Goal: Task Accomplishment & Management: Complete application form

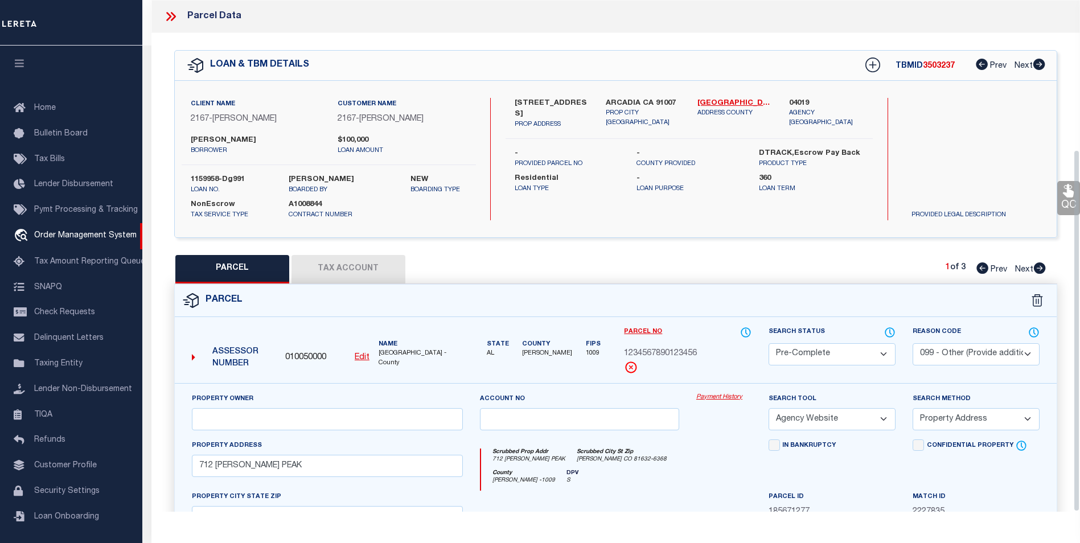
select select "PC"
select select "099"
select select "AGW"
select select "ADD"
select select "10"
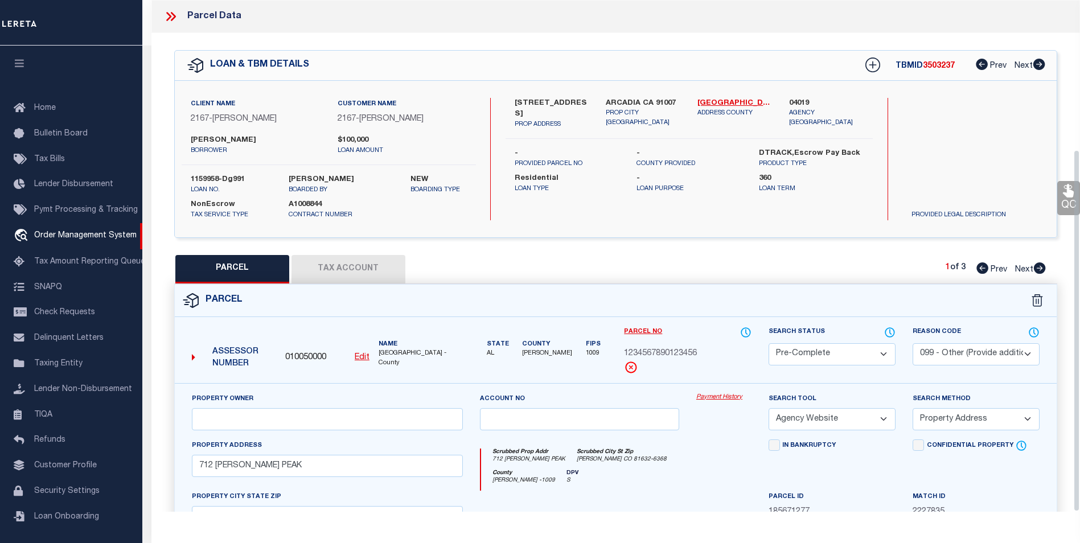
select select "NonEscrow"
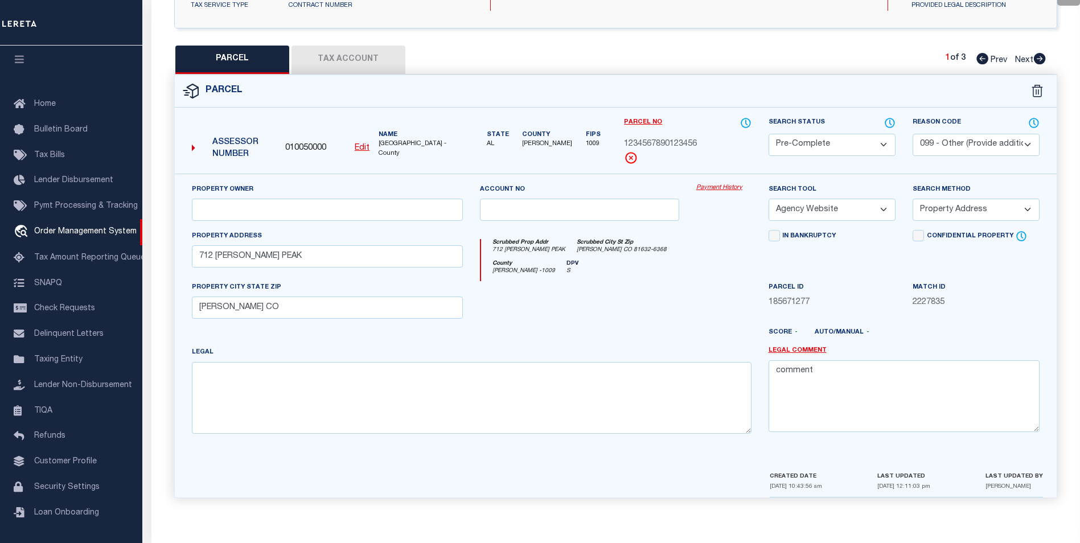
scroll to position [171, 0]
click at [359, 52] on button "Tax Account" at bounding box center [349, 60] width 114 height 28
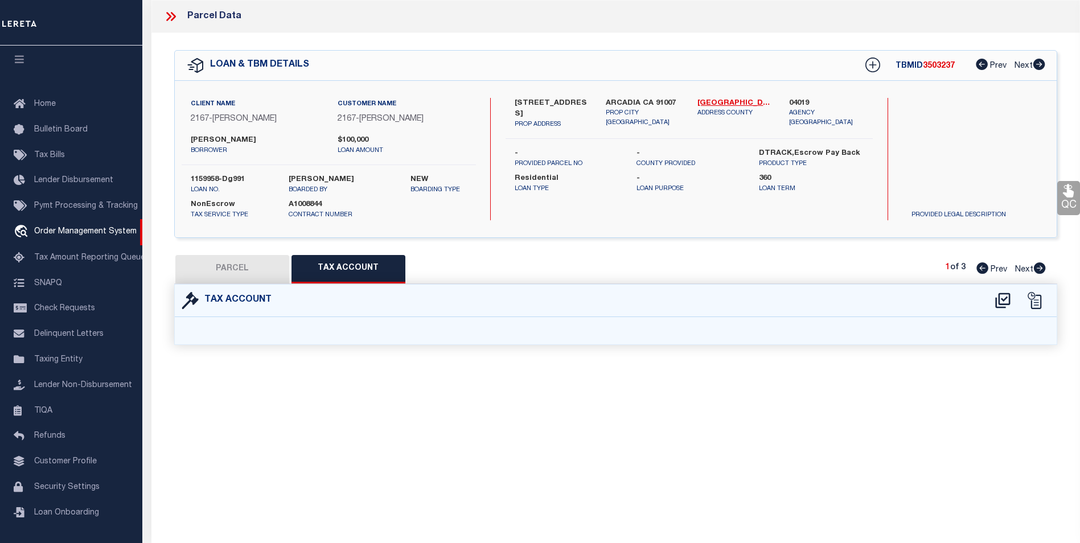
scroll to position [0, 0]
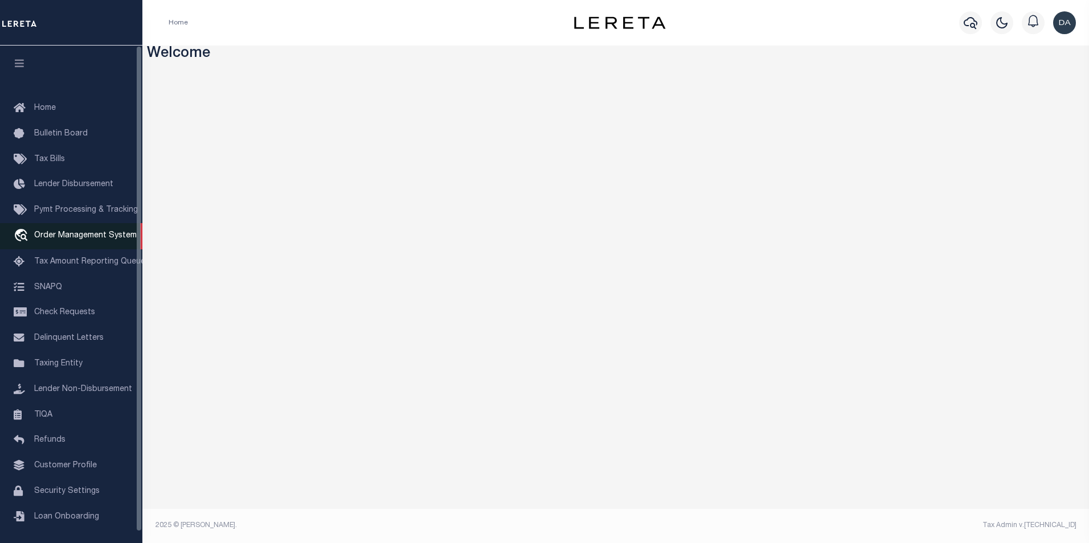
click at [77, 235] on span "Order Management System" at bounding box center [85, 236] width 102 height 8
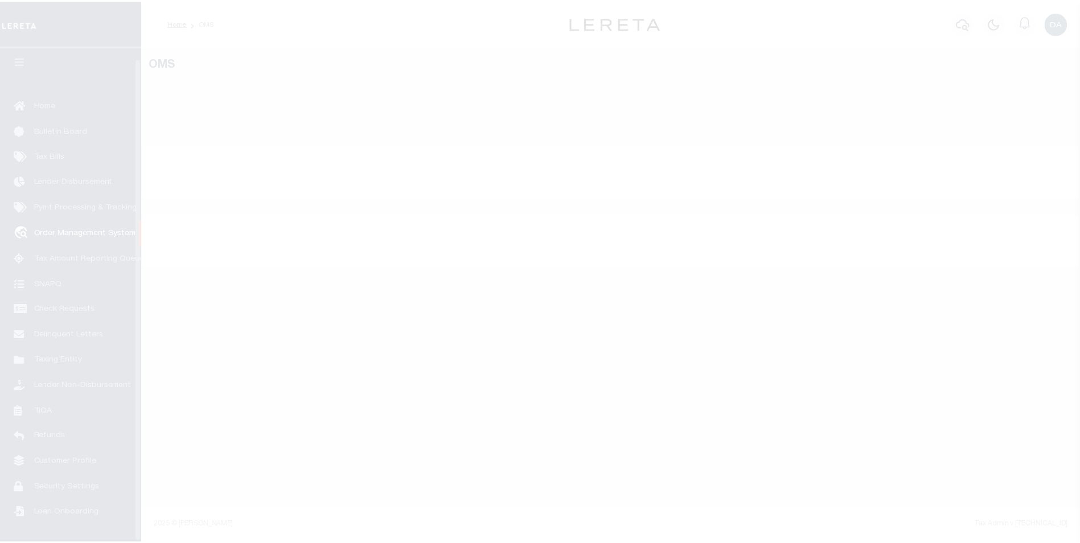
scroll to position [11, 0]
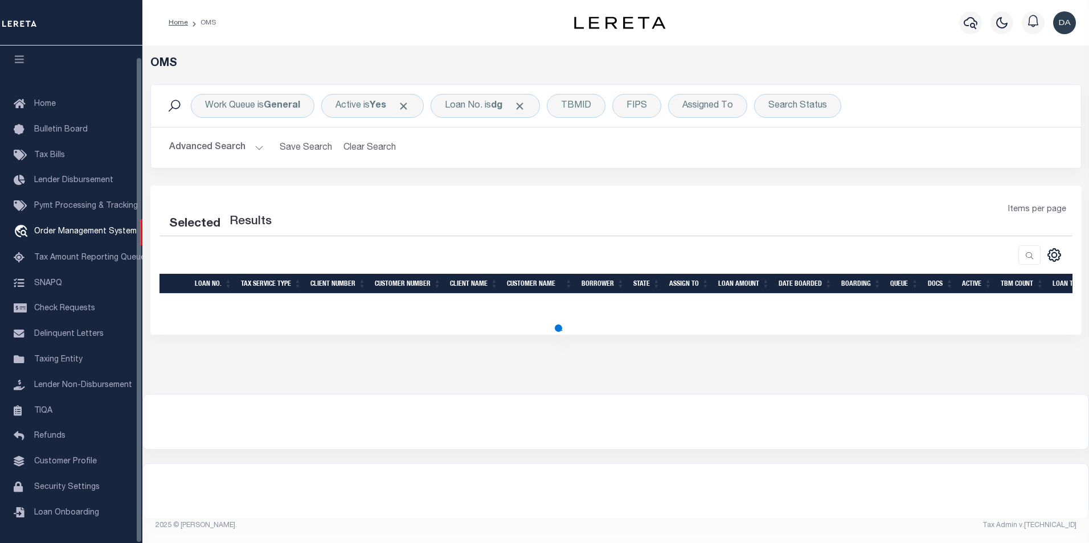
select select "200"
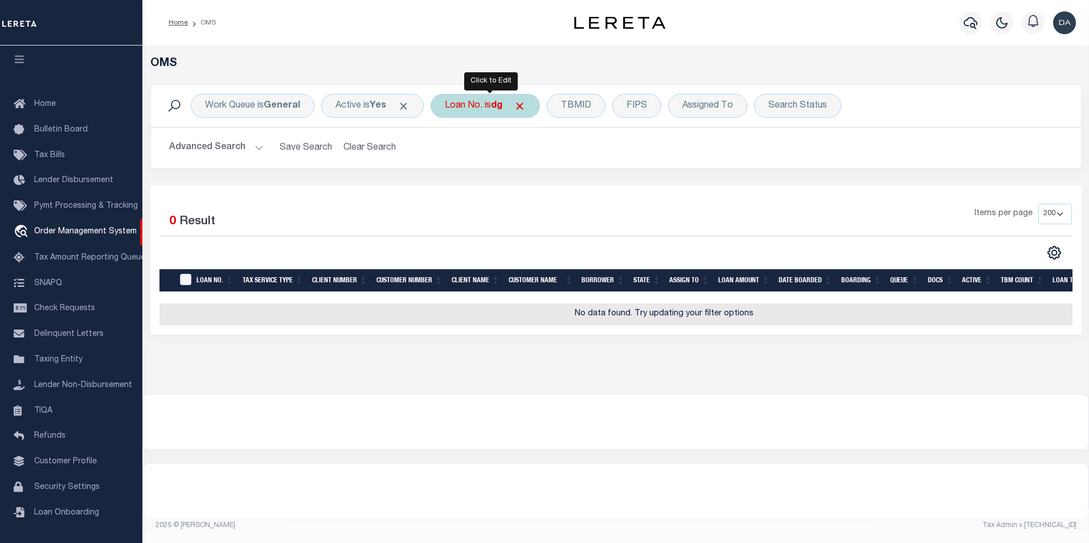
click at [479, 100] on div "Loan No. is dg" at bounding box center [484, 106] width 109 height 24
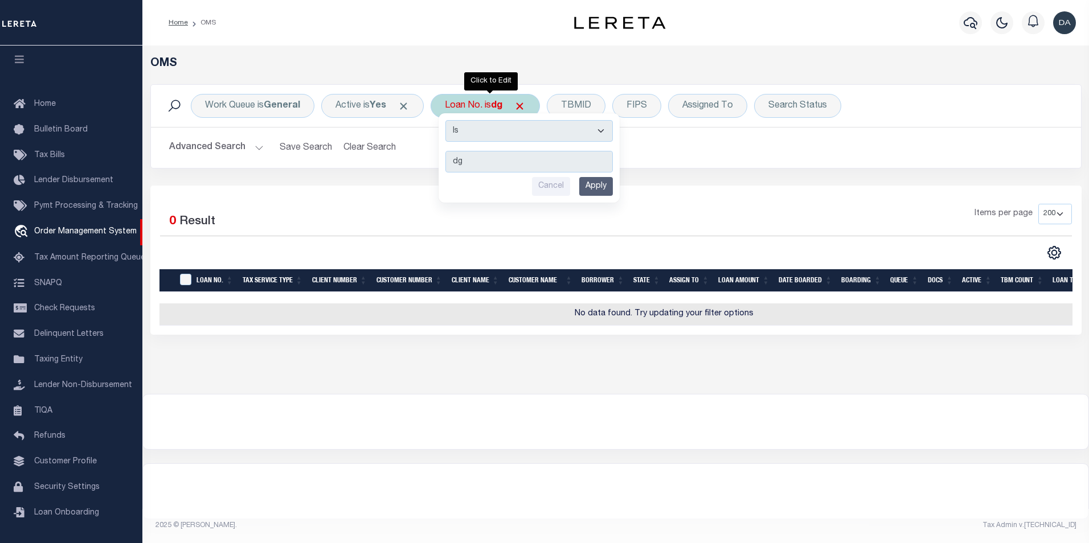
click at [467, 133] on select "Is Contains" at bounding box center [528, 131] width 167 height 22
select select "c"
click at [449, 120] on select "Is Contains" at bounding box center [528, 131] width 167 height 22
click at [596, 188] on input "Apply" at bounding box center [596, 186] width 34 height 19
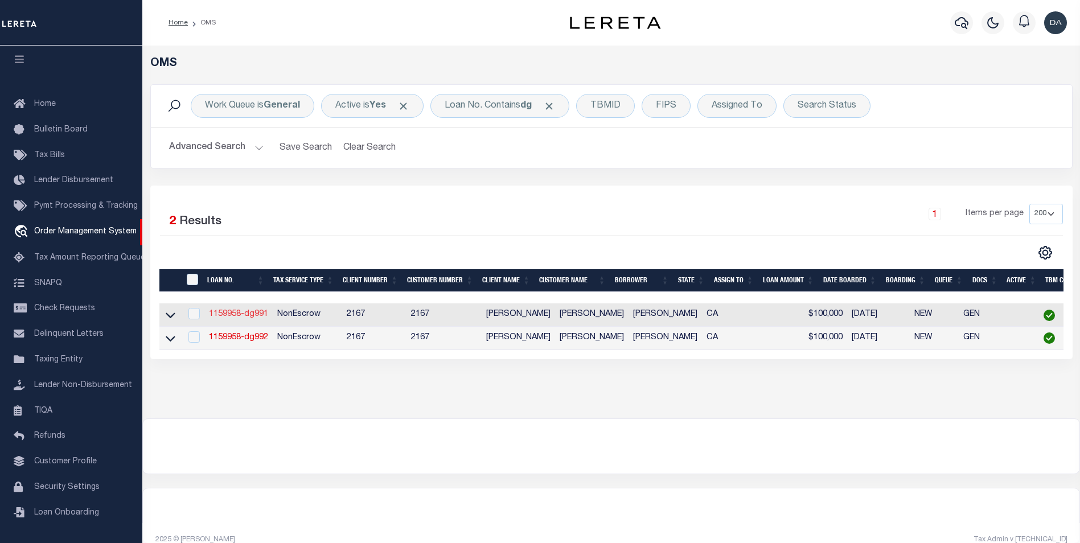
click at [246, 315] on link "1159958-dg991" at bounding box center [238, 314] width 59 height 8
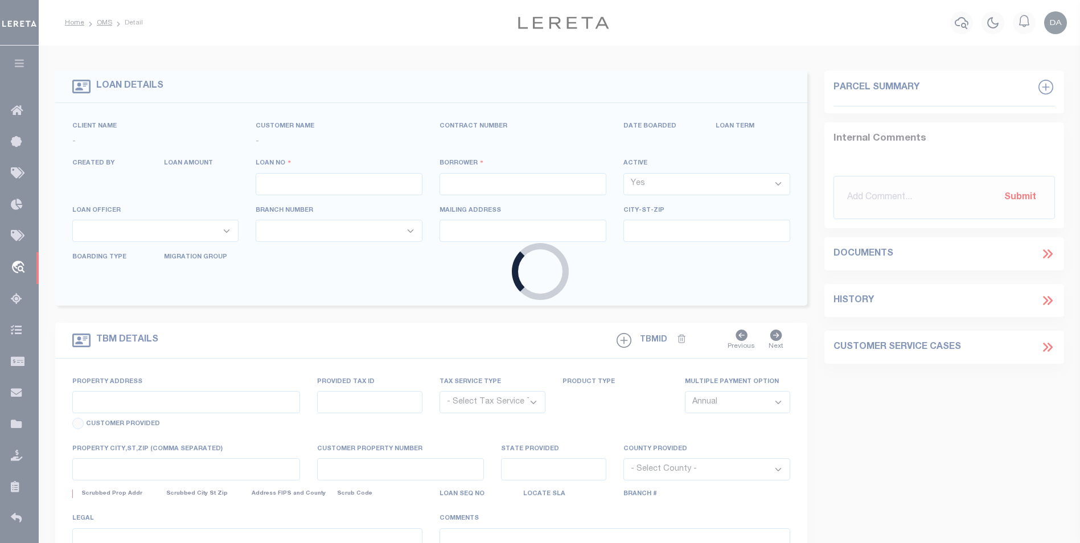
type input "1159958-dg991"
type input "david M garcia"
select select
type input "91007"
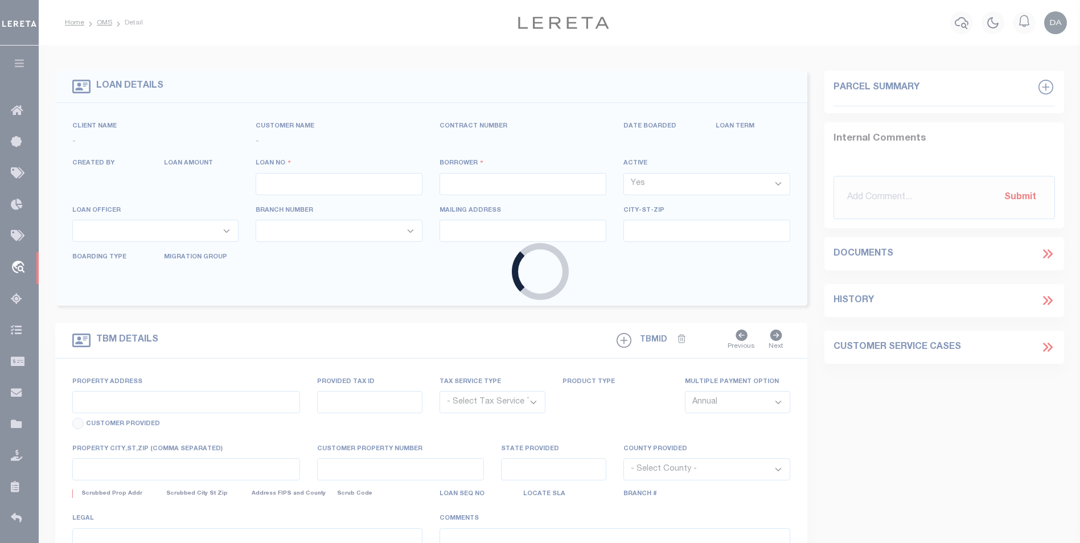
type input "05/09/2025"
select select "10"
select select "NonEscrow"
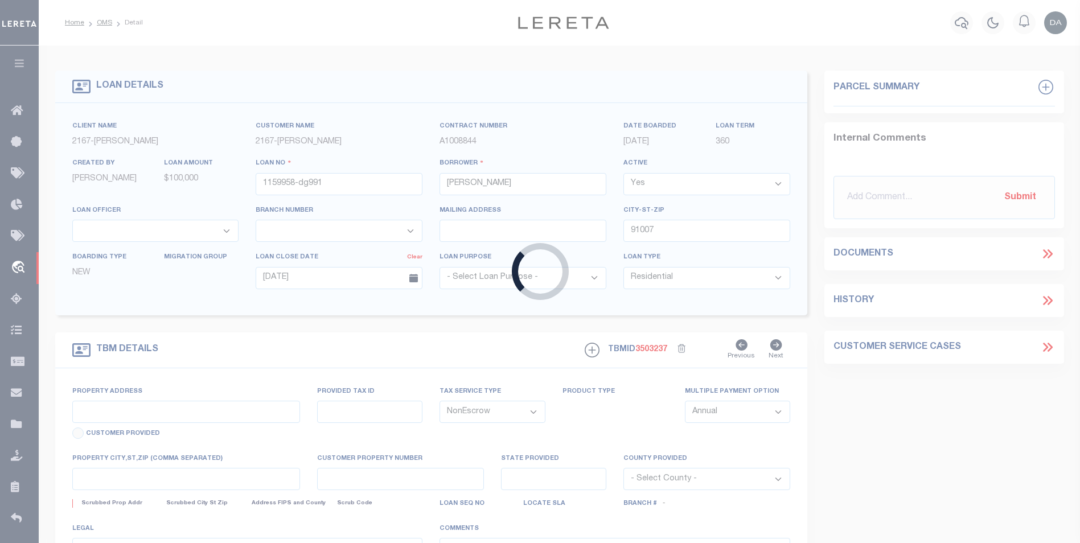
type input "785 SUNSET BLVD"
select select
type input "ARCADIA CA 91007"
type input "CA"
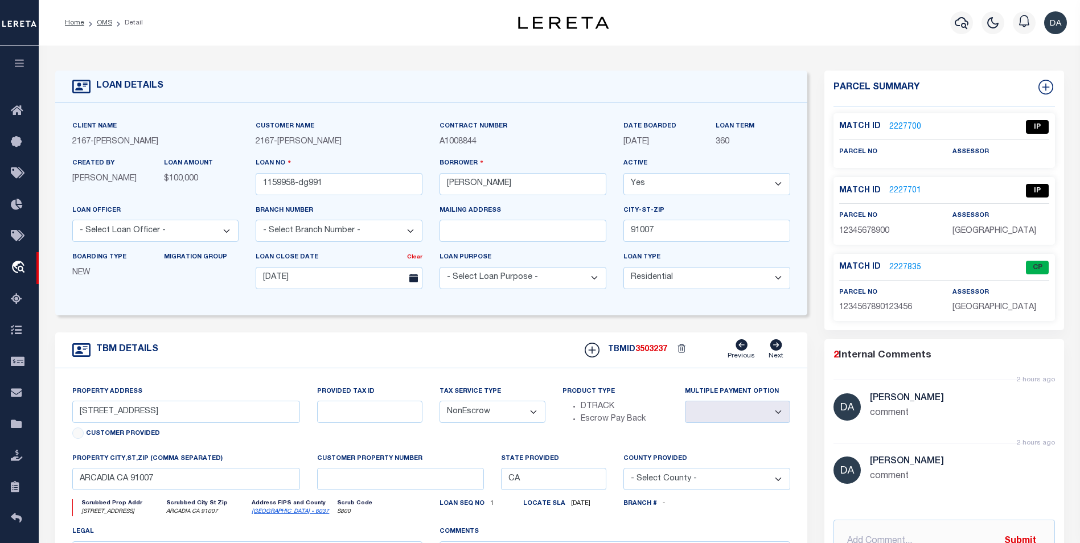
click at [897, 267] on link "2227835" at bounding box center [905, 268] width 32 height 12
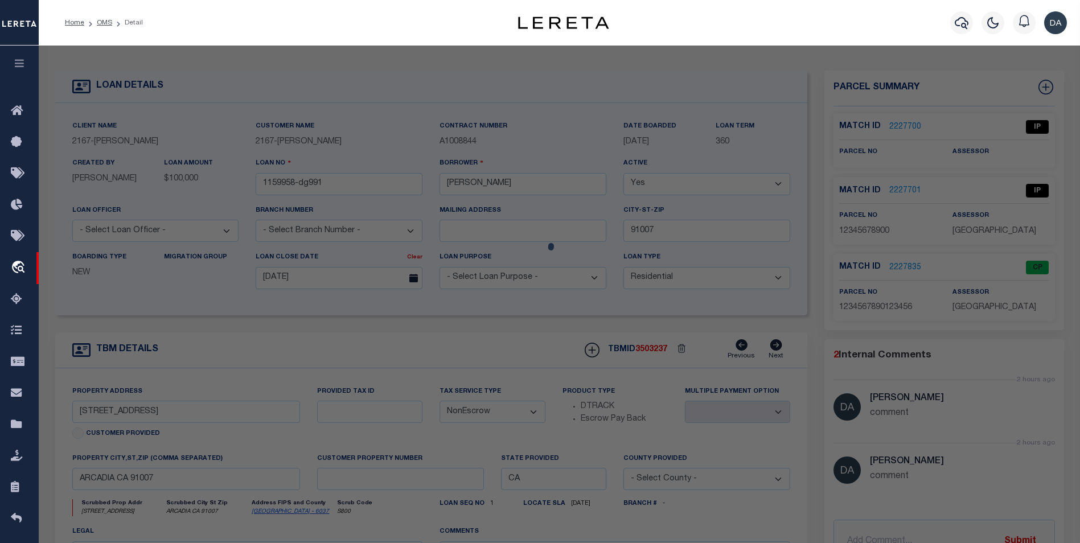
checkbox input "false"
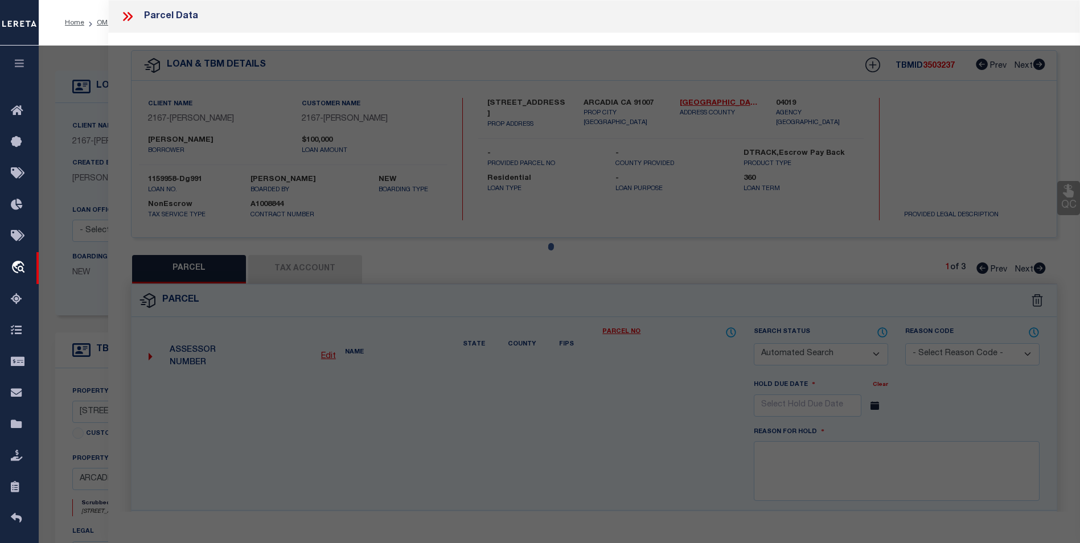
select select "CP"
select select "099"
select select "AGW"
select select "ADD"
type input "712 WEBB PEAK"
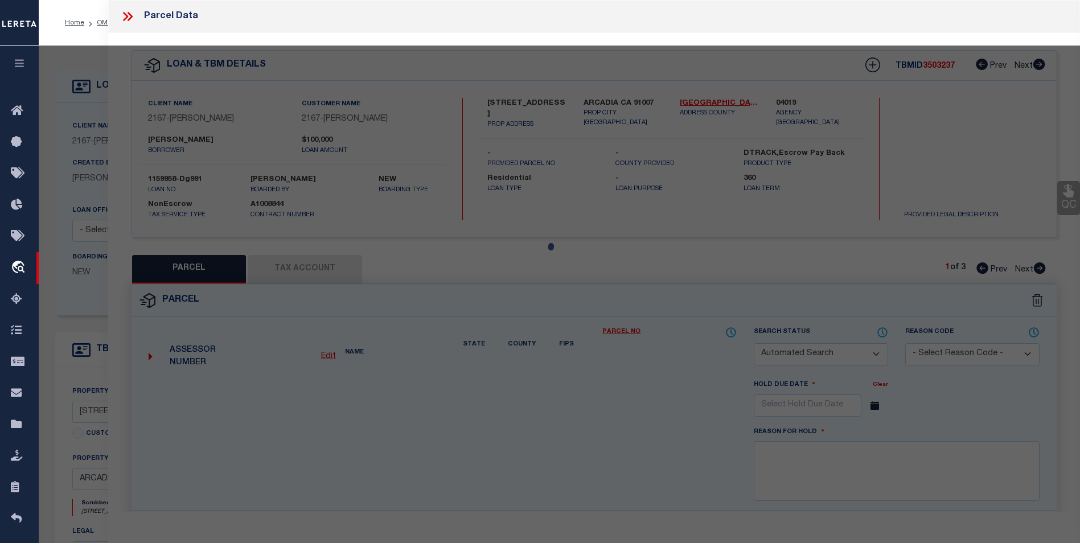
type input "EDWARDS CO"
type textarea "comment"
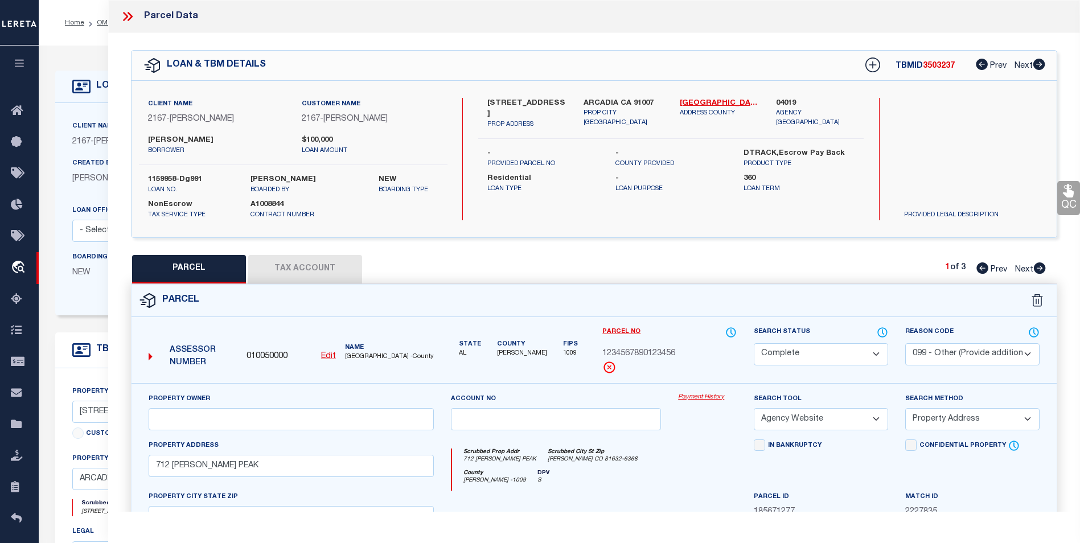
click at [320, 265] on button "Tax Account" at bounding box center [305, 269] width 114 height 28
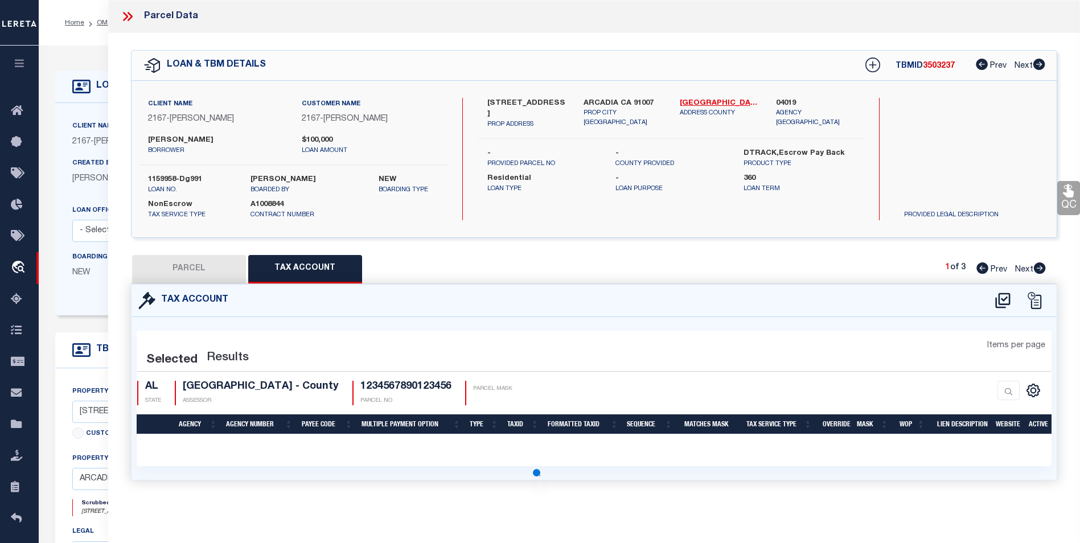
select select "100"
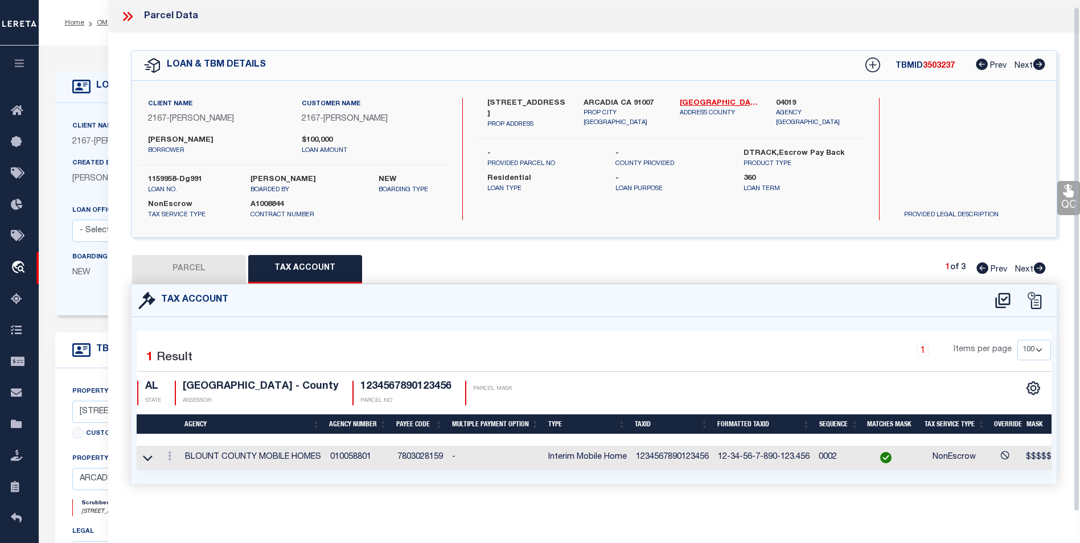
scroll to position [7, 0]
click at [1004, 292] on icon at bounding box center [1003, 301] width 19 height 18
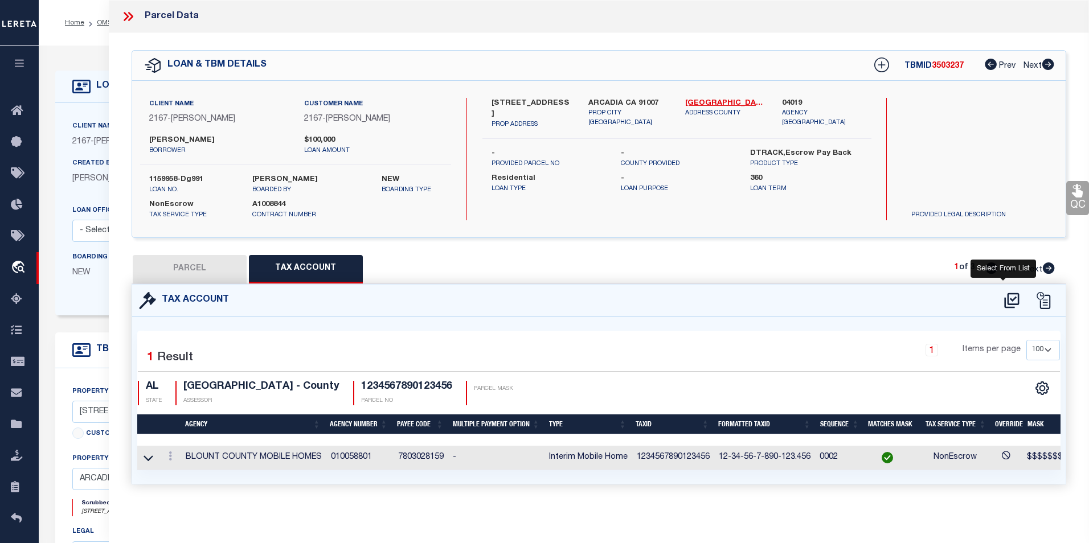
select select "100"
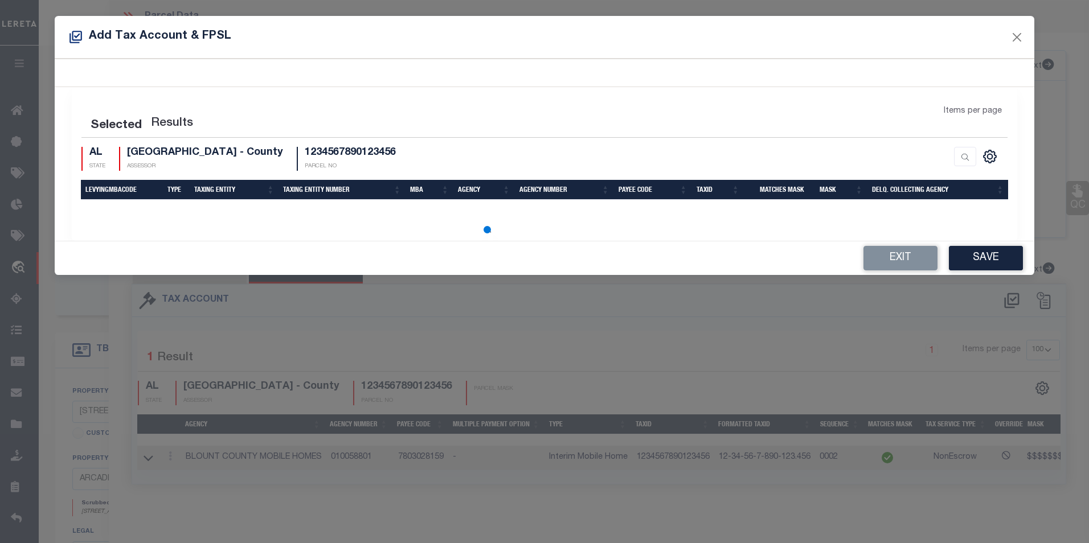
select select "100"
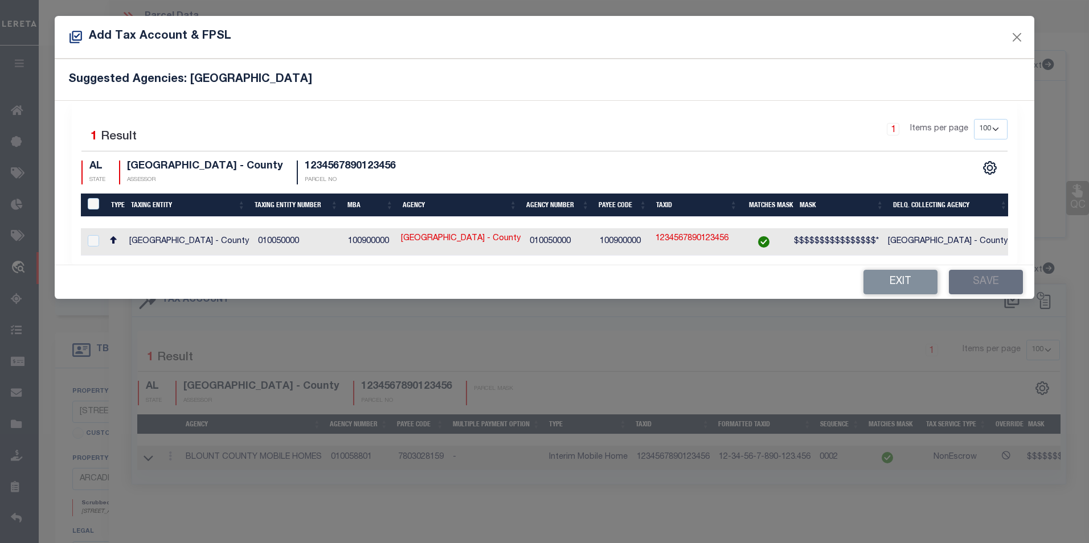
click at [855, 287] on div "Exit Save" at bounding box center [545, 282] width 980 height 34
click at [873, 287] on button "Exit" at bounding box center [900, 282] width 74 height 24
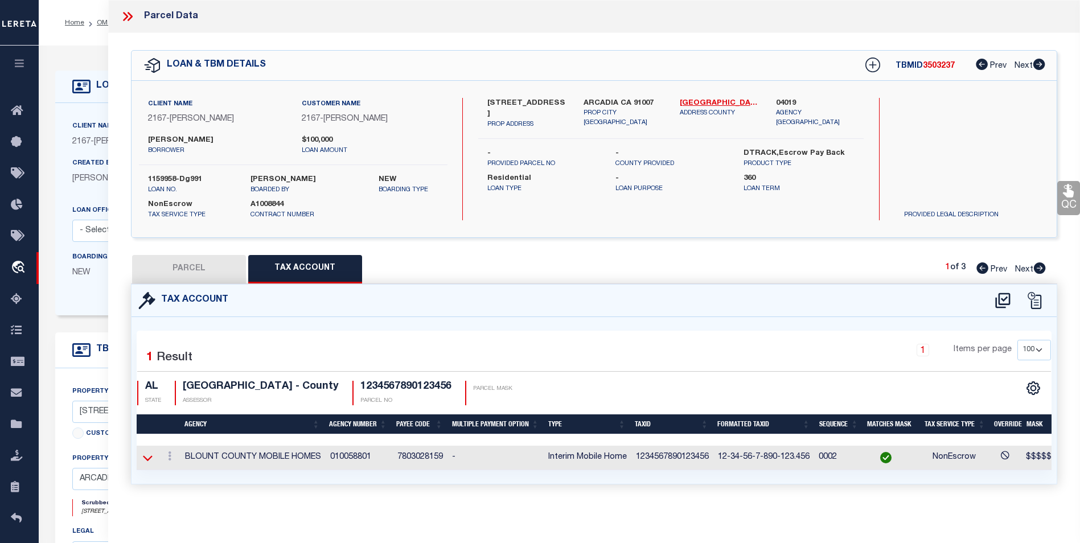
click at [150, 452] on icon at bounding box center [148, 458] width 10 height 12
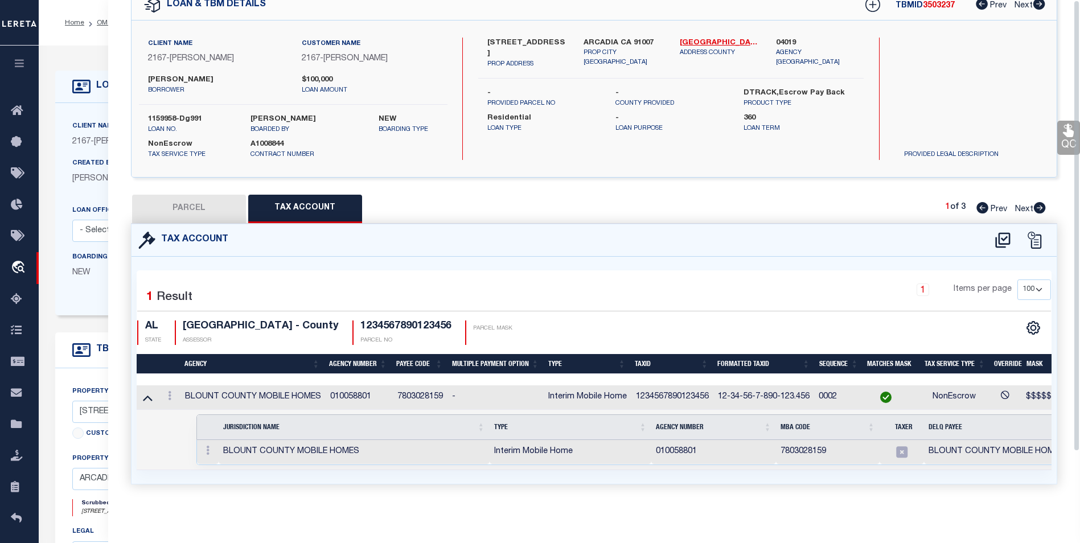
scroll to position [0, 0]
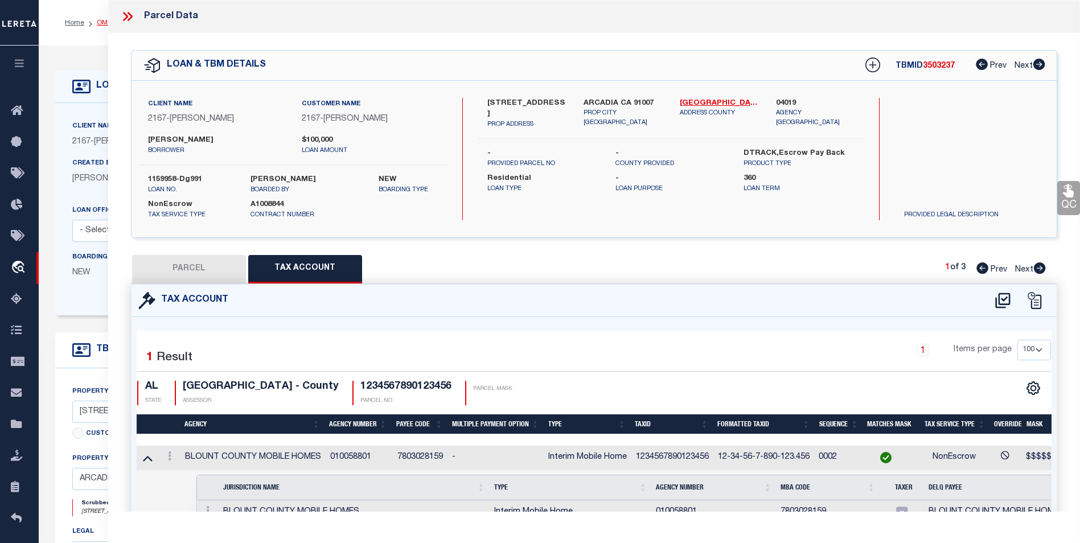
click at [106, 19] on link "OMS" at bounding box center [104, 22] width 15 height 7
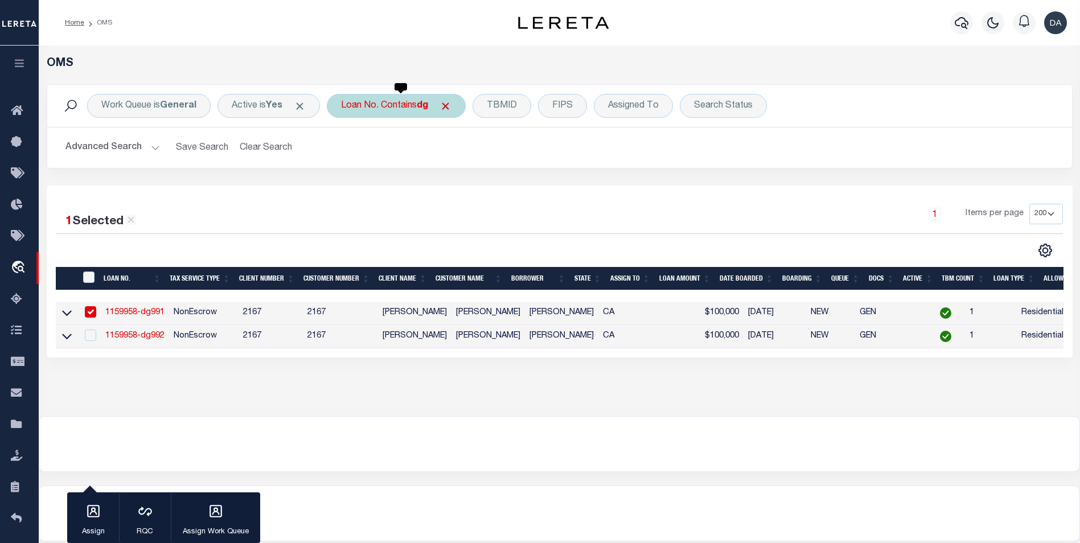
click at [414, 105] on div "Loan No. Contains dg" at bounding box center [396, 106] width 139 height 24
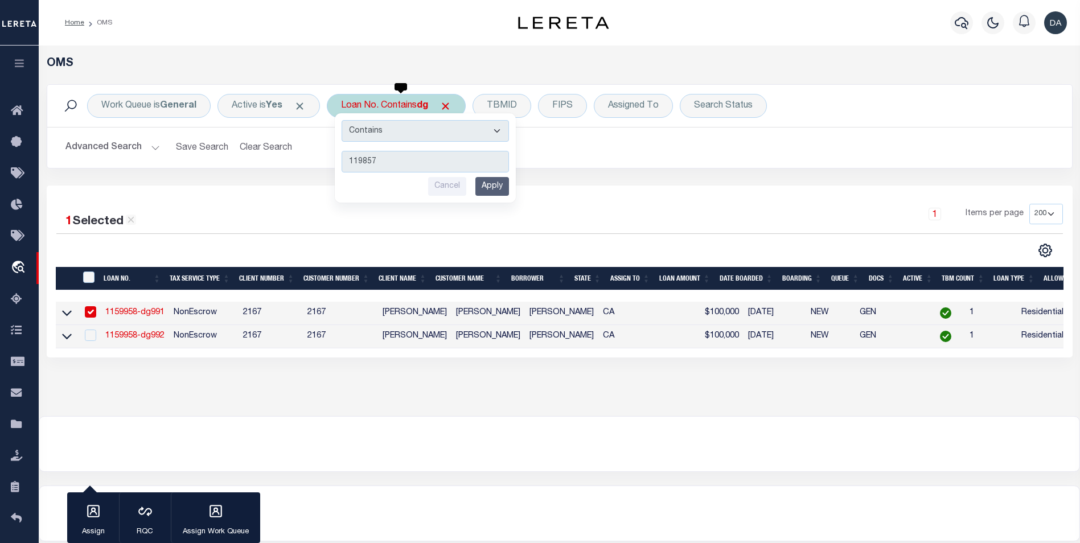
type input "119857"
click at [487, 188] on input "Apply" at bounding box center [492, 186] width 34 height 19
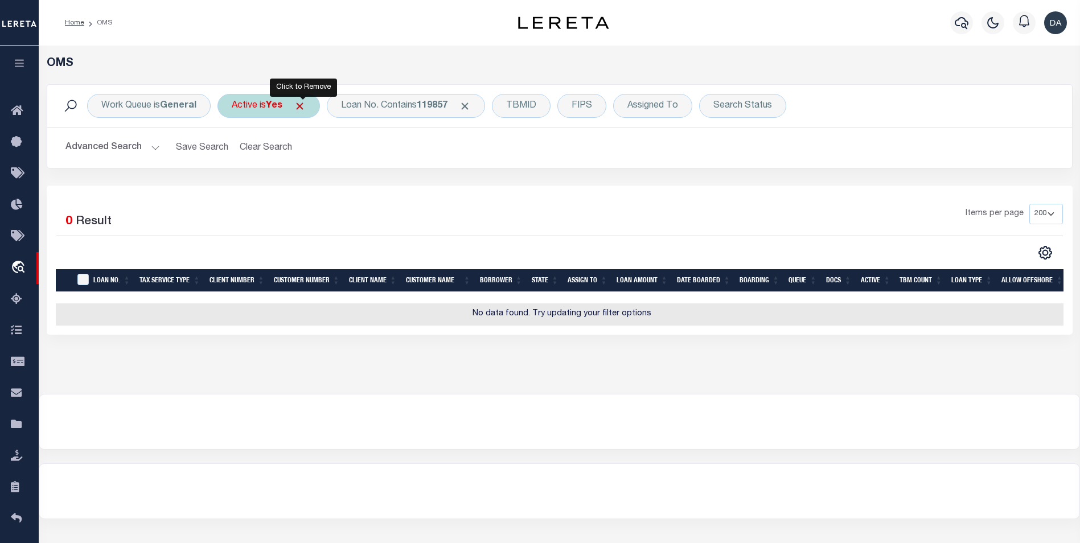
click at [301, 105] on span "Click to Remove" at bounding box center [300, 106] width 12 height 12
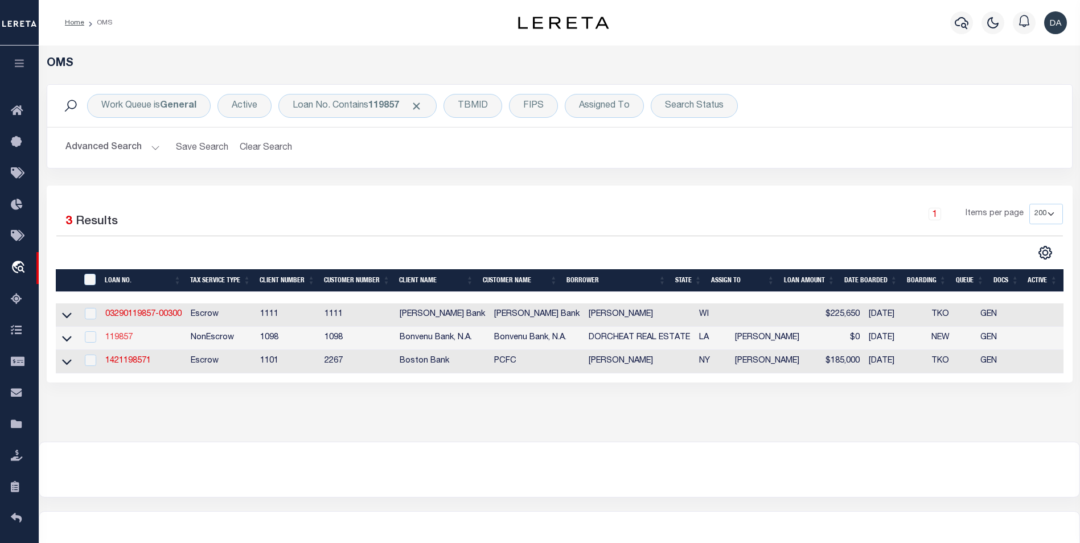
click at [128, 337] on link "119857" at bounding box center [118, 338] width 27 height 8
type input "119857"
type input "DORCHEAT REAL ESTATE"
select select "False"
select select
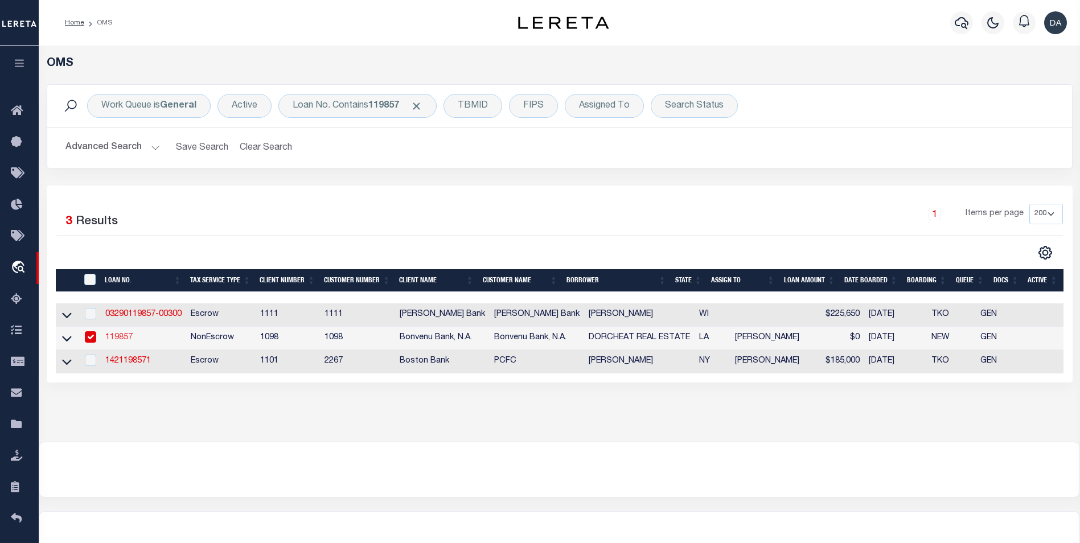
select select
type input "1505 HICKORY DR"
type input "MINDEN LA 71055"
select select "10"
select select
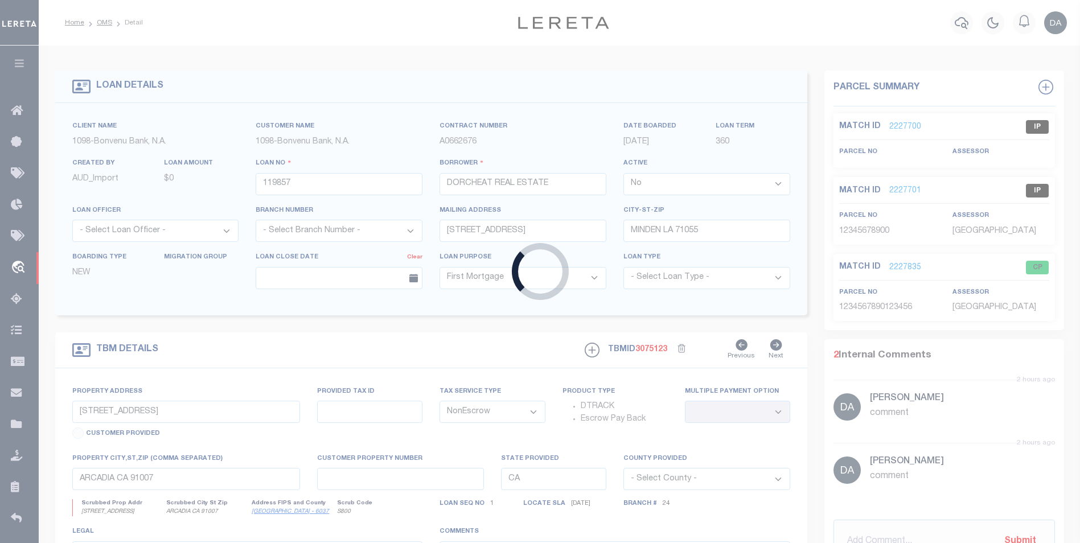
type input "1004 TILLMAN"
select select
type input "MINDEN LA 71055"
type input "LA"
select select
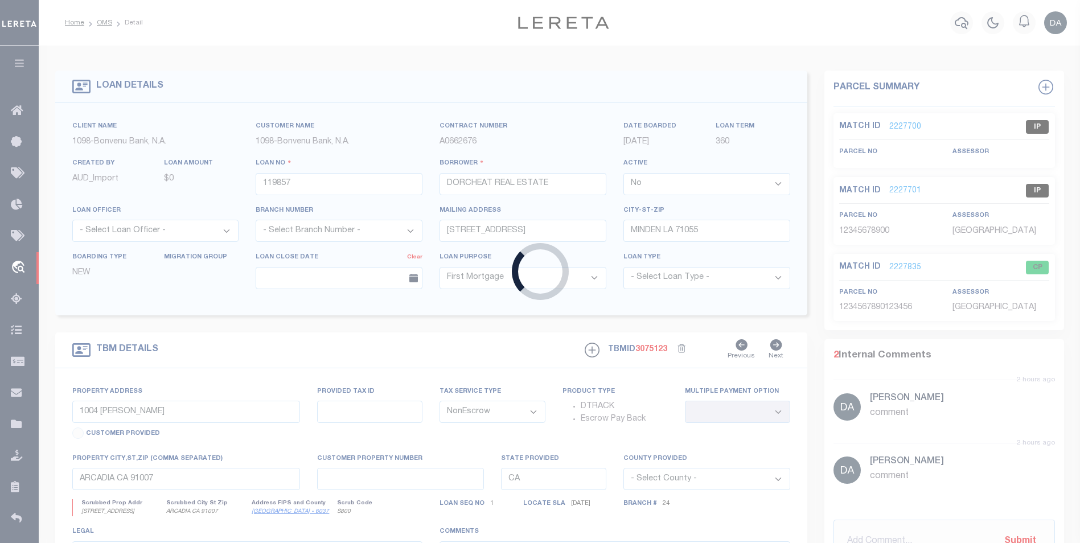
type textarea "1004 TILLMAN MINDEN LA 71055"
select select "1381"
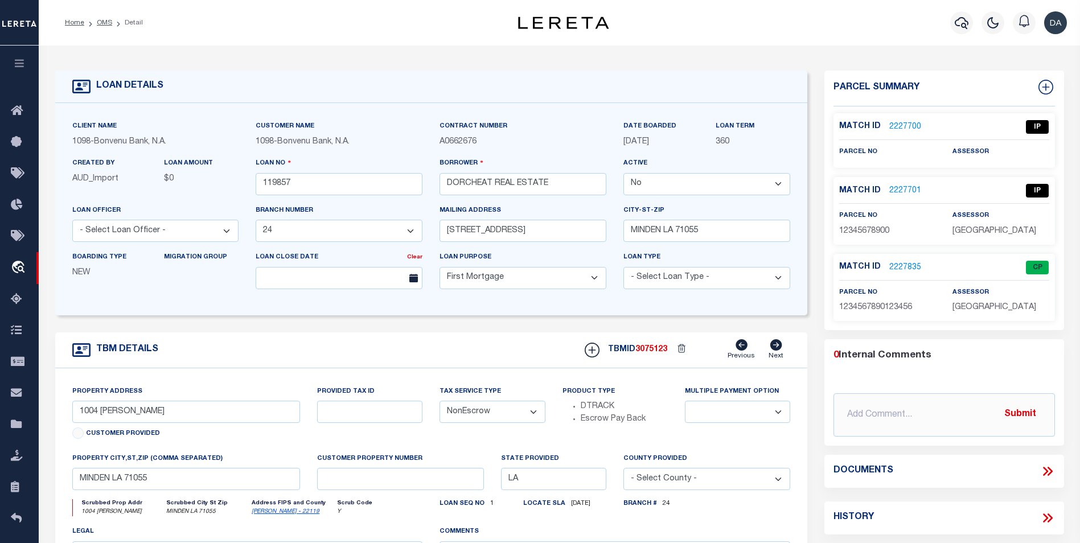
select select "10958"
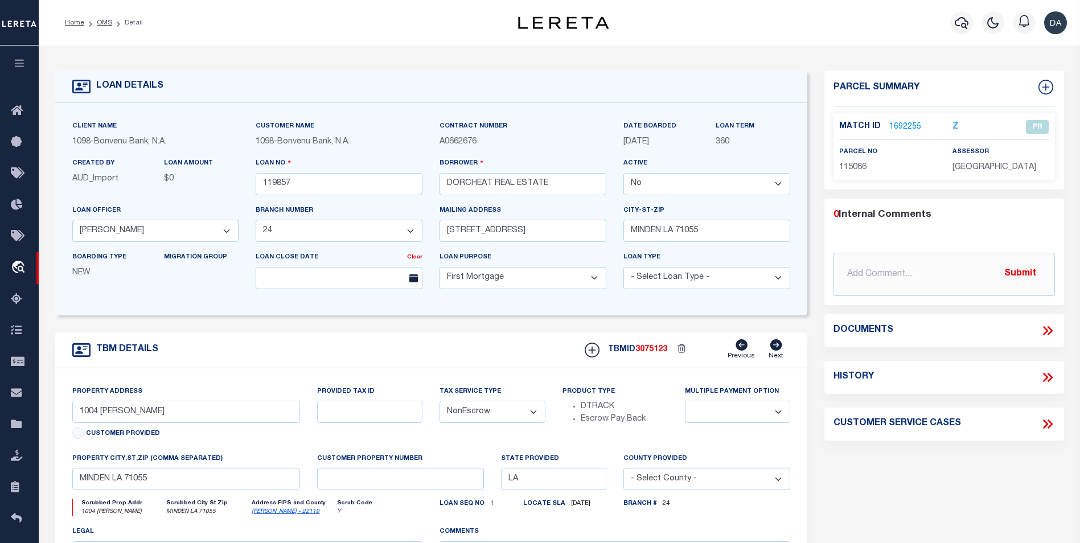
click at [906, 126] on link "1692255" at bounding box center [905, 127] width 32 height 12
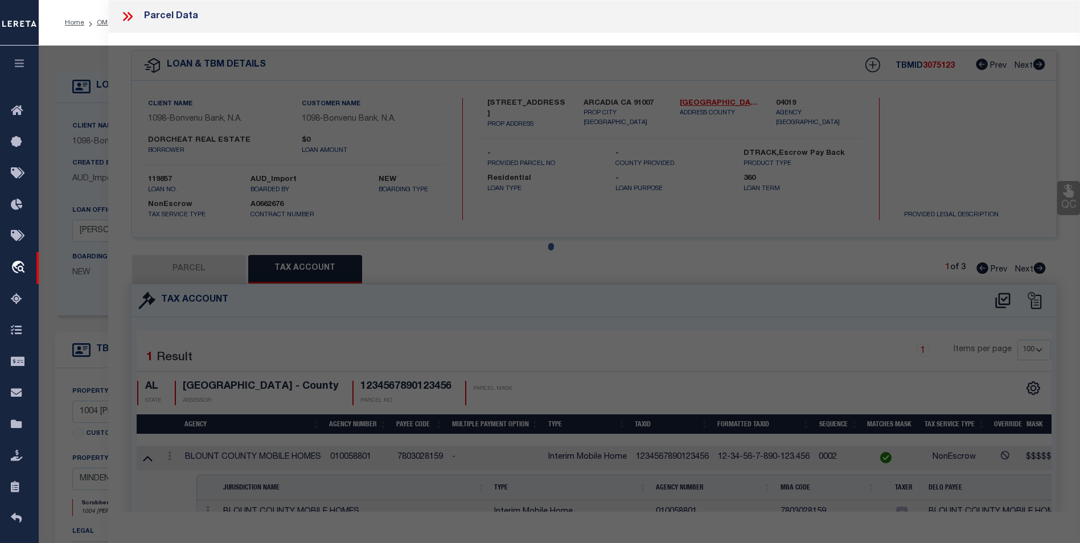
select select "AS"
select select
checkbox input "false"
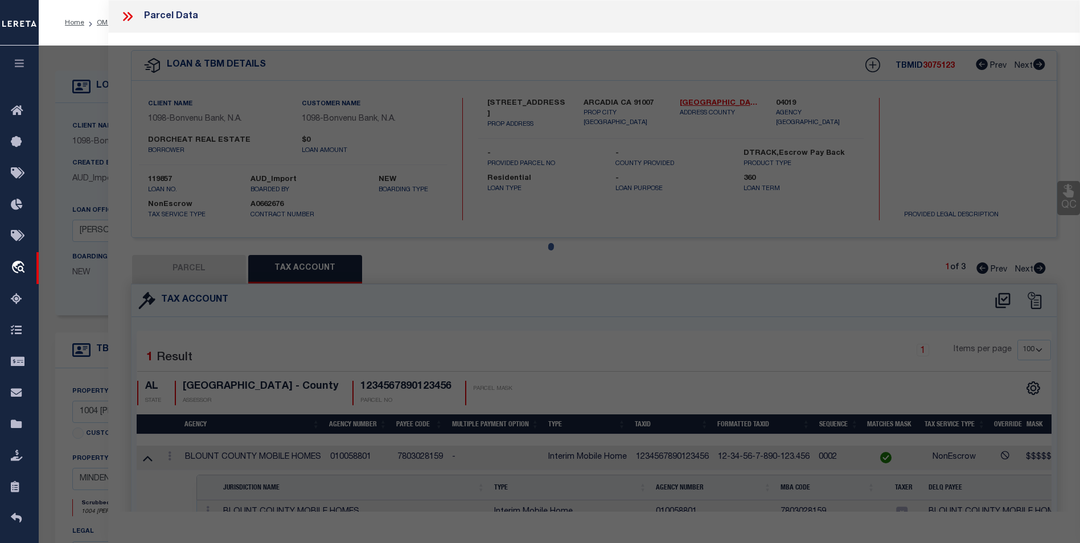
checkbox input "false"
select select "PR"
type input "DORCHEAT REAL ESTATE, LLC"
select select
type input "1004 TILLMAN DR"
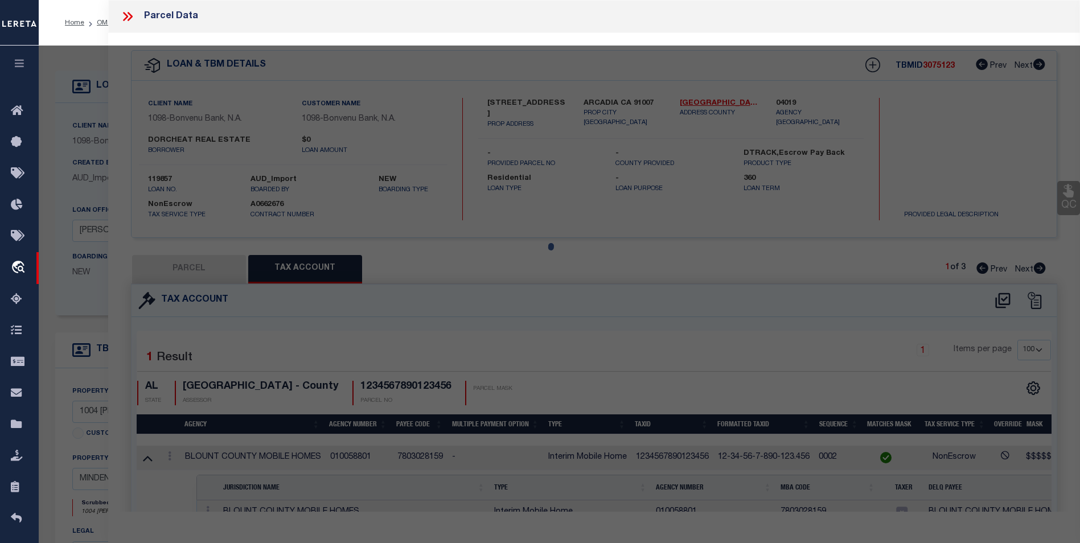
type input "MINDEN LA 71055"
type textarea "LOT #3, BLK. "G", HILLCREST SUBDIV."
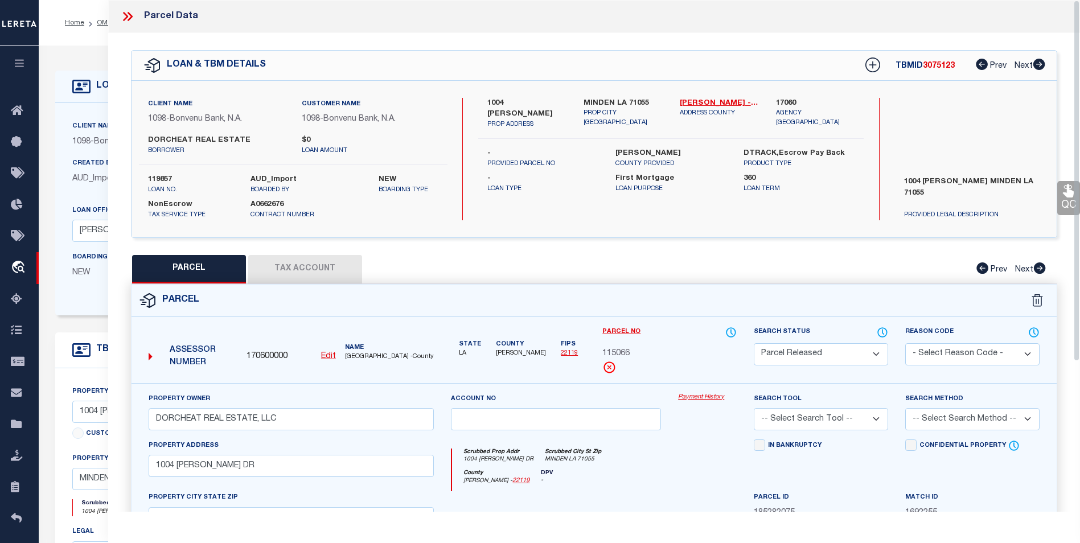
click at [295, 268] on button "Tax Account" at bounding box center [305, 269] width 114 height 28
select select "100"
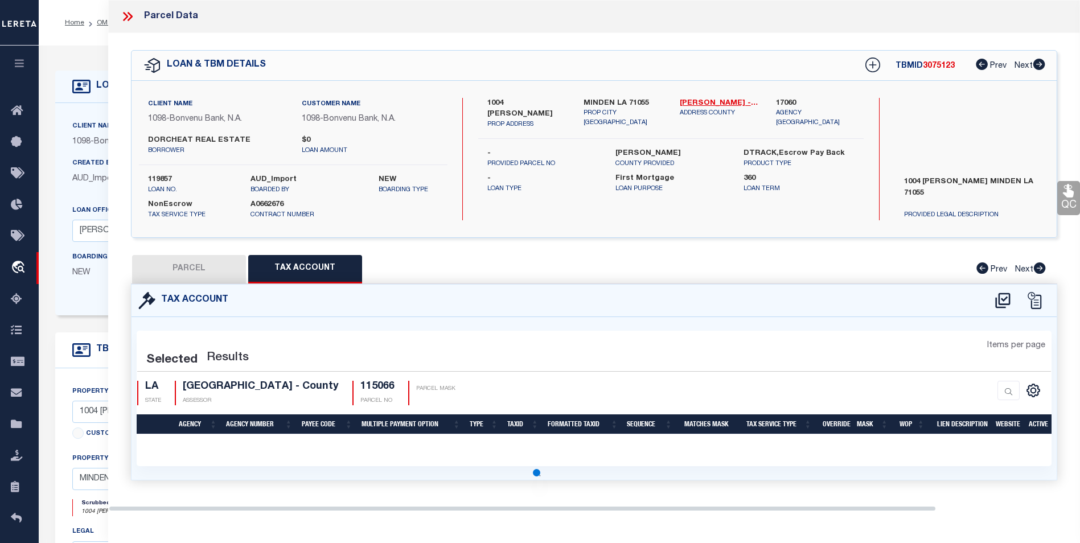
select select "100"
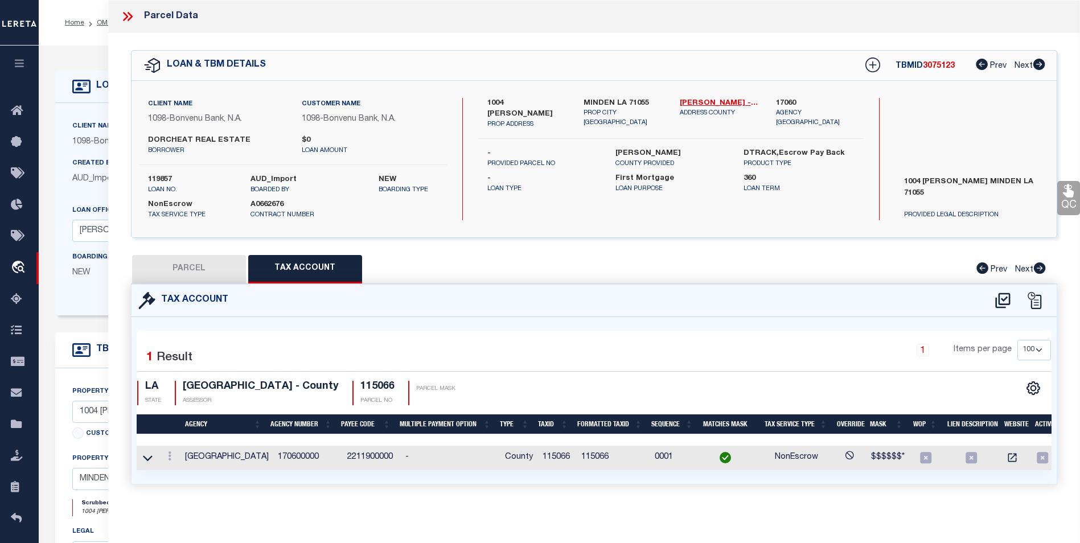
scroll to position [7, 0]
click at [153, 453] on link at bounding box center [147, 457] width 13 height 8
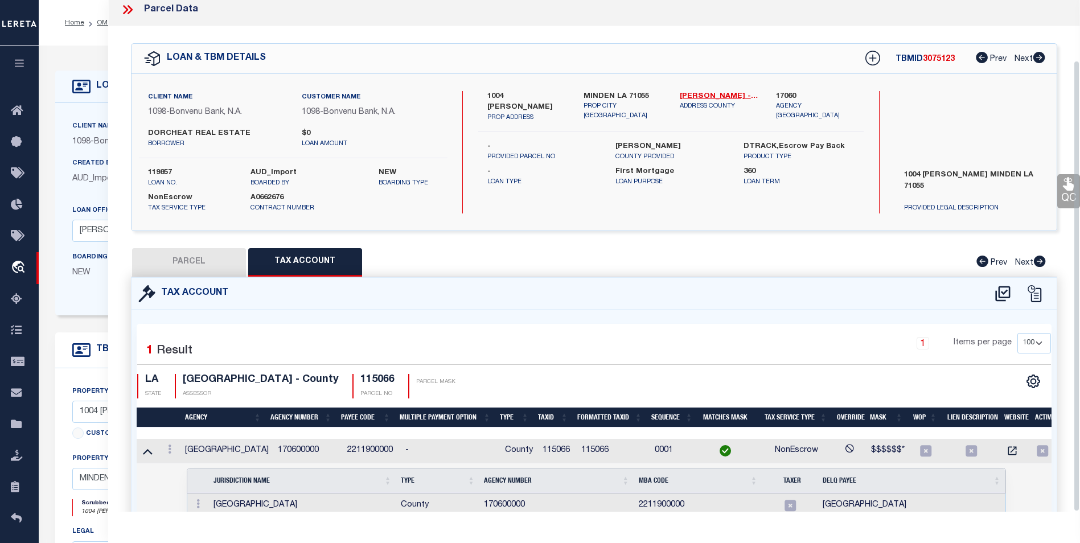
scroll to position [68, 0]
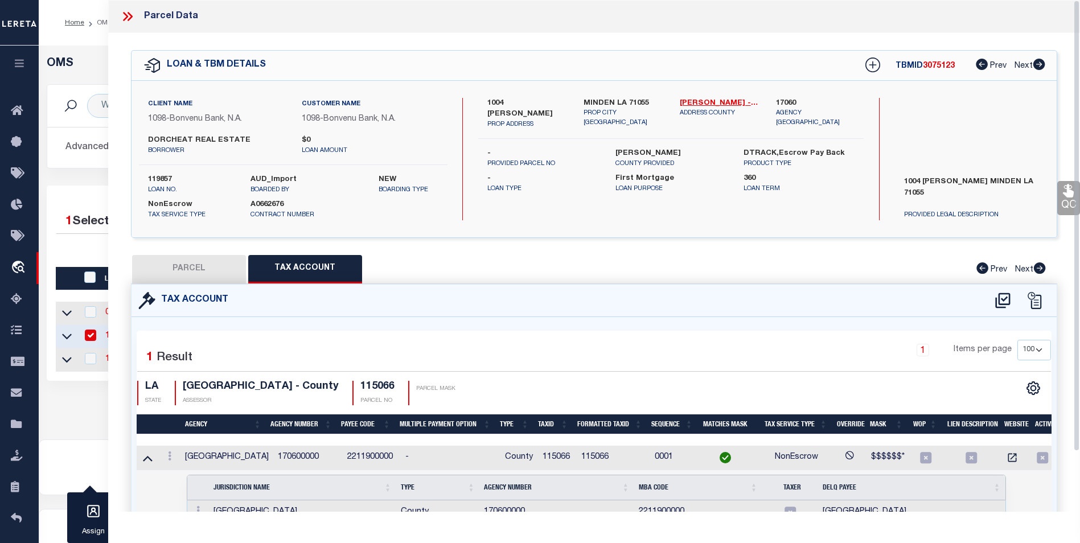
click at [132, 18] on icon at bounding box center [130, 16] width 5 height 9
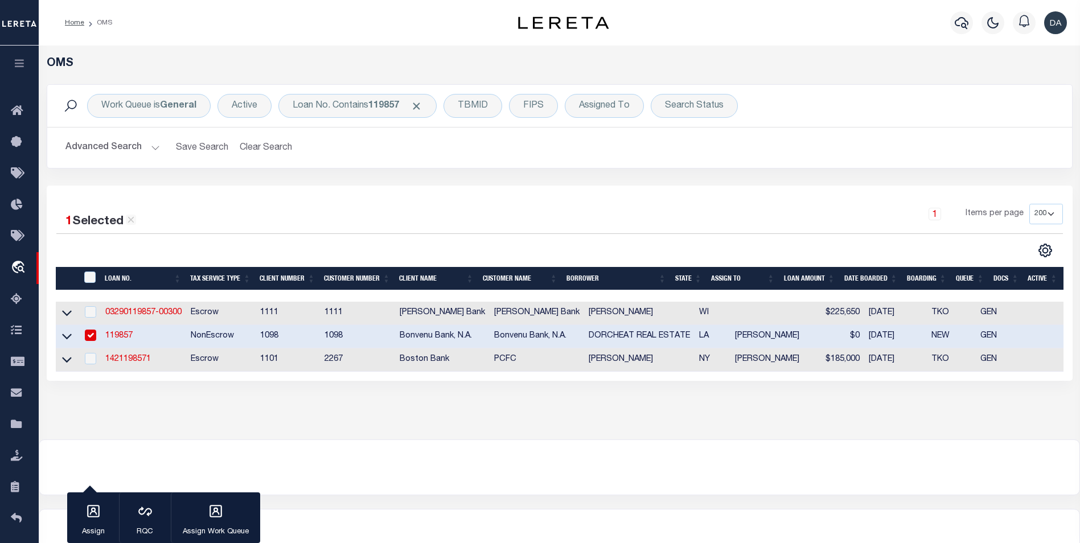
click at [89, 338] on input "checkbox" at bounding box center [90, 335] width 11 height 11
checkbox input "false"
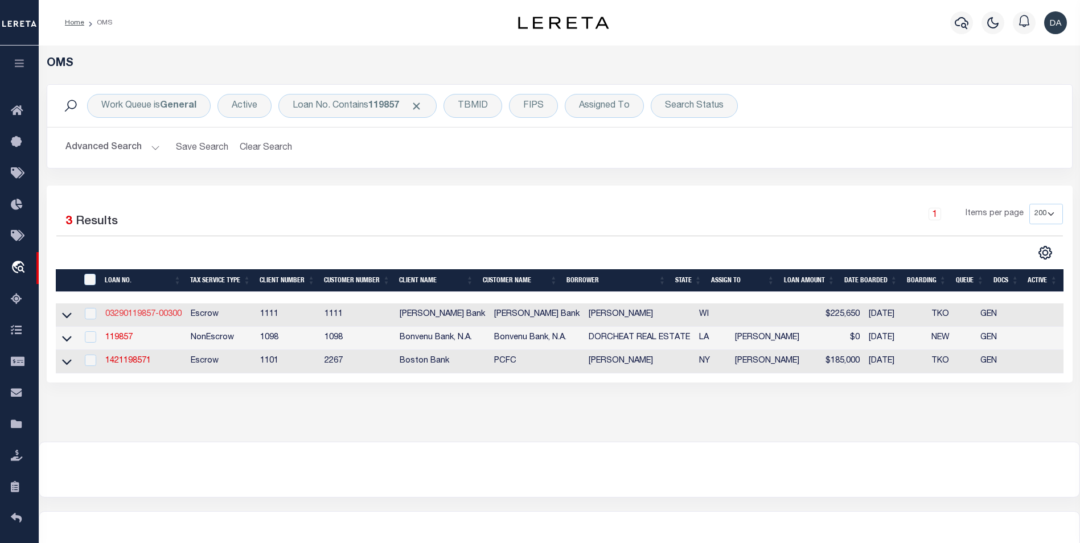
click at [140, 314] on link "03290119857-00300" at bounding box center [143, 314] width 76 height 8
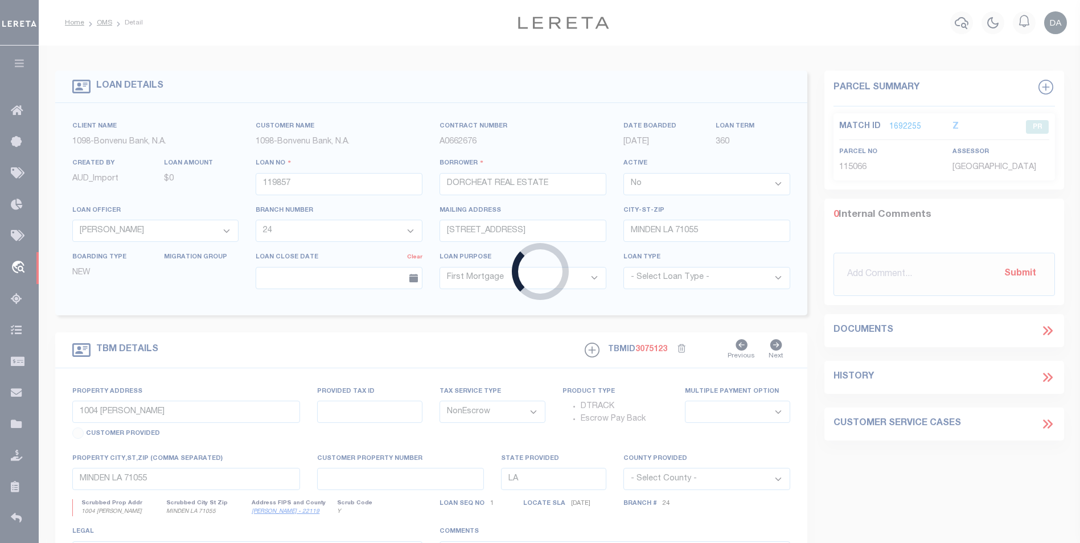
type input "03290119857-00300"
type input "STACY MANNINO"
select select
type input "LOT 4 GLENVIEW DR"
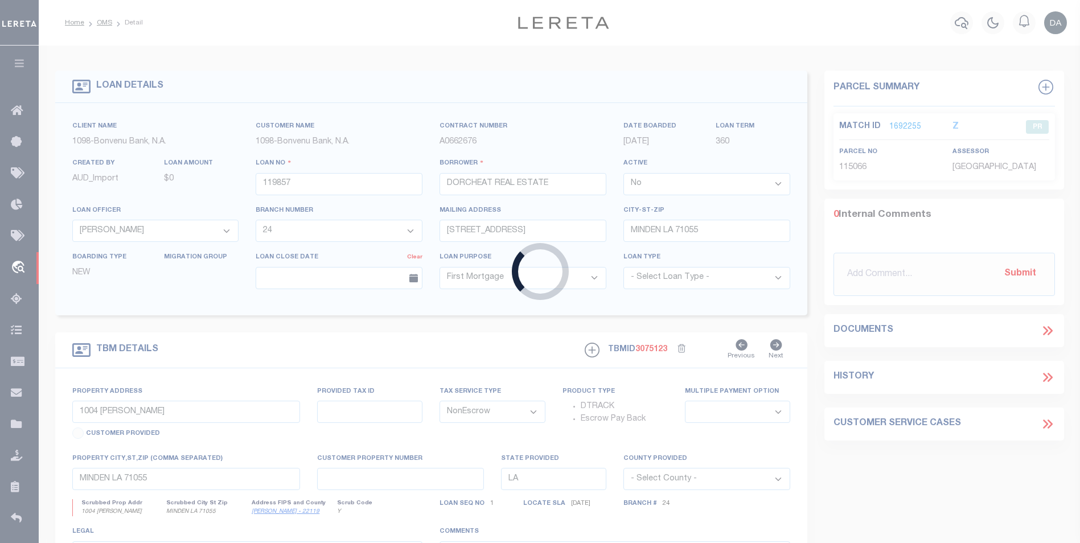
type input "GREENVILLE WI 54942"
select select "Escrow"
type input "N1027 GLENNVIEW DR"
type input "110084004"
select select
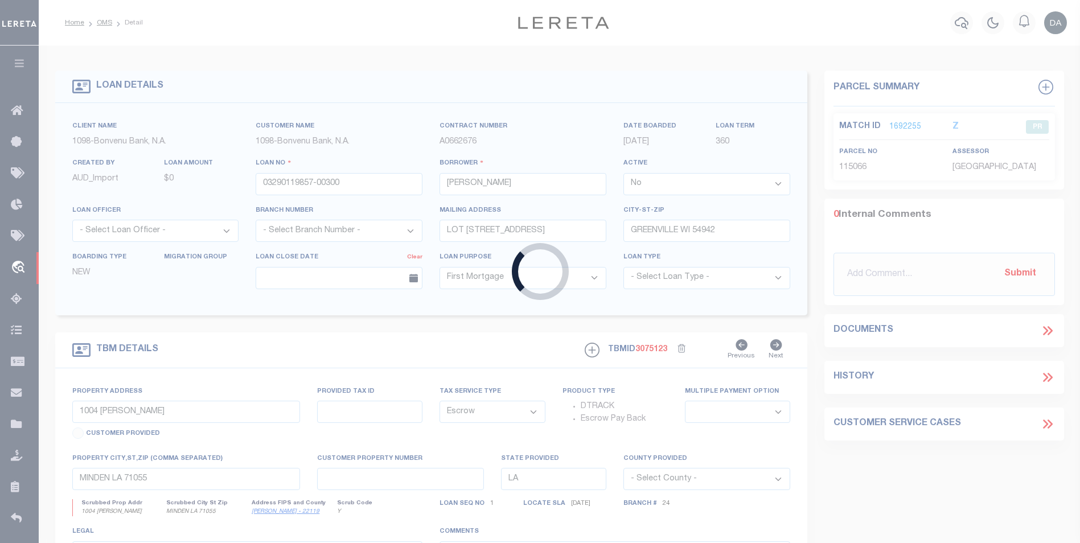
type input "GREENVILLE, WI 54942"
type input "01"
type input "WI"
select select
type textarea "Municipality = GREENVILLE, TOWN OF;"
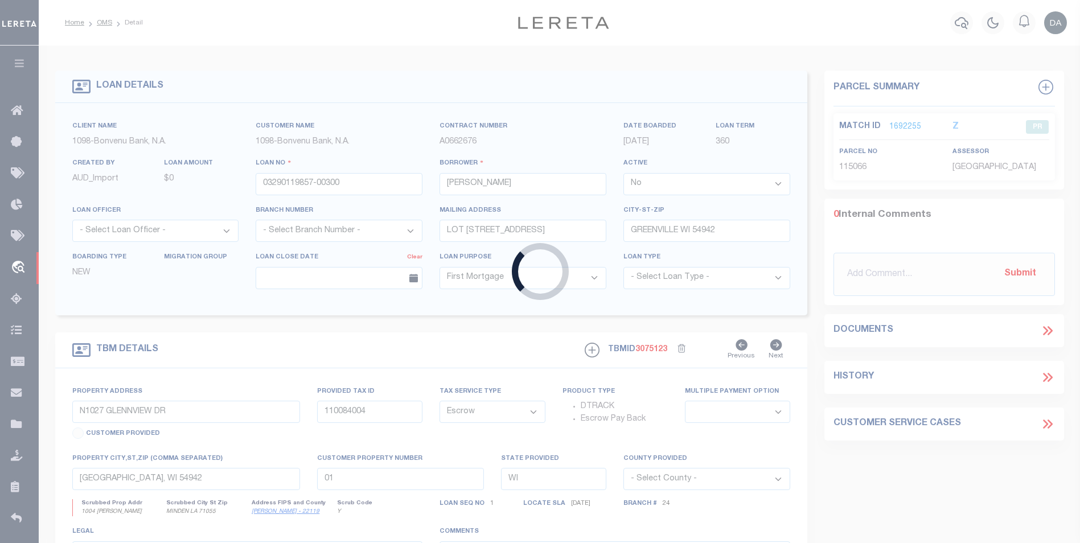
select select "4309"
select select "2129"
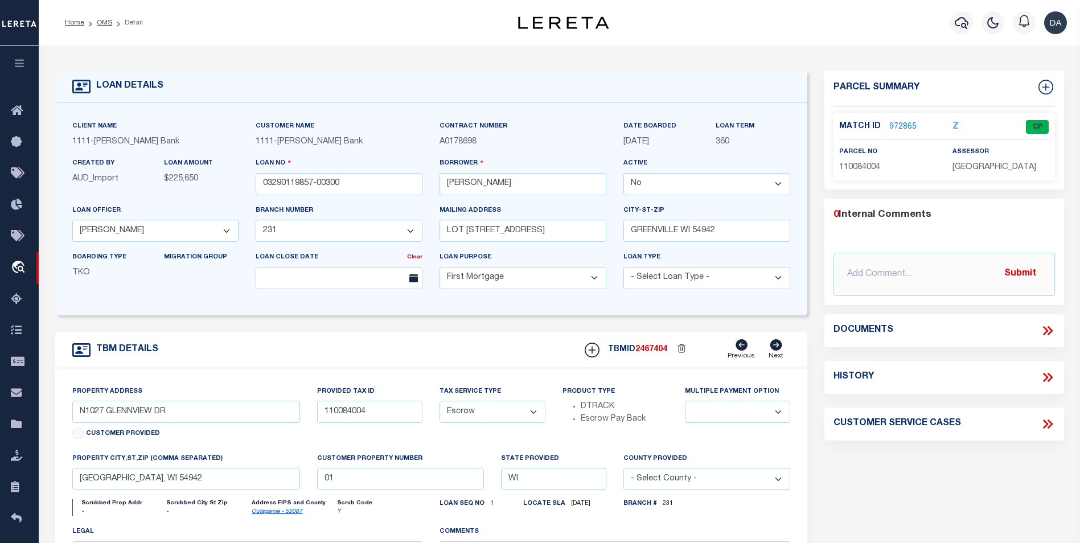
click at [900, 123] on link "972865" at bounding box center [902, 127] width 27 height 12
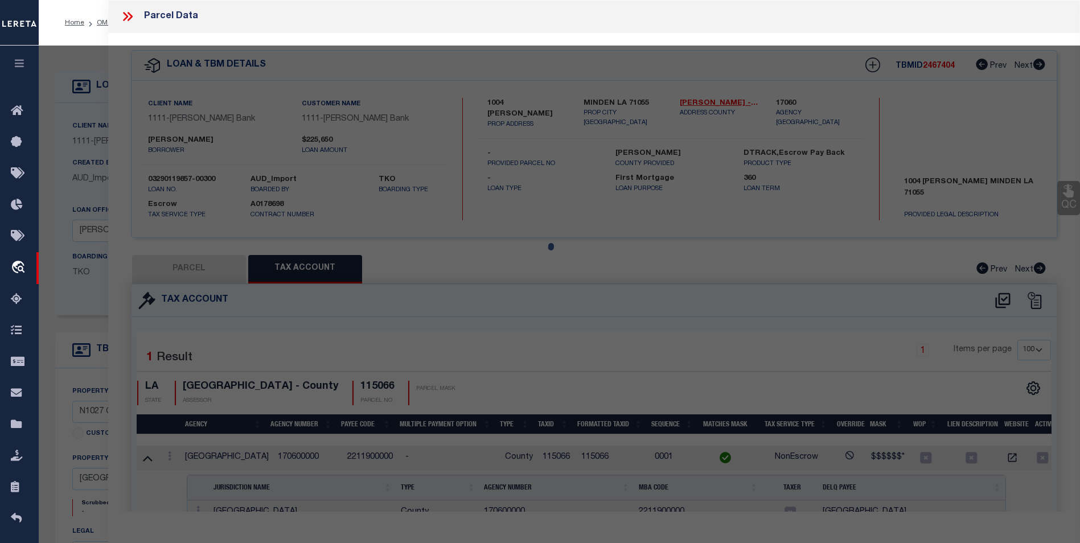
select select "AS"
checkbox input "false"
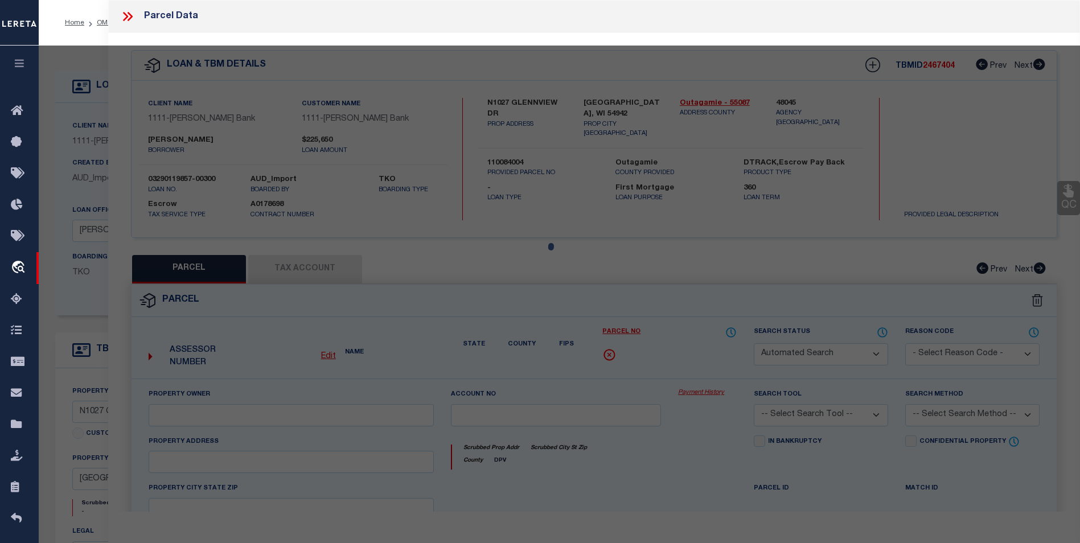
select select "CP"
type input "N1027 GLENNVIEW DR"
type input "GREENVILLE WI 54942"
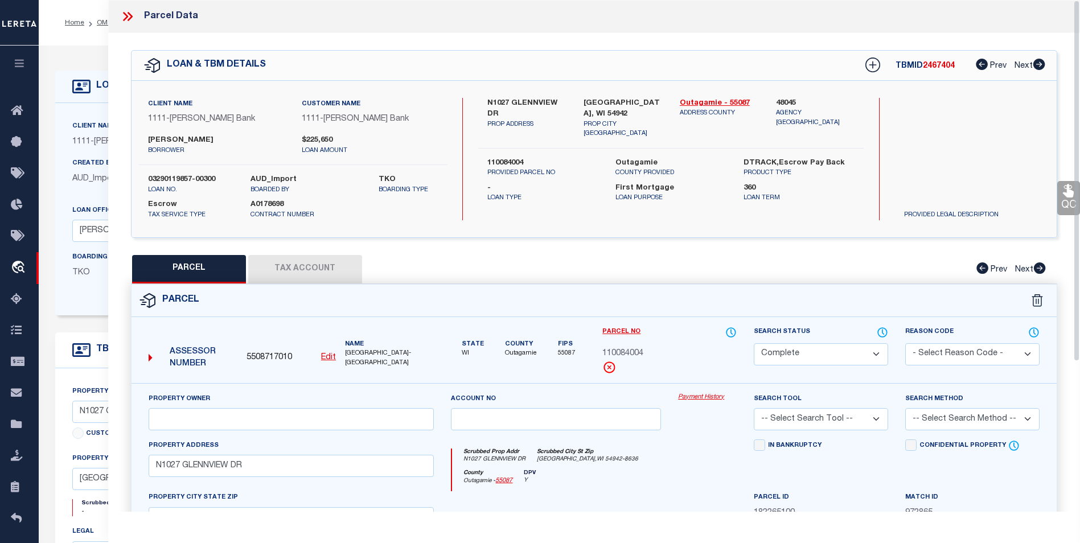
click at [290, 271] on button "Tax Account" at bounding box center [305, 269] width 114 height 28
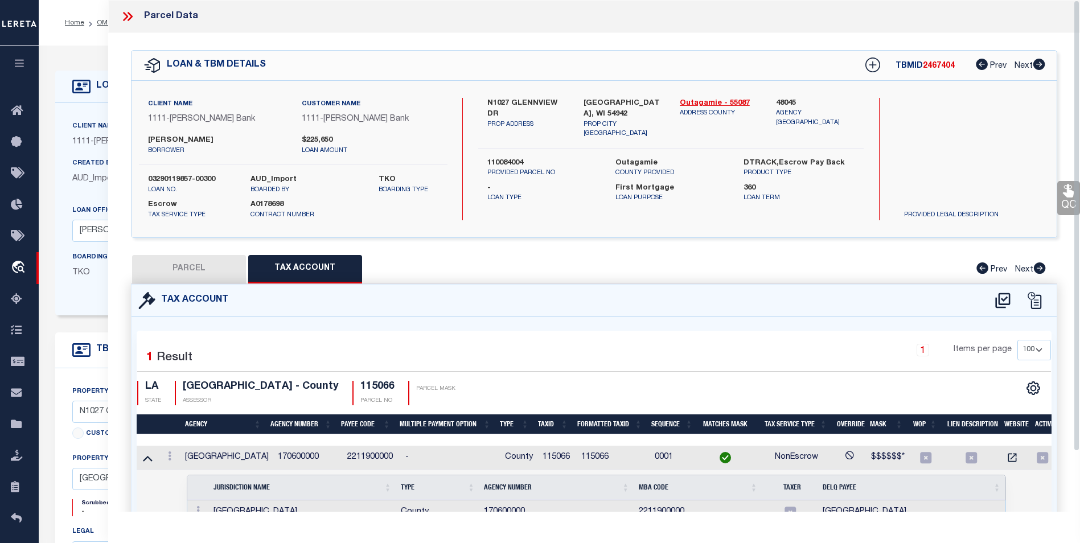
select select "100"
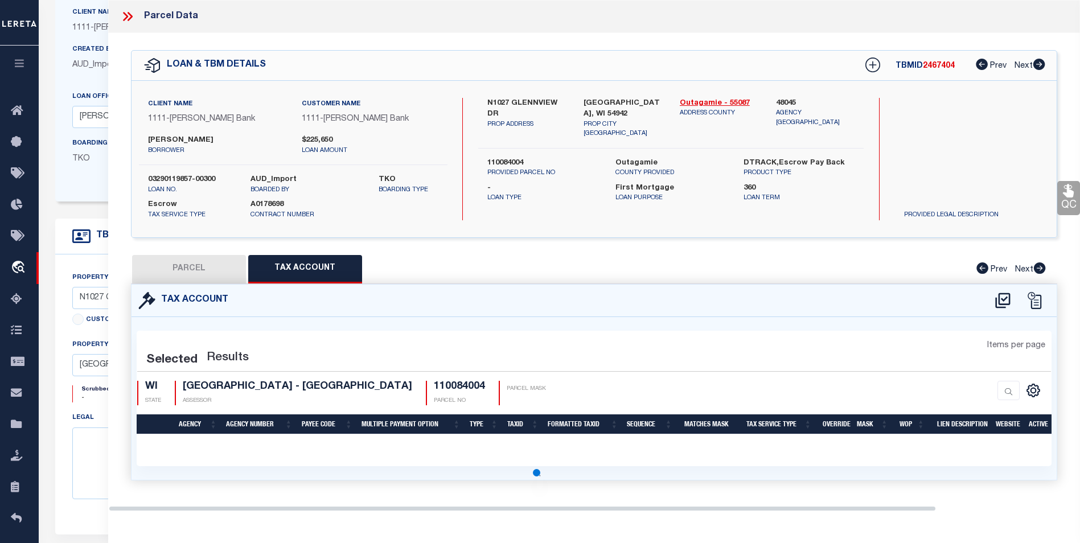
scroll to position [327, 0]
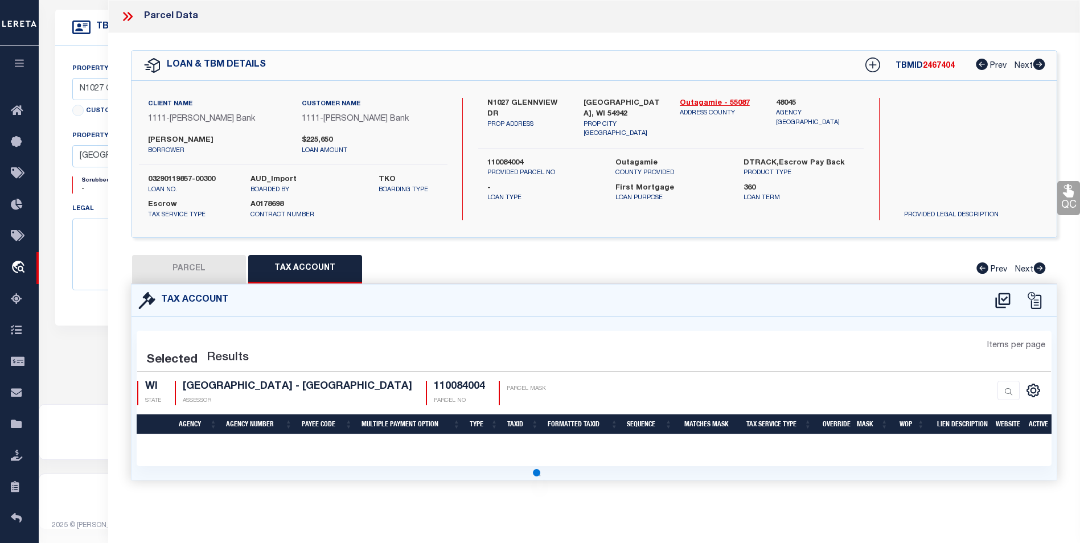
select select "100"
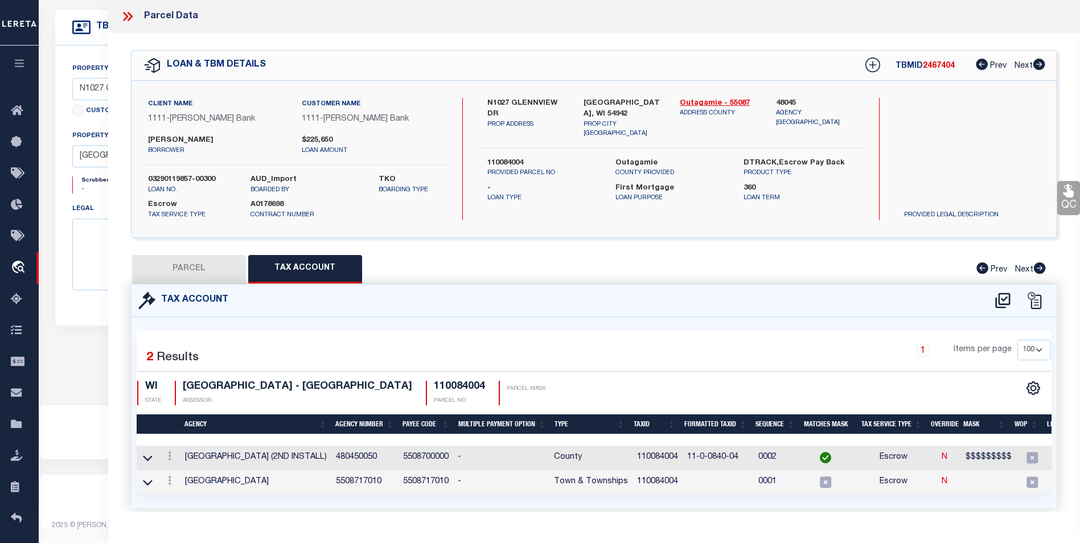
scroll to position [0, 0]
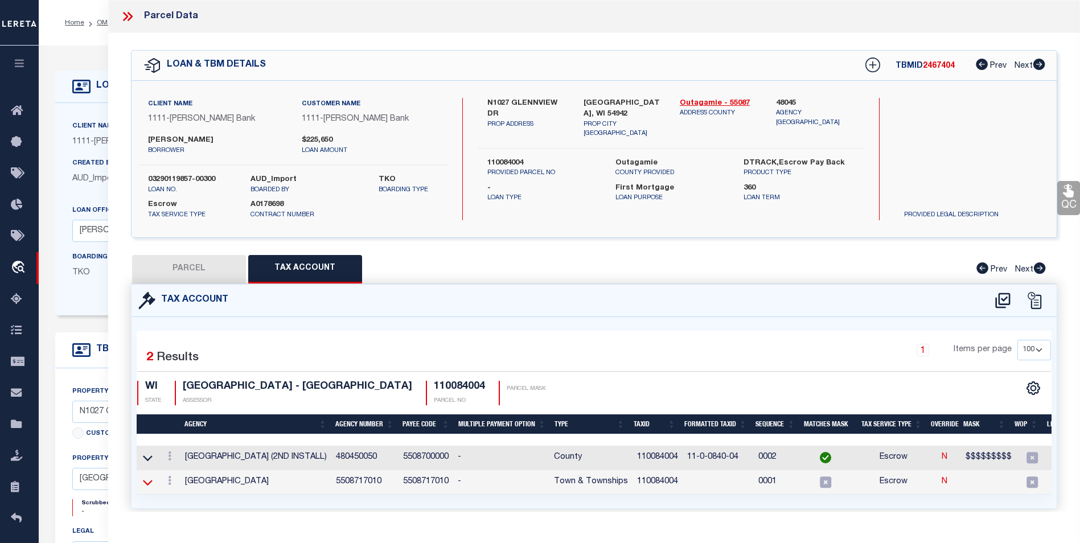
click at [151, 480] on icon at bounding box center [148, 483] width 10 height 12
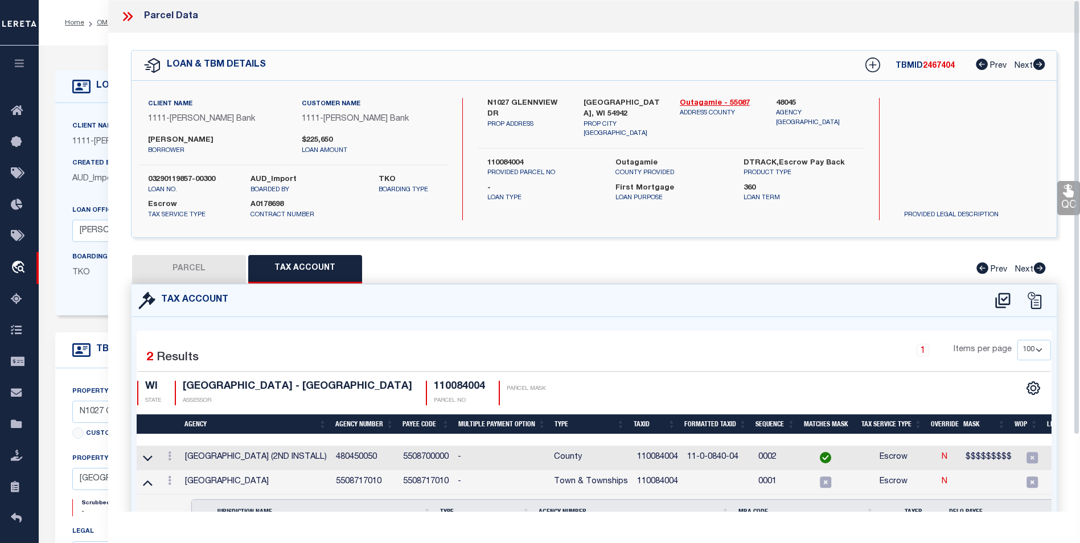
click at [153, 454] on link at bounding box center [147, 457] width 13 height 8
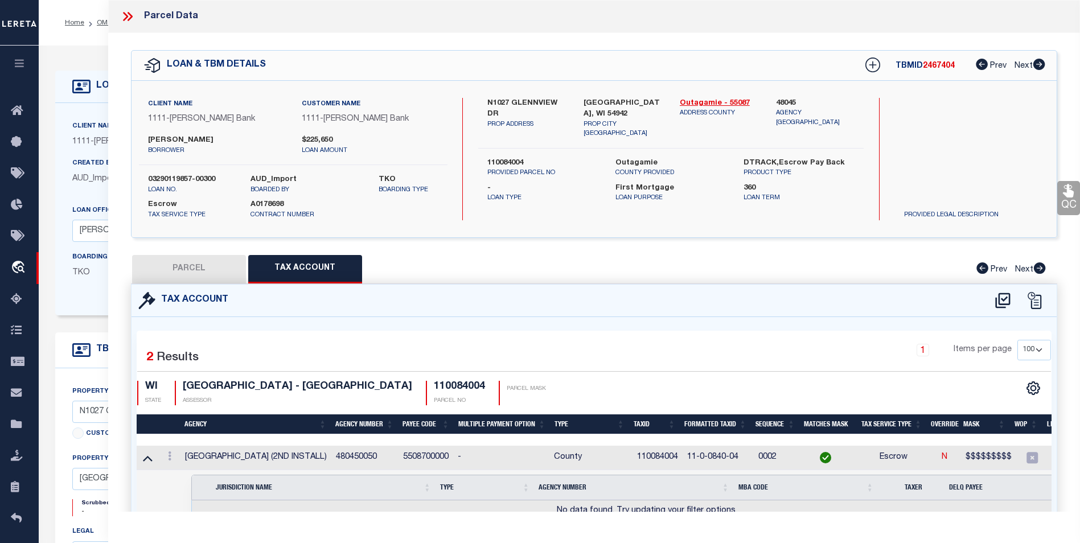
click at [208, 260] on button "PARCEL" at bounding box center [189, 269] width 114 height 28
select select "AS"
checkbox input "false"
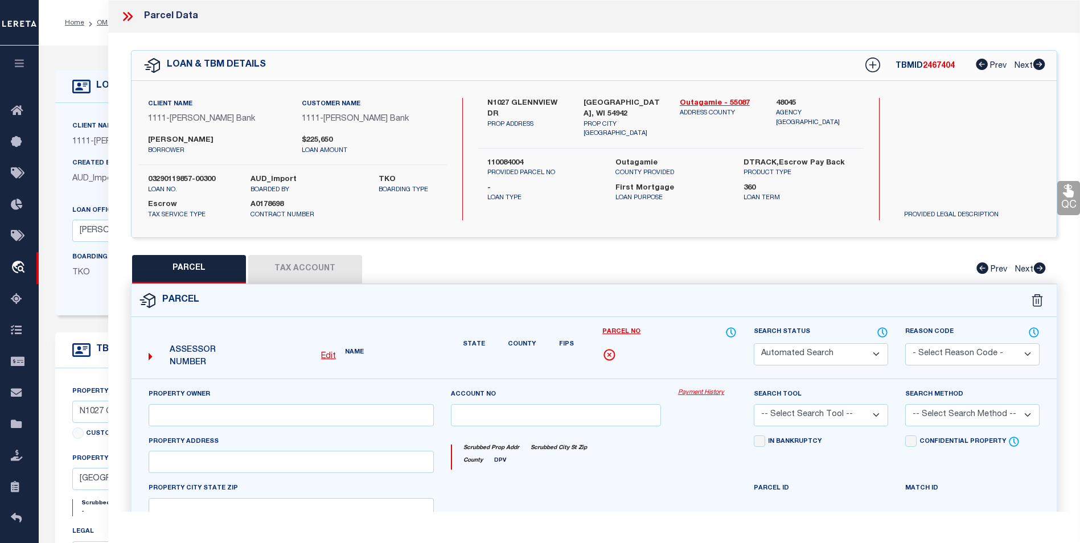
select select "CP"
type input "N1027 GLENNVIEW DR"
type input "GREENVILLE WI 54942"
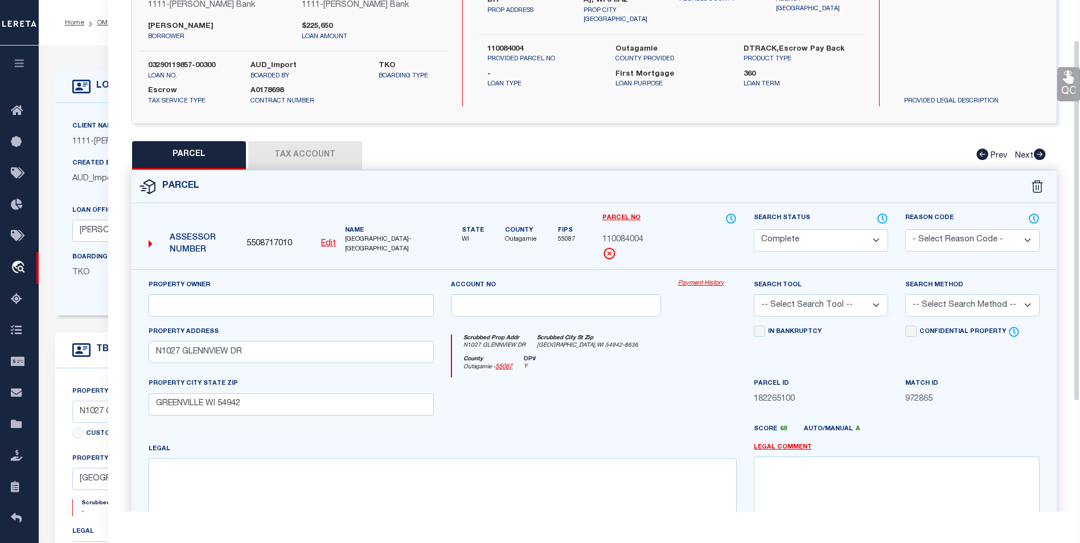
scroll to position [57, 0]
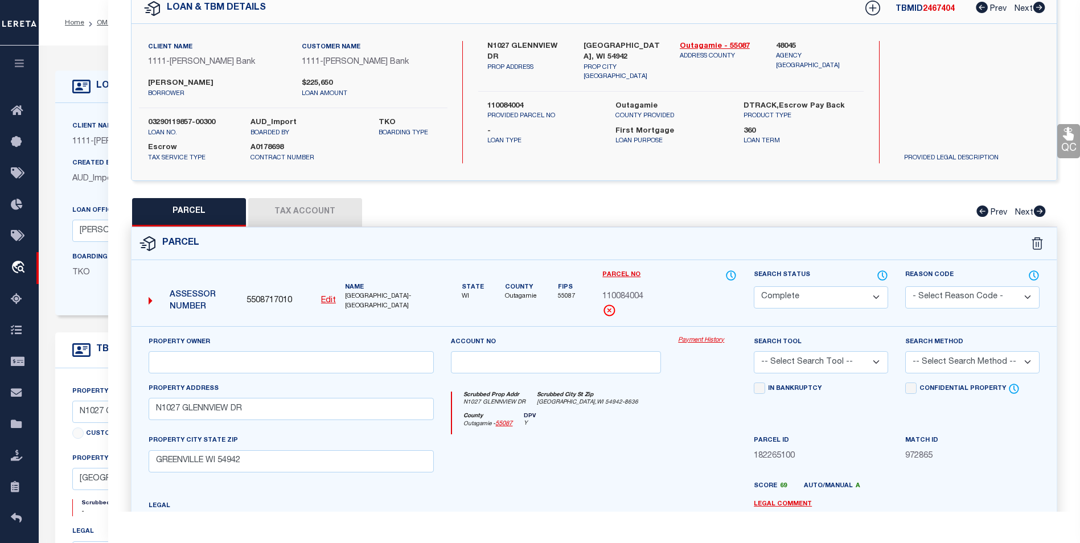
click at [895, 221] on div "PARCEL Tax Account Prev Next" at bounding box center [594, 212] width 926 height 28
click at [284, 211] on button "Tax Account" at bounding box center [305, 212] width 114 height 28
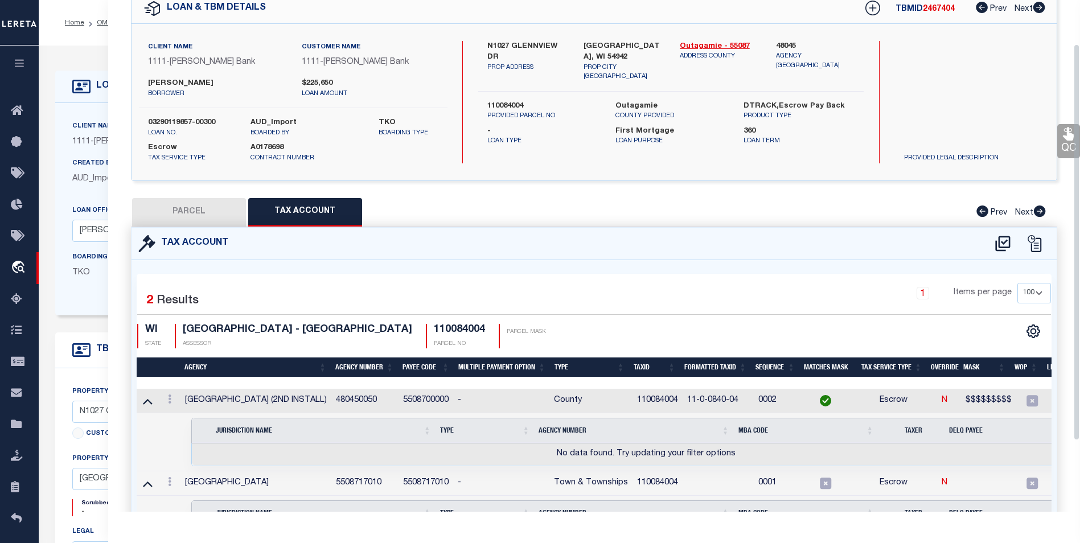
select select "100"
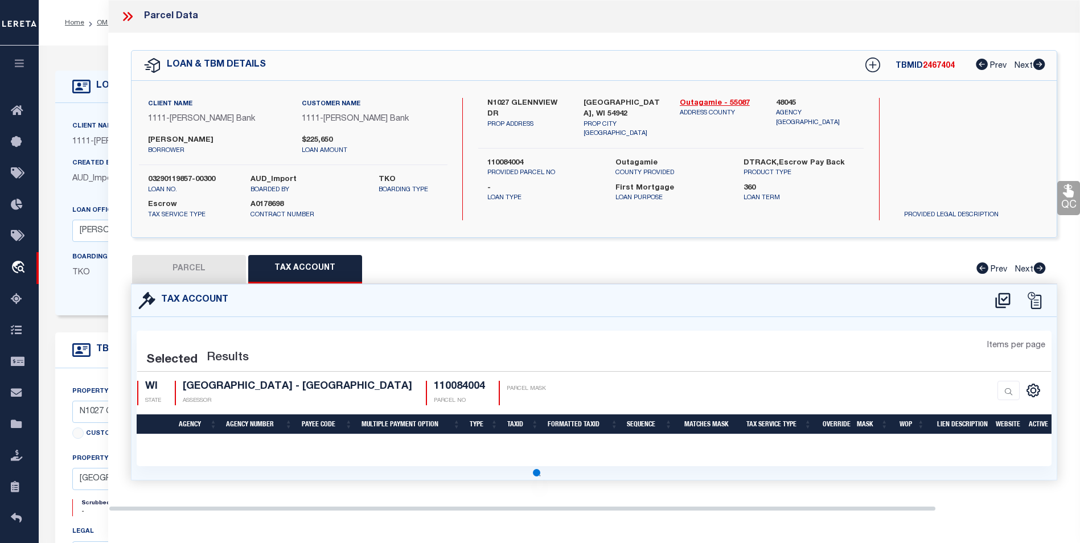
scroll to position [0, 0]
select select "100"
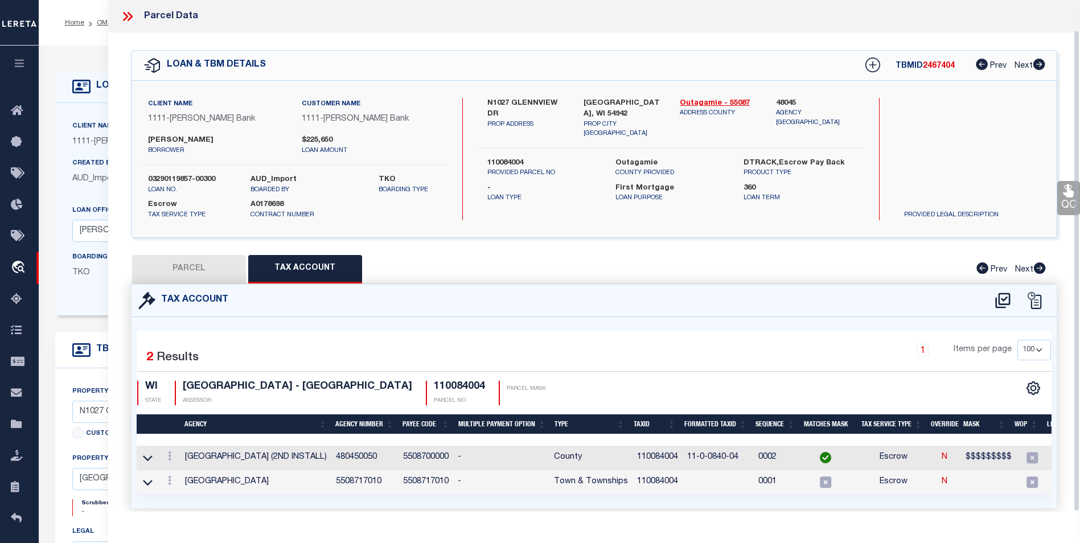
scroll to position [32, 0]
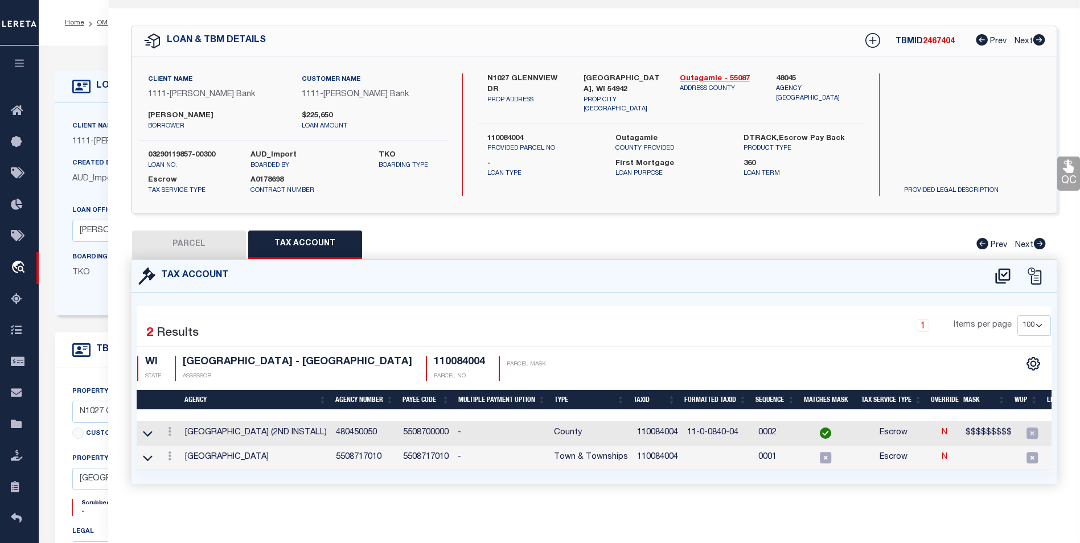
click at [155, 449] on td at bounding box center [148, 458] width 22 height 24
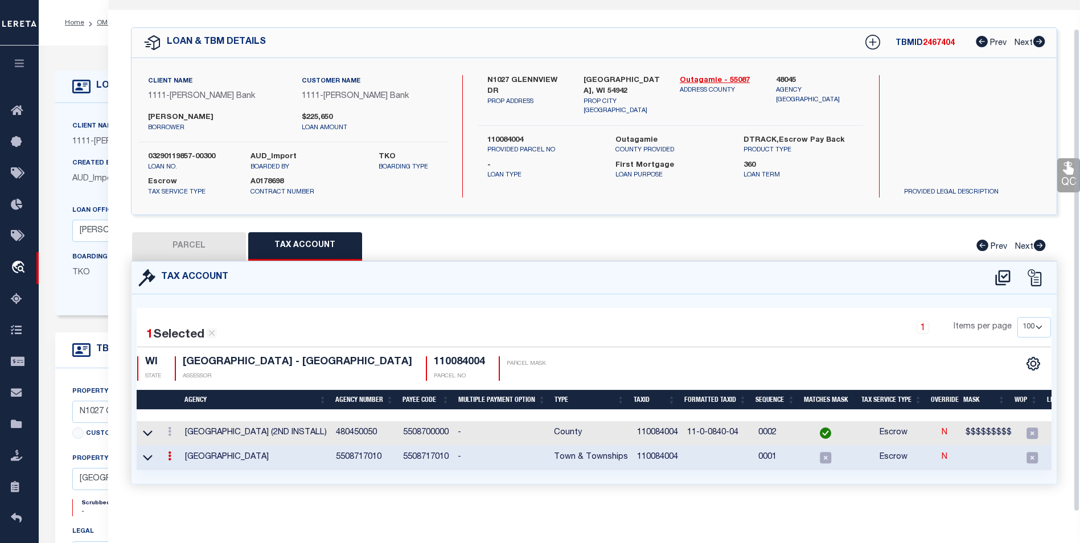
scroll to position [30, 0]
click at [149, 456] on icon at bounding box center [148, 459] width 10 height 6
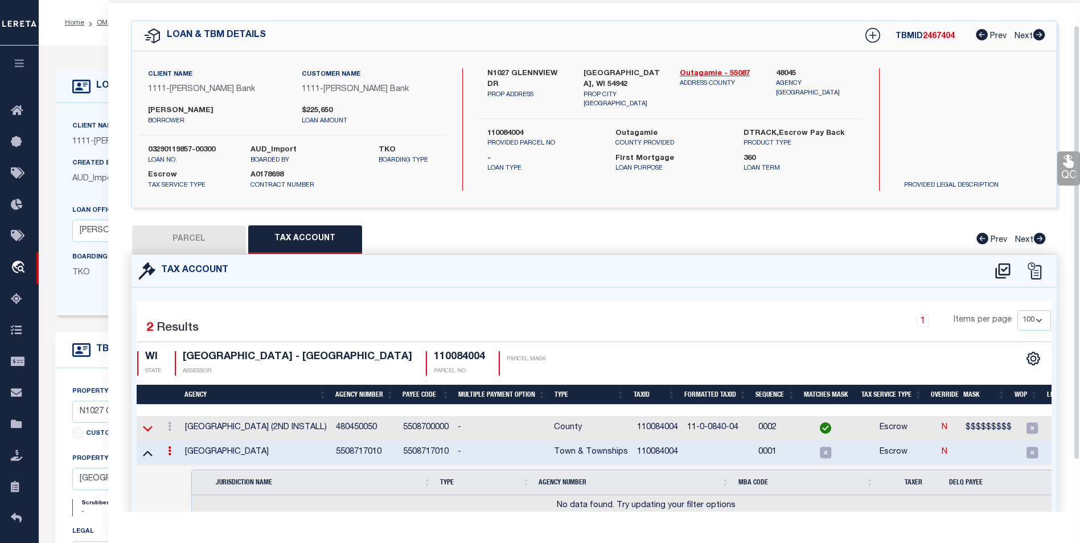
click at [149, 427] on icon at bounding box center [148, 428] width 10 height 12
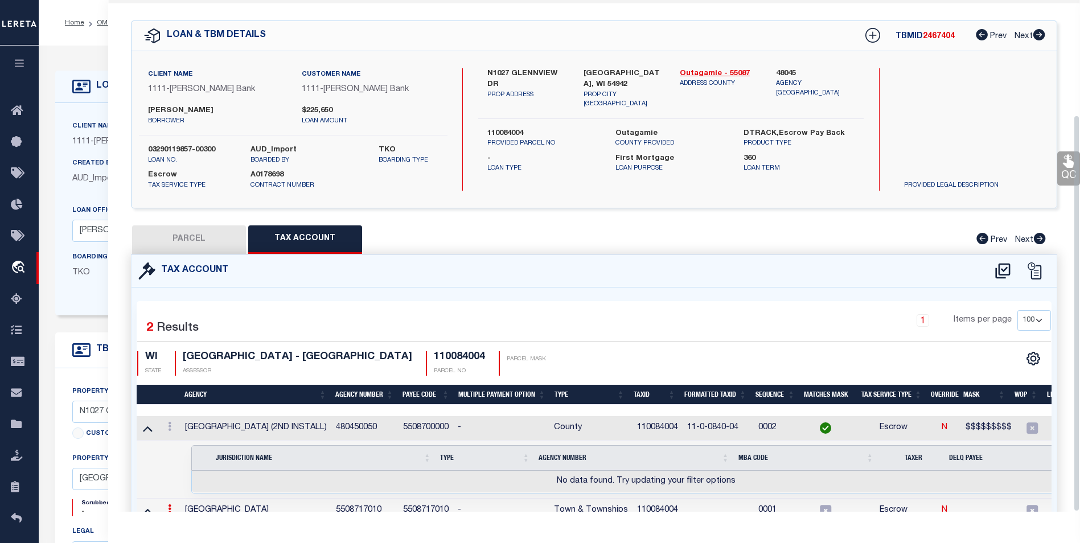
scroll to position [148, 0]
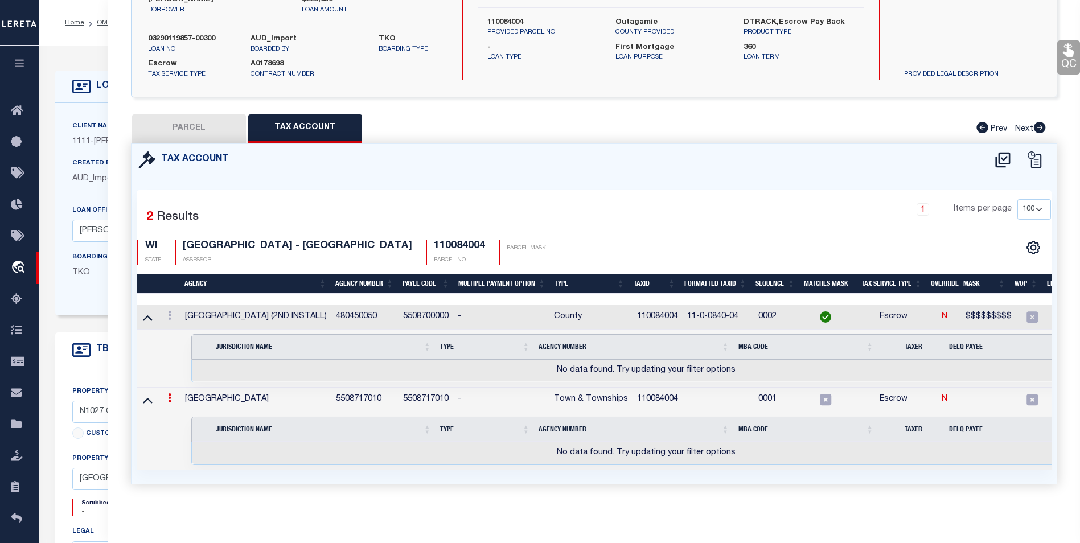
click at [377, 495] on div "Tax Account 1 2 1" at bounding box center [594, 327] width 944 height 368
click at [741, 493] on div "Tax Account 1 2 1" at bounding box center [594, 327] width 944 height 368
click at [171, 342] on td "Selected 0 Result Items per page" at bounding box center [647, 359] width 1020 height 58
click at [166, 313] on link at bounding box center [169, 317] width 13 height 9
click at [170, 311] on icon at bounding box center [169, 315] width 3 height 9
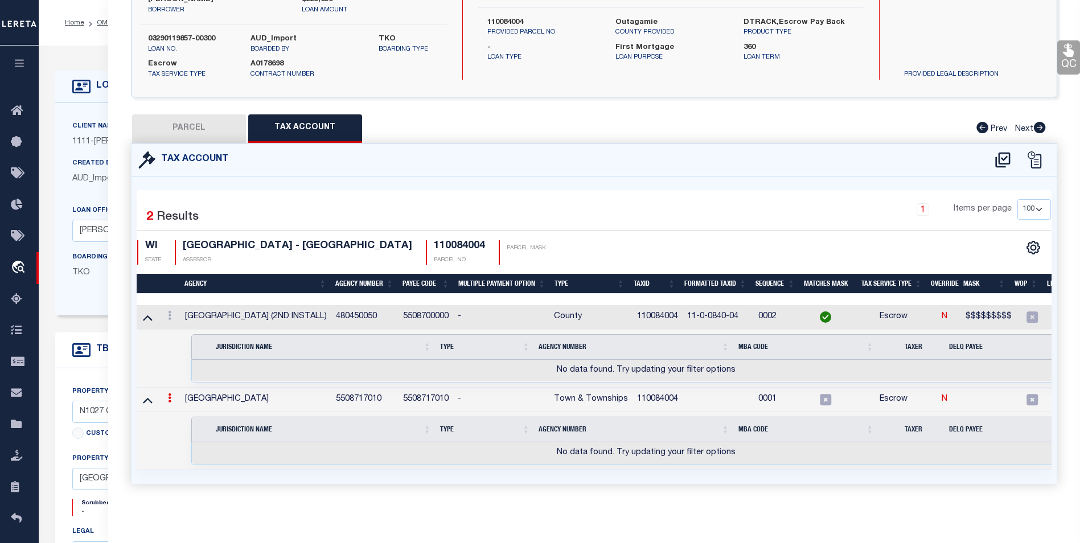
click at [166, 354] on td "Selected 0 Result Items per page" at bounding box center [647, 359] width 1020 height 58
click at [168, 311] on icon at bounding box center [169, 315] width 3 height 9
click at [148, 311] on icon at bounding box center [148, 317] width 10 height 12
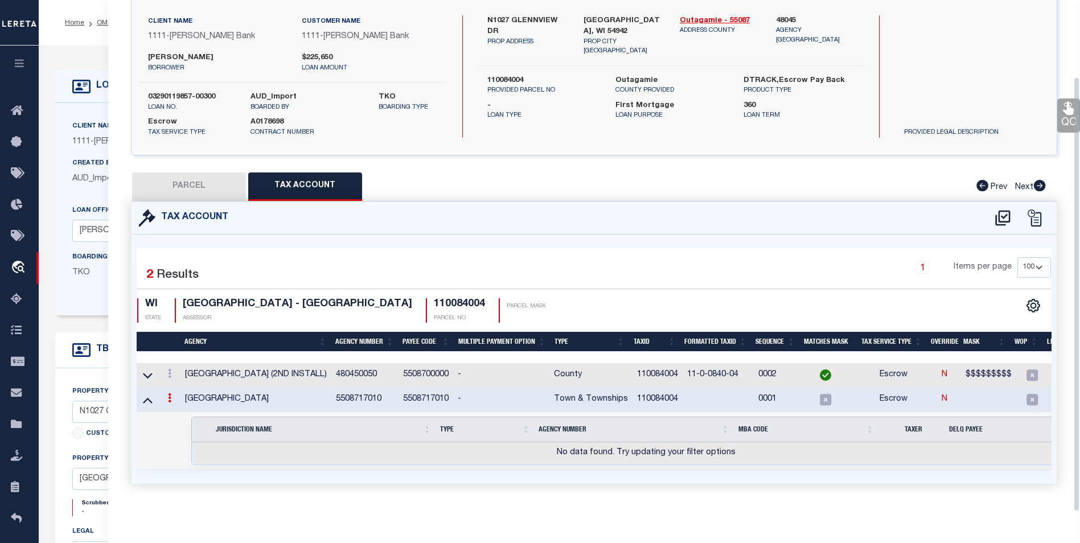
scroll to position [90, 0]
click at [168, 369] on icon at bounding box center [169, 373] width 3 height 9
click at [184, 423] on div "Selected 0 Result Items per page" at bounding box center [646, 441] width 927 height 48
click at [168, 393] on icon at bounding box center [169, 397] width 3 height 9
click at [157, 392] on td at bounding box center [148, 400] width 22 height 24
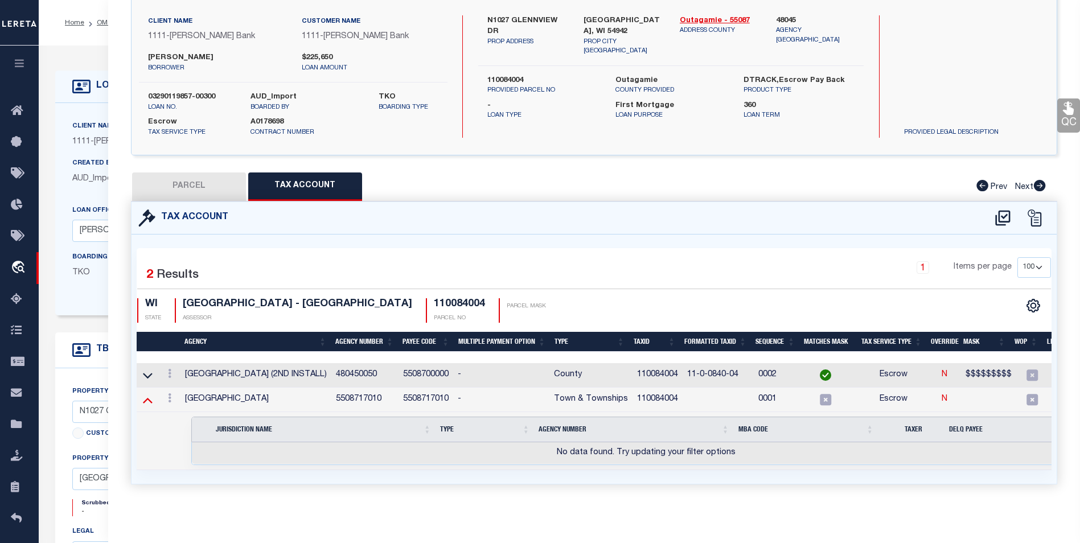
click at [148, 394] on icon at bounding box center [148, 400] width 10 height 12
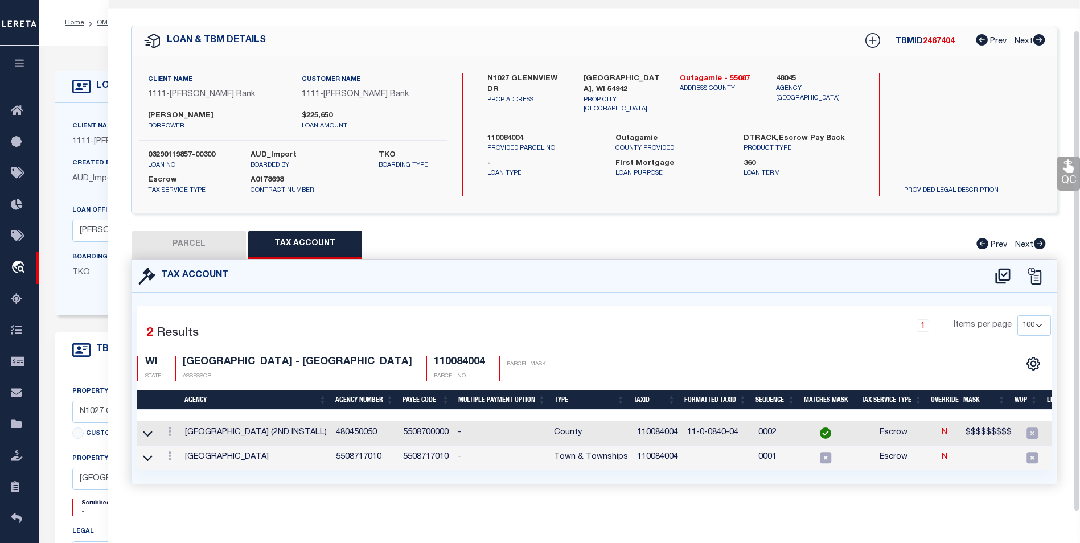
scroll to position [32, 0]
click at [191, 241] on button "PARCEL" at bounding box center [189, 245] width 114 height 28
select select "AS"
checkbox input "false"
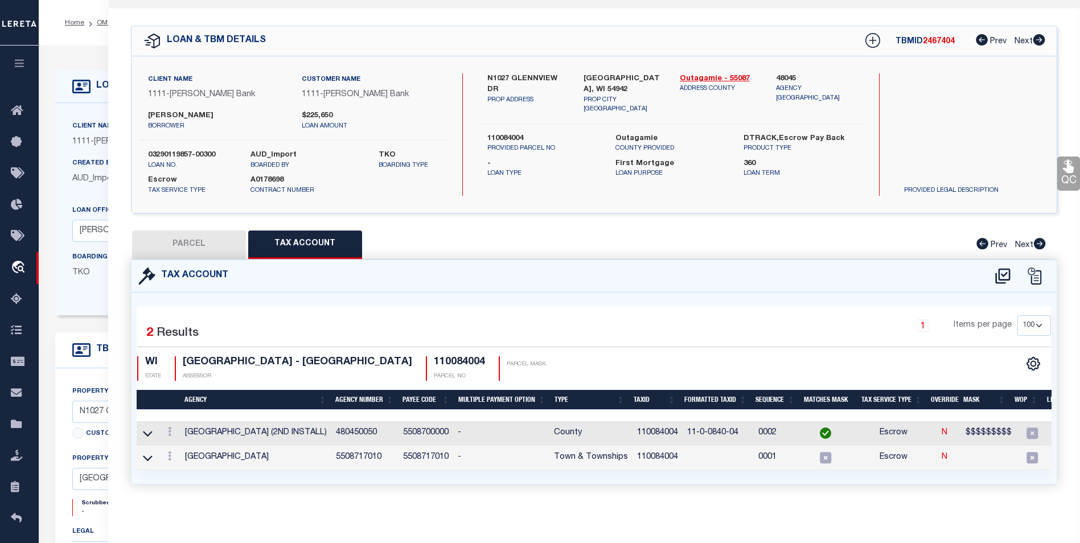
select select "CP"
type input "N1027 GLENNVIEW DR"
type input "GREENVILLE WI 54942"
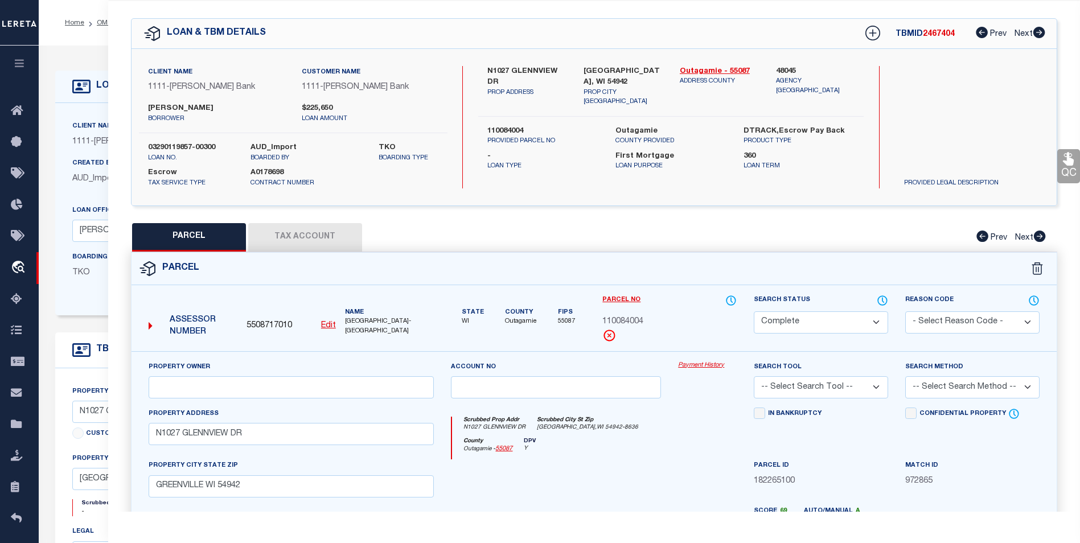
click at [256, 325] on span "5508717010" at bounding box center [270, 326] width 46 height 13
copy span "5508717010"
click at [443, 269] on div "Parcel" at bounding box center [594, 269] width 925 height 32
click at [330, 322] on u "Edit" at bounding box center [328, 326] width 15 height 8
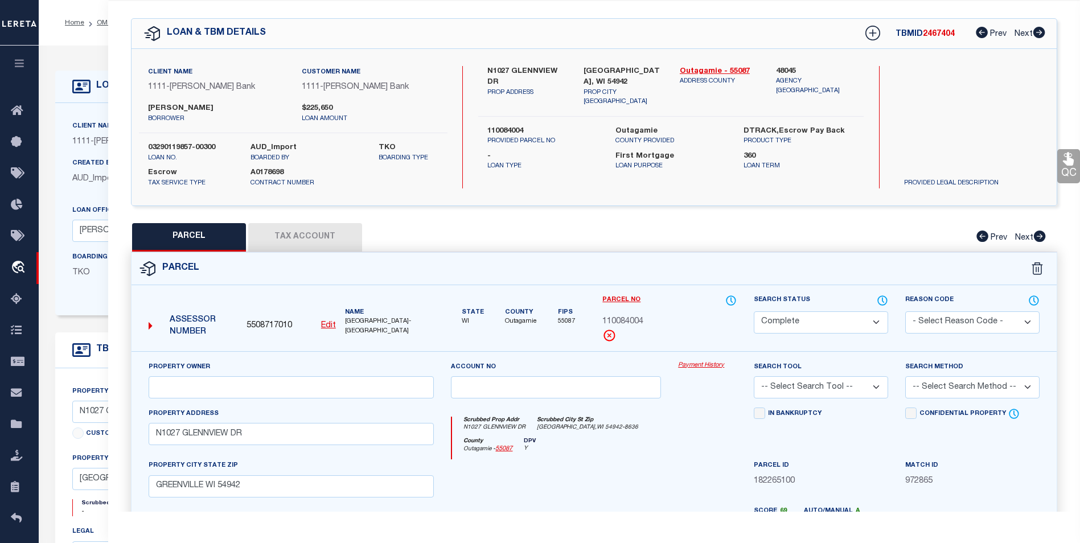
type input "5508717010"
type input "110084004"
select select "CP"
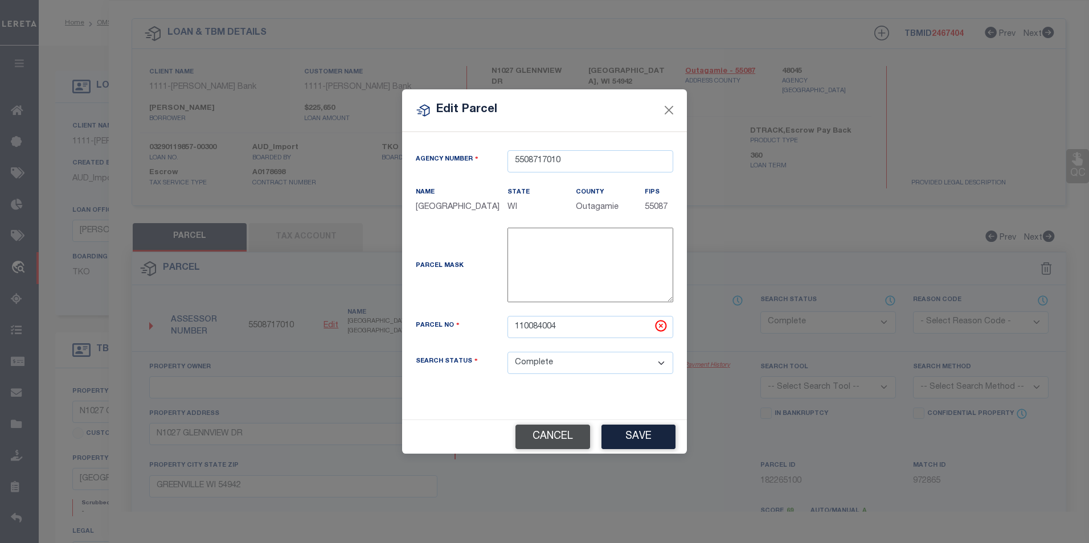
click at [531, 437] on button "Cancel" at bounding box center [552, 437] width 75 height 24
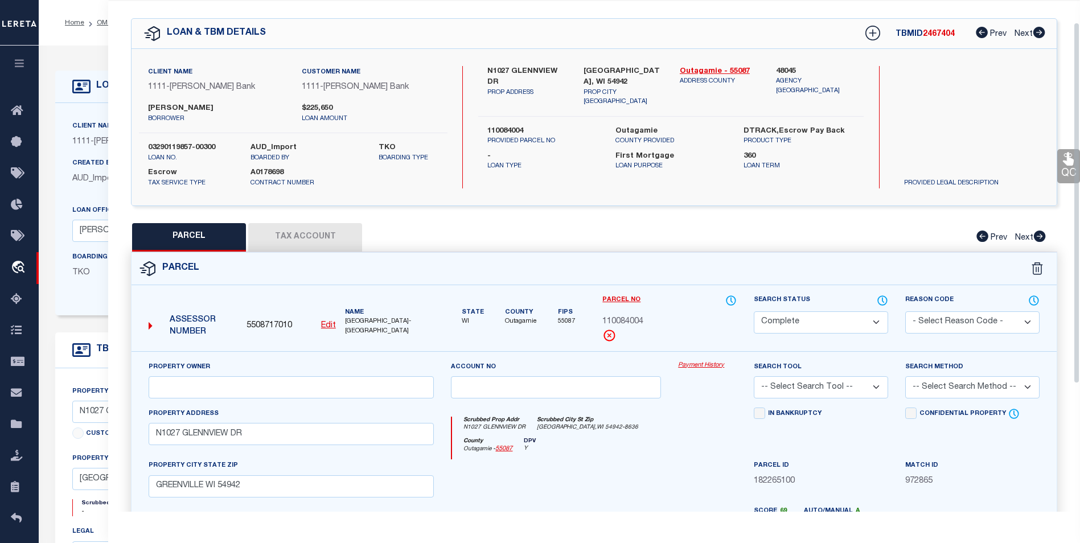
scroll to position [0, 0]
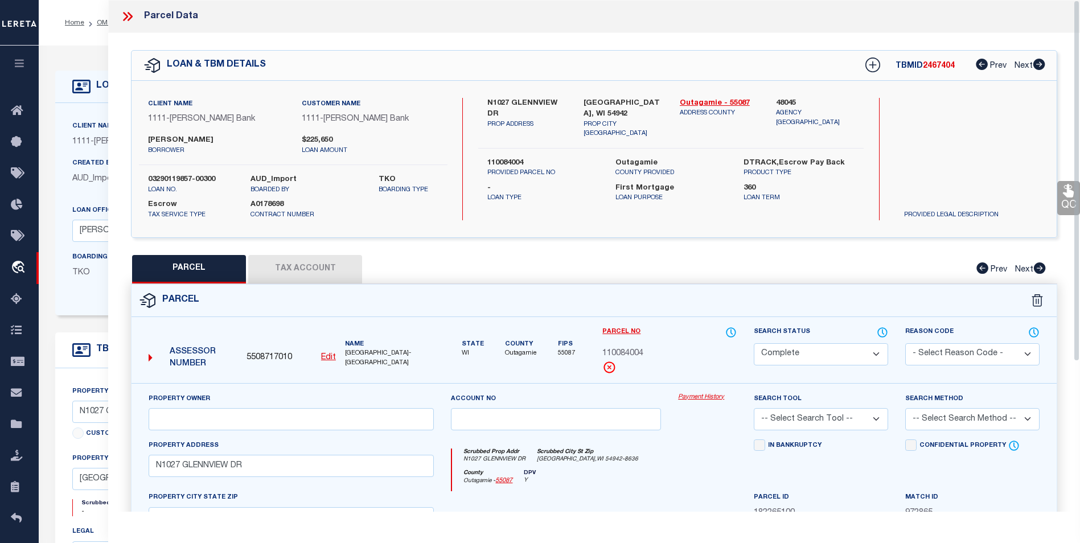
click at [295, 232] on div "Client Name 1111 - Johnson Bank Customer Name 1111 - Johnson Bank STACY MANNINO…" at bounding box center [594, 159] width 925 height 157
click at [301, 276] on button "Tax Account" at bounding box center [305, 269] width 114 height 28
select select "100"
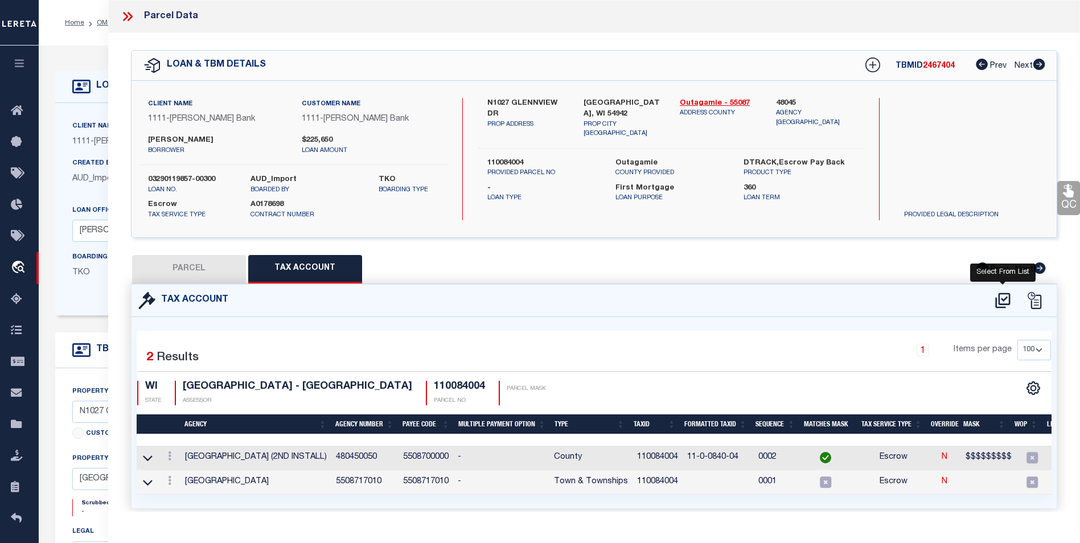
click at [1006, 298] on icon at bounding box center [1002, 300] width 15 height 15
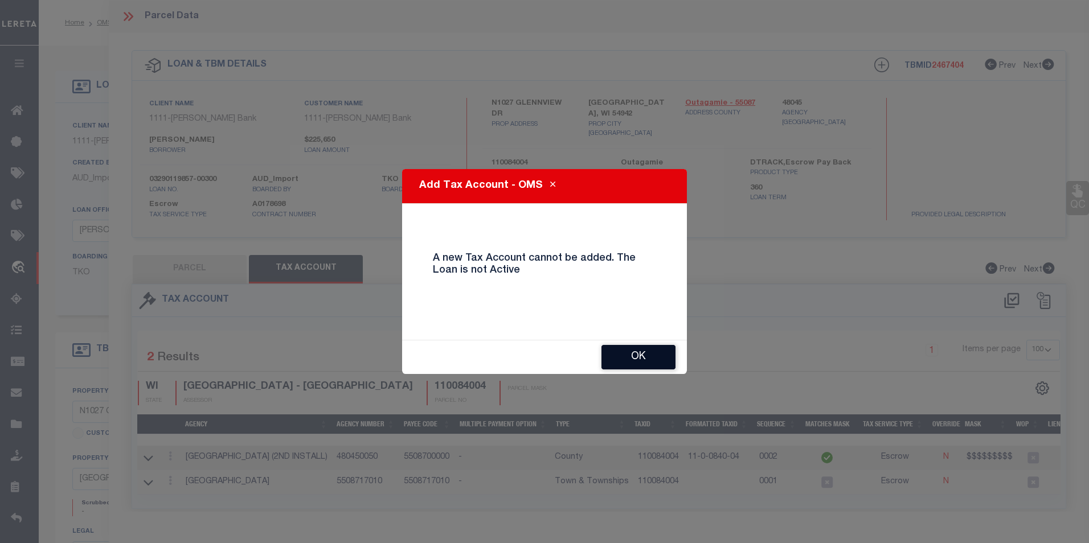
click at [630, 352] on button "OK" at bounding box center [638, 357] width 74 height 24
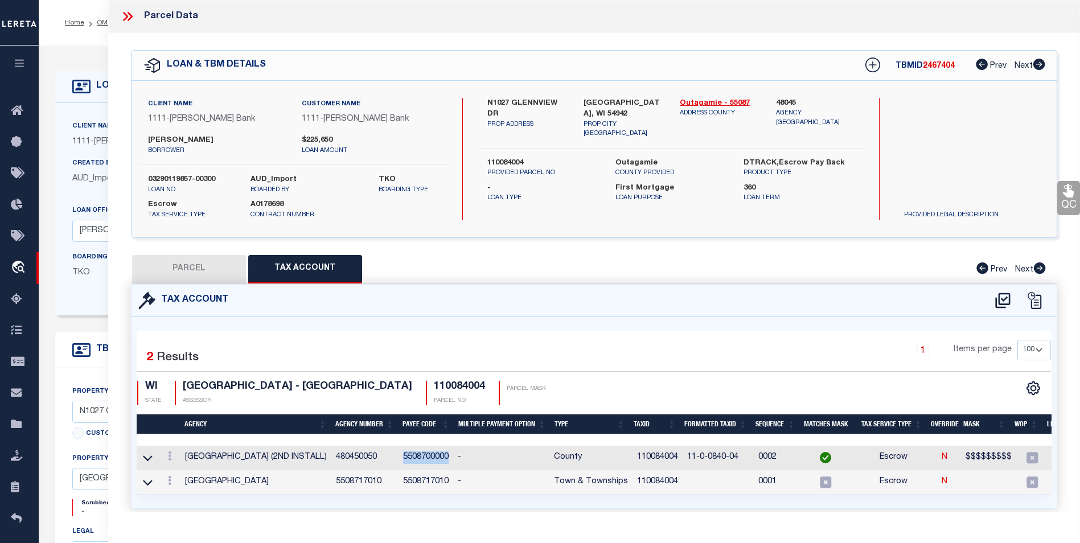
drag, startPoint x: 404, startPoint y: 457, endPoint x: 450, endPoint y: 456, distance: 46.1
click at [450, 456] on td "5508700000" at bounding box center [426, 458] width 55 height 24
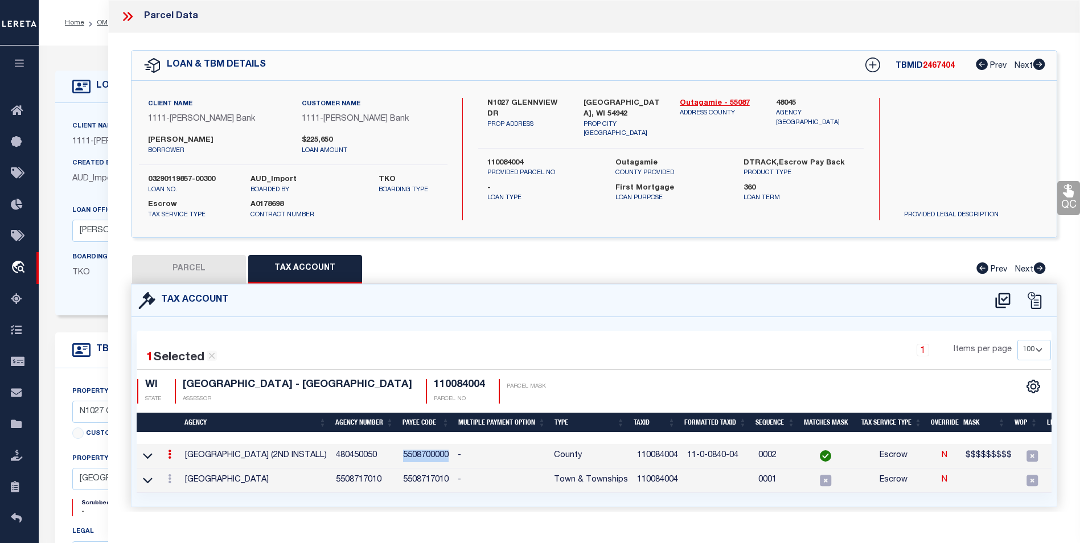
copy td "5508700000"
click at [539, 351] on div "1 Items per page 10 25 50 100" at bounding box center [710, 355] width 681 height 30
click at [149, 457] on icon at bounding box center [148, 457] width 10 height 6
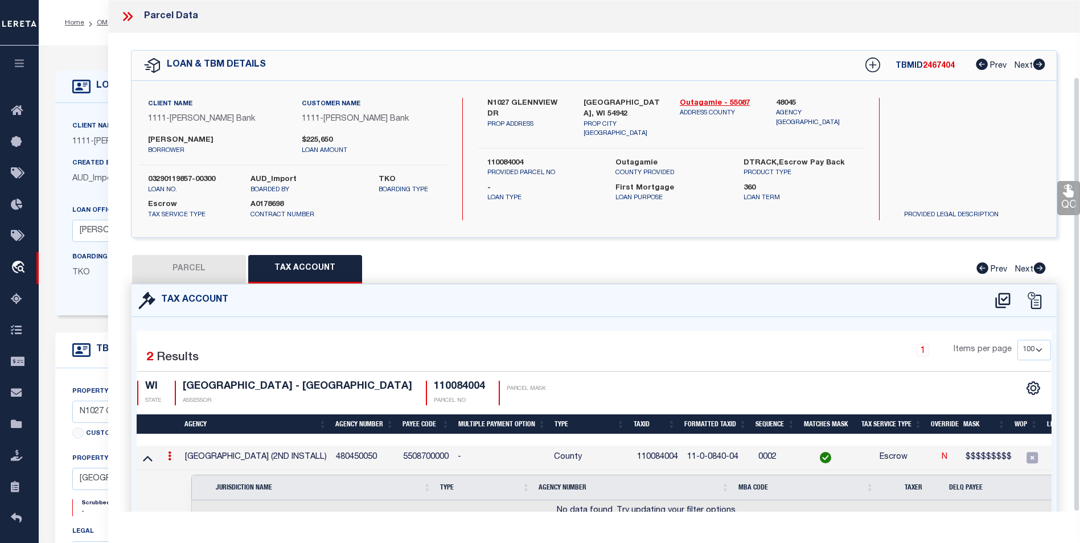
scroll to position [90, 0]
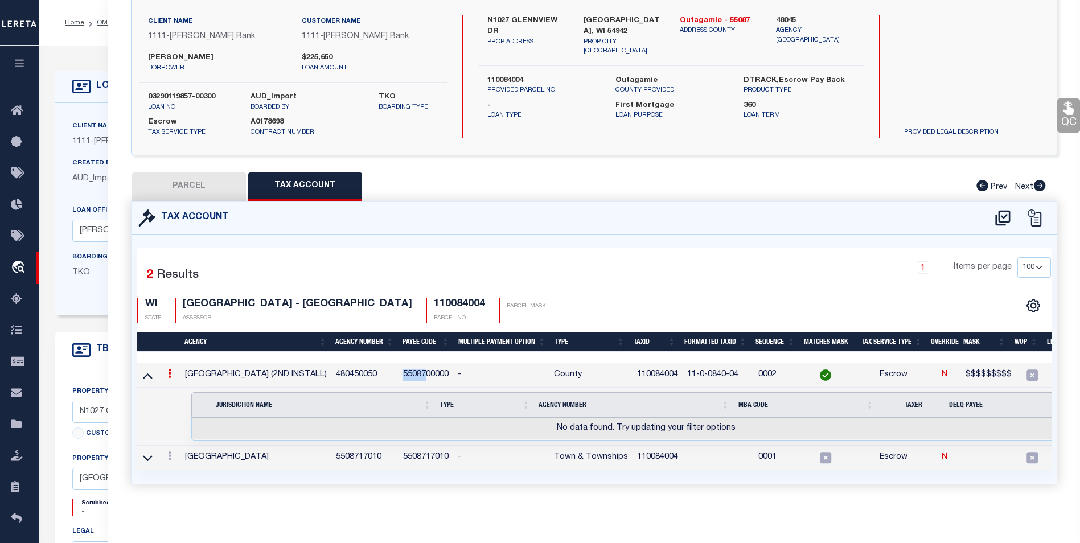
drag, startPoint x: 404, startPoint y: 366, endPoint x: 427, endPoint y: 366, distance: 23.4
click at [427, 366] on td "5508700000" at bounding box center [426, 375] width 55 height 24
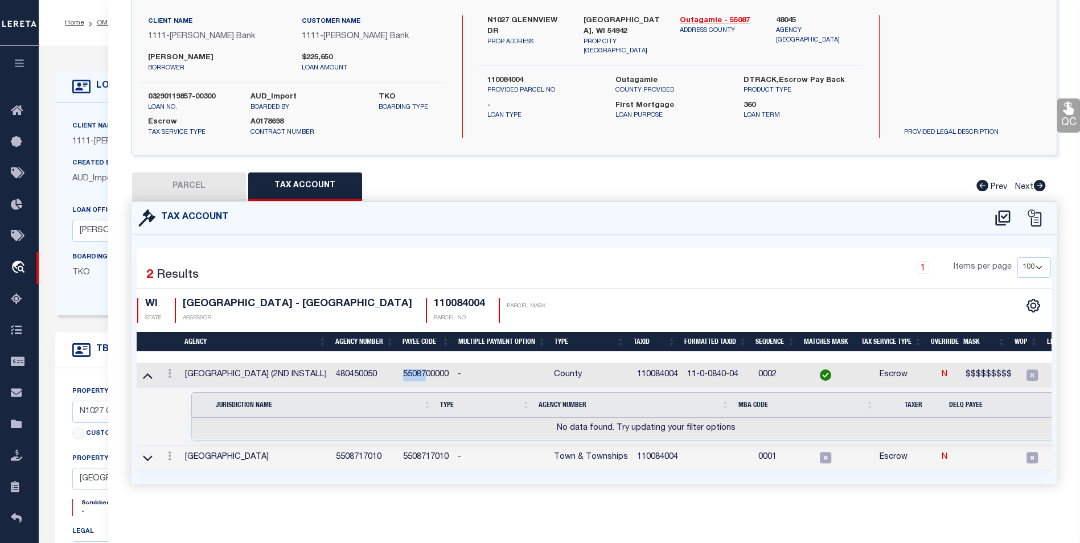
copy td "55087"
click at [528, 257] on div "1 Items per page 10 25 50 100" at bounding box center [710, 272] width 681 height 30
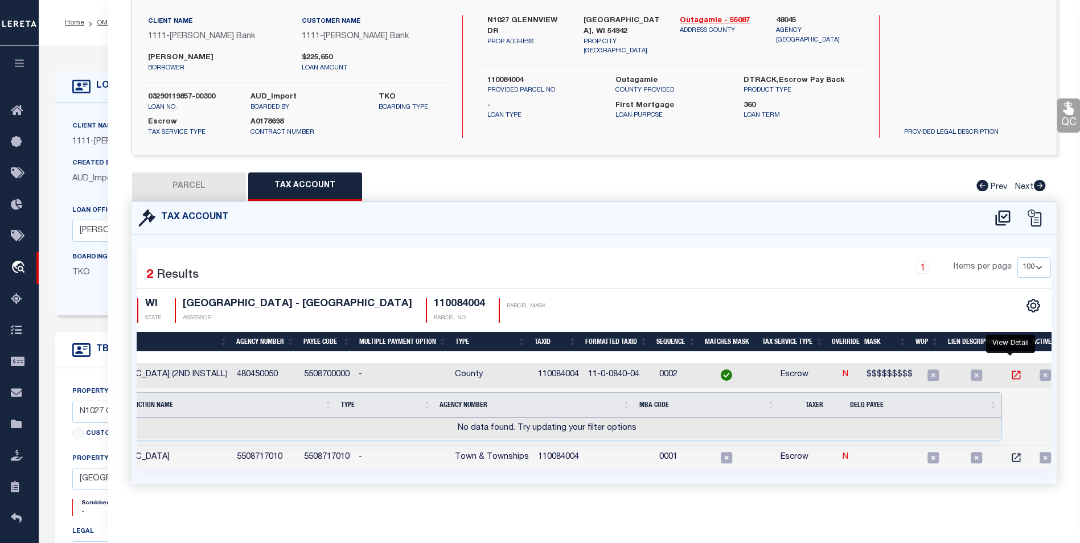
click at [1011, 370] on icon "" at bounding box center [1016, 375] width 11 height 11
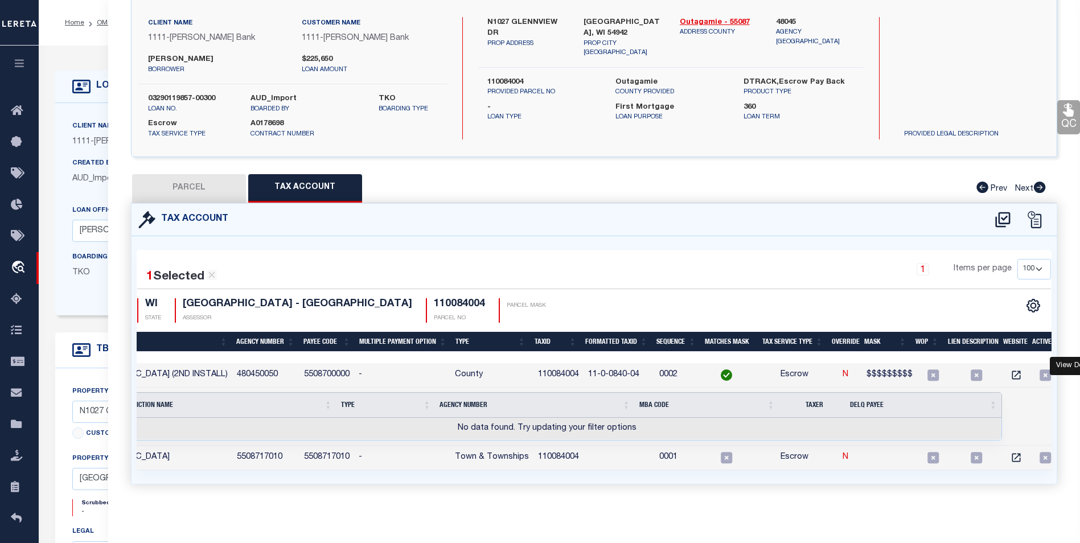
scroll to position [0, 0]
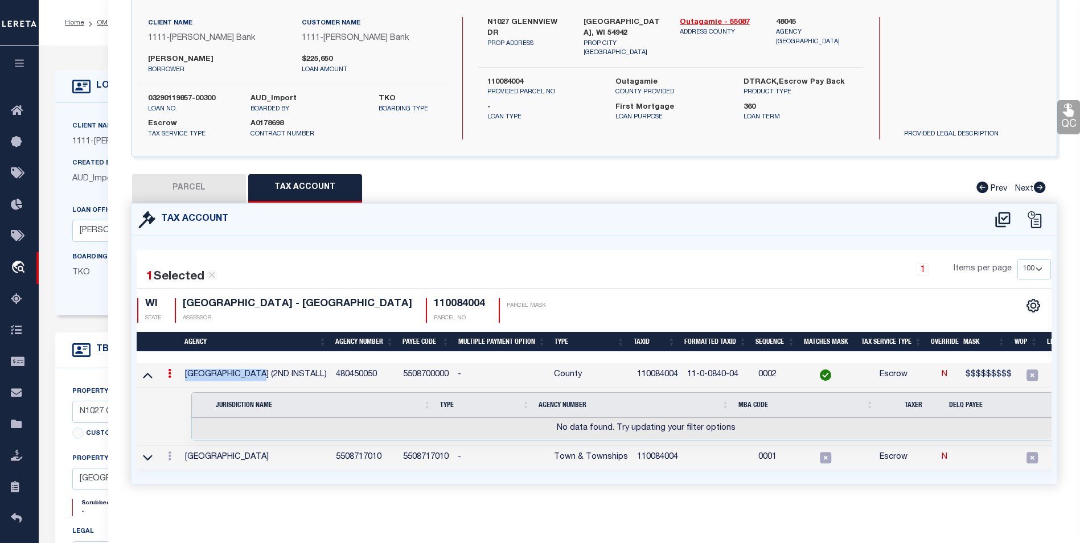
drag, startPoint x: 185, startPoint y: 363, endPoint x: 270, endPoint y: 366, distance: 84.9
click at [270, 366] on td "[GEOGRAPHIC_DATA] (2ND INSTALL)" at bounding box center [256, 375] width 151 height 24
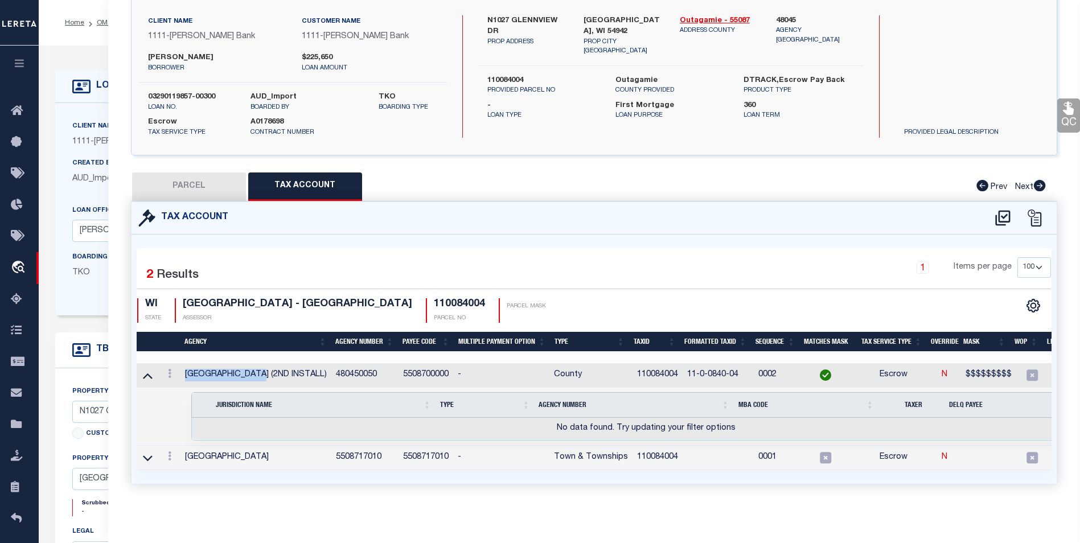
copy td "[GEOGRAPHIC_DATA]"
click at [359, 368] on td "480450050" at bounding box center [364, 375] width 67 height 24
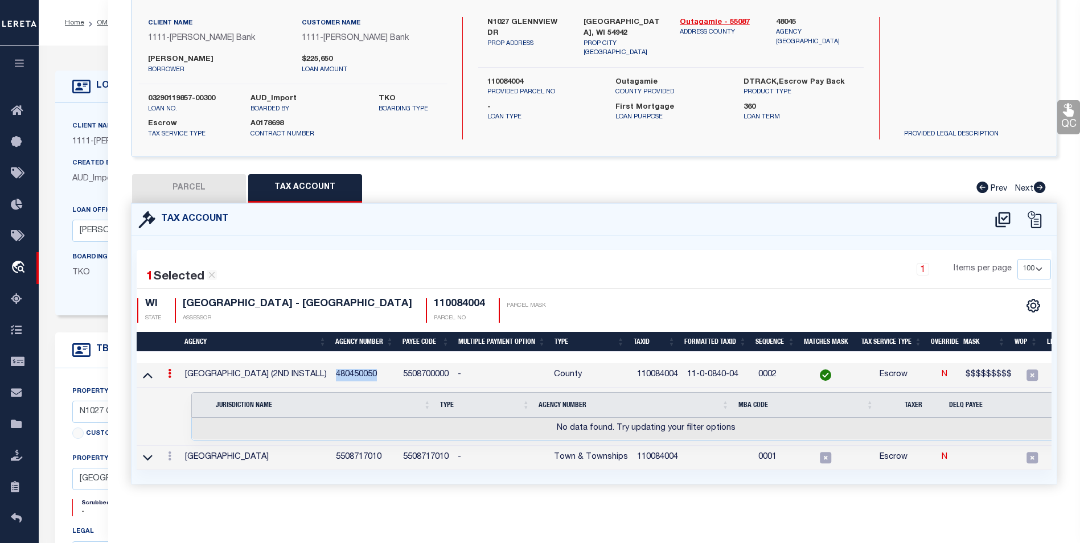
click at [359, 368] on td "480450050" at bounding box center [364, 375] width 67 height 24
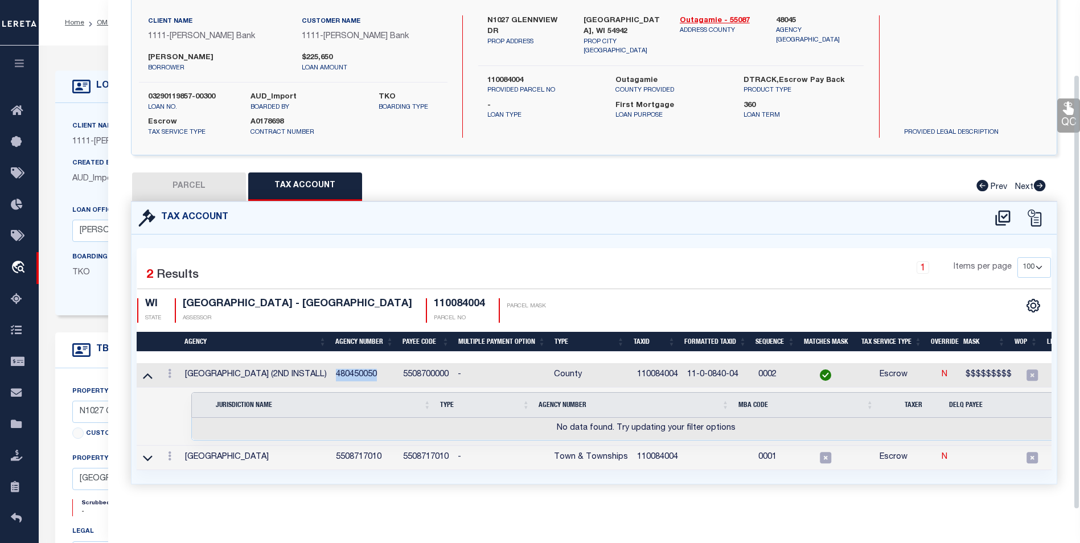
drag, startPoint x: 359, startPoint y: 368, endPoint x: 603, endPoint y: 195, distance: 299.1
click at [603, 202] on div "Tax Account" at bounding box center [594, 218] width 925 height 32
click at [358, 368] on td "480450050" at bounding box center [364, 375] width 67 height 24
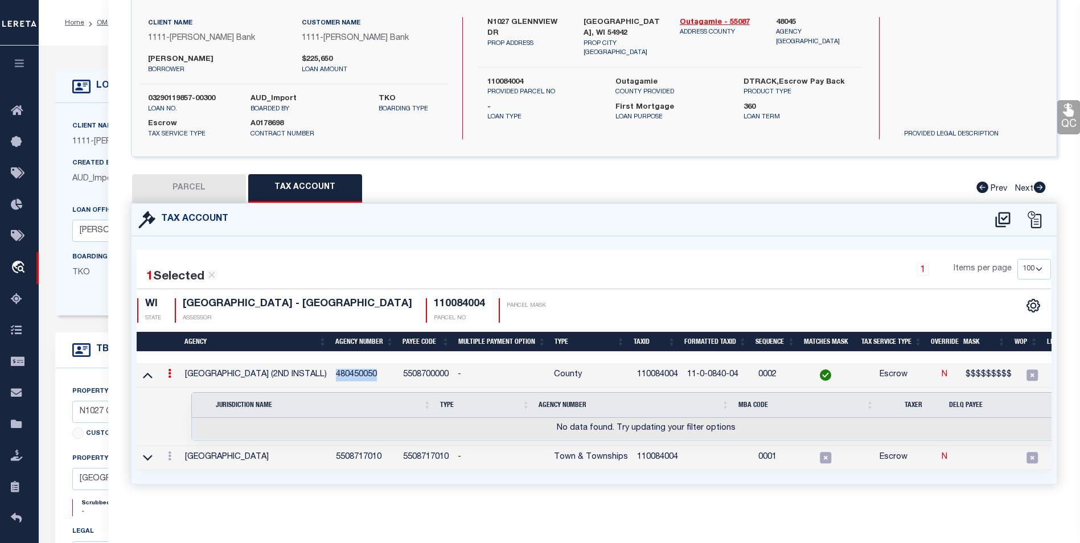
click at [358, 368] on td "480450050" at bounding box center [364, 375] width 67 height 24
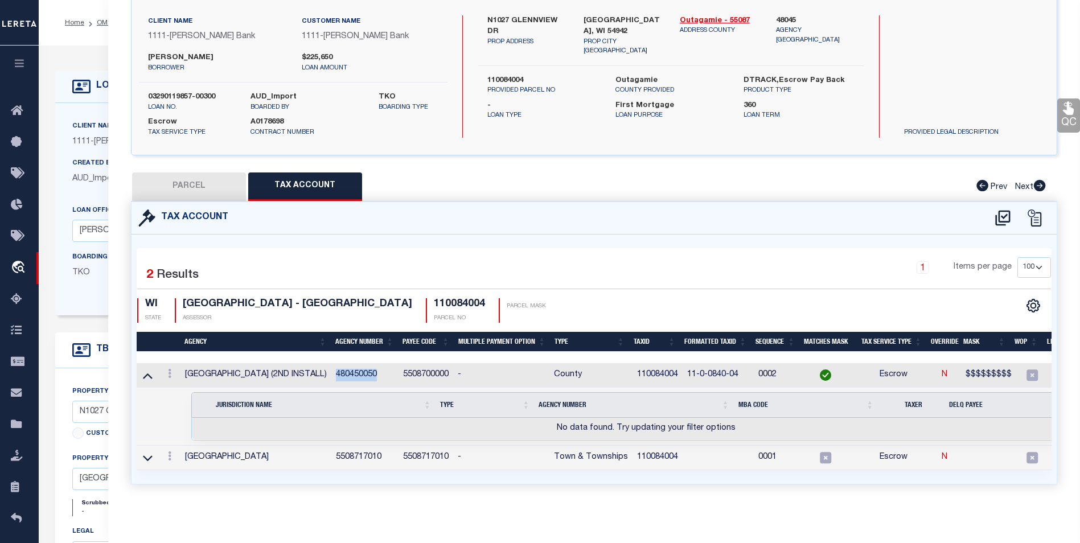
copy td "480450050"
click at [432, 264] on div "1 Items per page 10 25 50 100" at bounding box center [710, 272] width 681 height 30
click at [579, 210] on div "Tax Account" at bounding box center [594, 218] width 925 height 32
click at [462, 257] on div "1 Items per page 10 25 50 100" at bounding box center [710, 272] width 681 height 30
click at [410, 202] on div "Tax Account" at bounding box center [594, 218] width 925 height 32
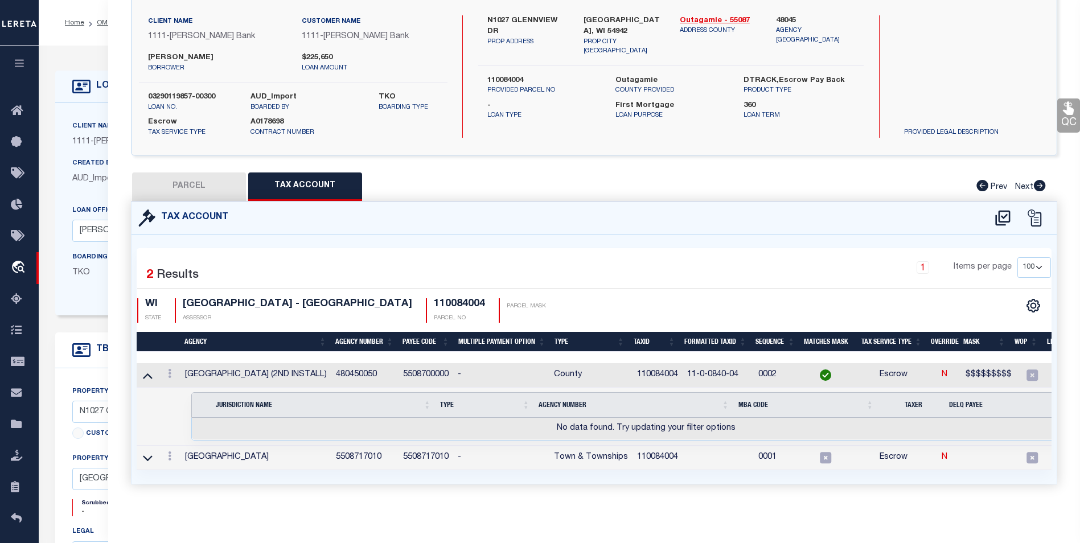
click at [331, 502] on div "Tax Account 1 2 1" at bounding box center [594, 357] width 944 height 310
drag, startPoint x: 186, startPoint y: 368, endPoint x: 269, endPoint y: 365, distance: 83.2
click at [269, 365] on td "[GEOGRAPHIC_DATA] (2ND INSTALL)" at bounding box center [256, 375] width 151 height 24
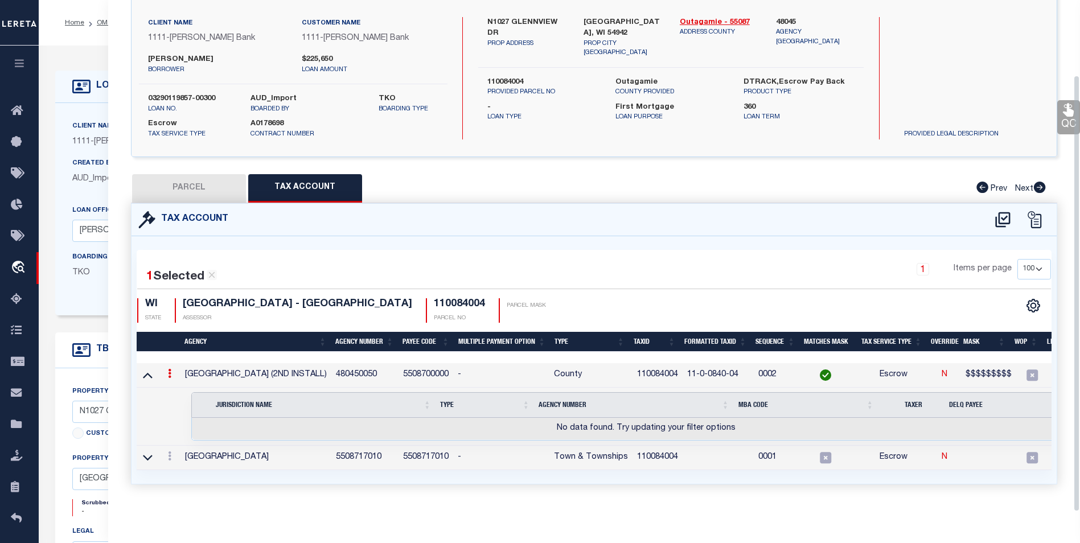
click at [564, 236] on div "1 Selected 2 Results 1 Items per page 10 25 50 100 WI" at bounding box center [594, 360] width 925 height 248
click at [217, 184] on button "PARCEL" at bounding box center [189, 188] width 114 height 28
select select "AS"
checkbox input "false"
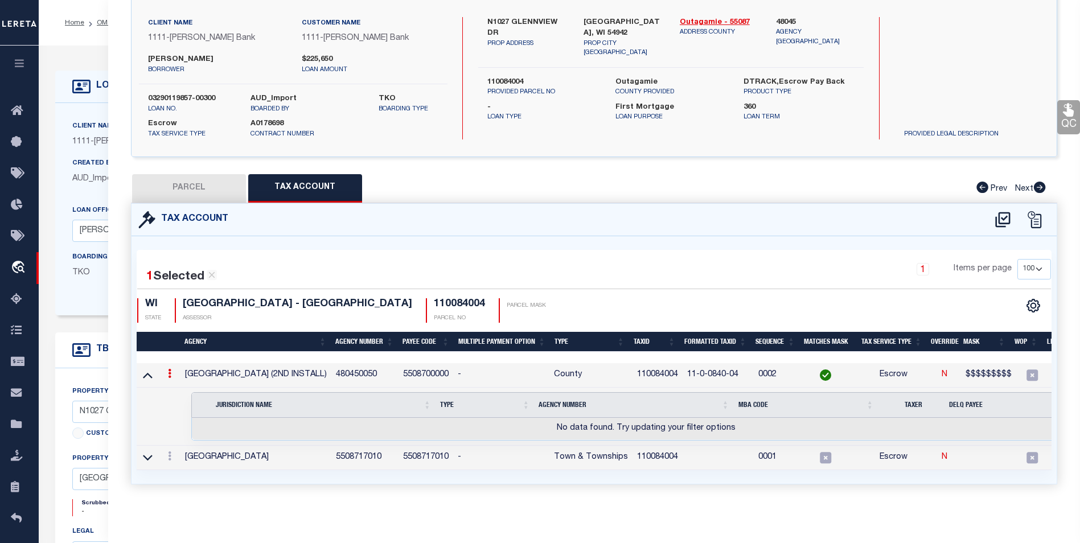
select select "CP"
type input "N1027 GLENNVIEW DR"
type input "GREENVILLE WI 54942"
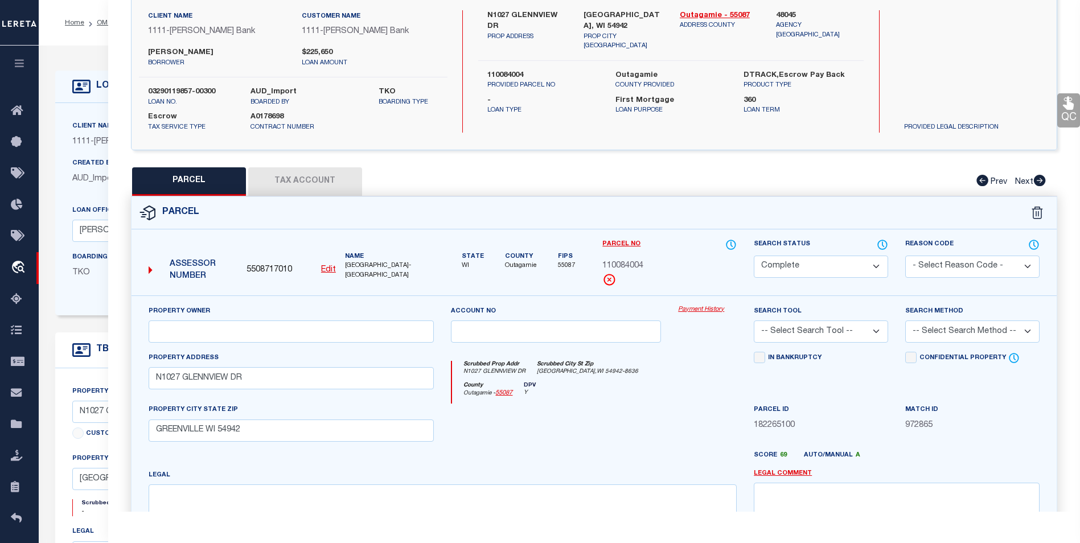
click at [625, 263] on span "110084004" at bounding box center [622, 266] width 41 height 13
copy span "110084004"
click at [289, 191] on button "Tax Account" at bounding box center [305, 181] width 114 height 28
select select "100"
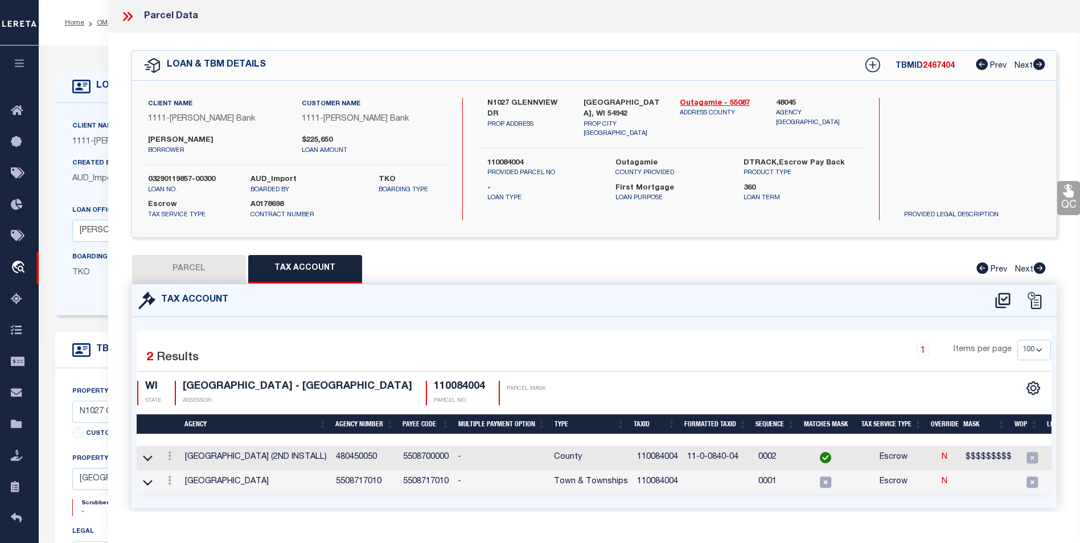
click at [360, 454] on td "480450050" at bounding box center [364, 458] width 67 height 24
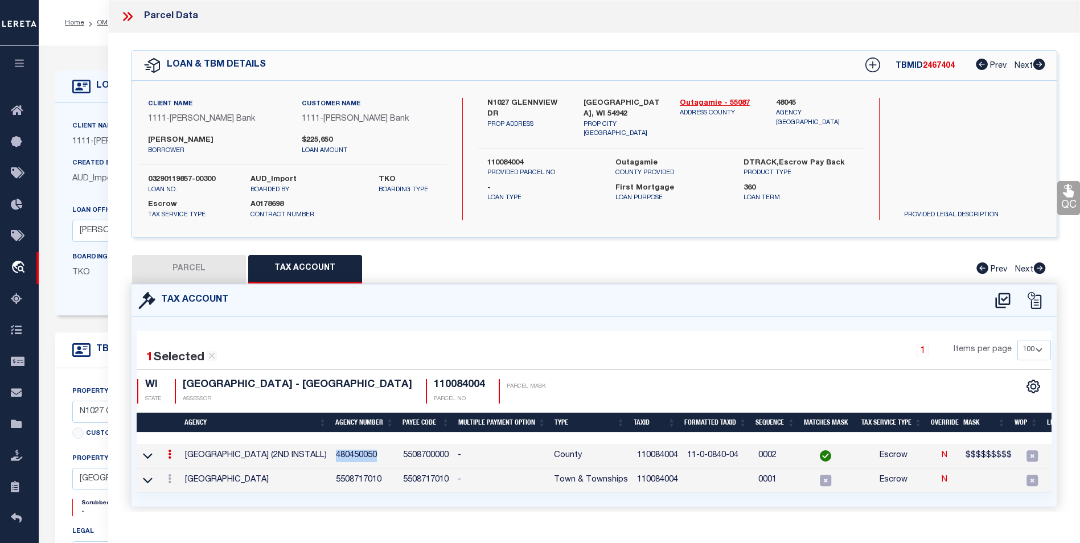
click at [360, 454] on td "480450050" at bounding box center [364, 456] width 67 height 24
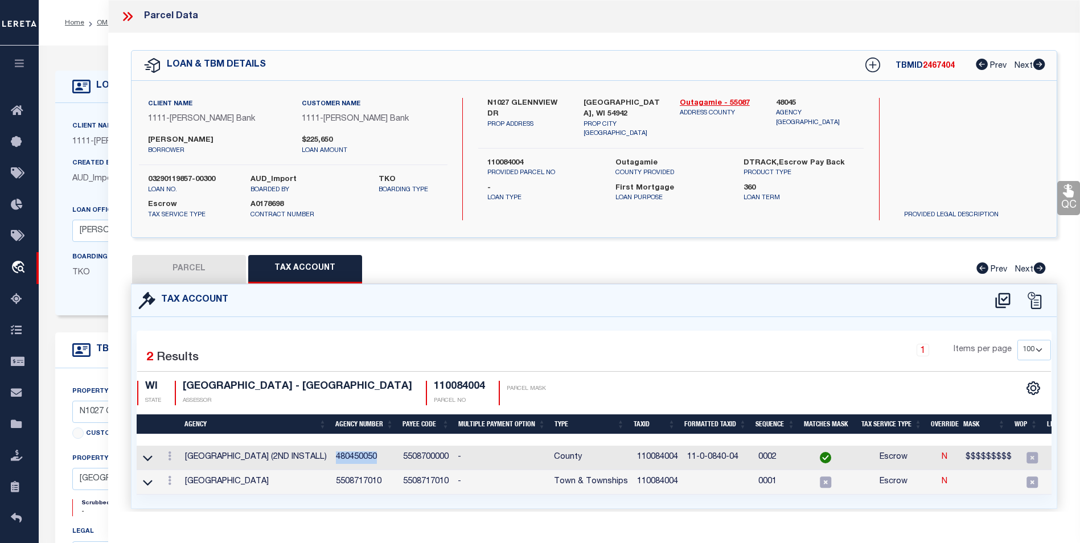
copy td "480450050"
click at [515, 342] on div "1 Items per page 10 25 50 100" at bounding box center [710, 355] width 681 height 30
click at [151, 457] on icon at bounding box center [148, 458] width 10 height 12
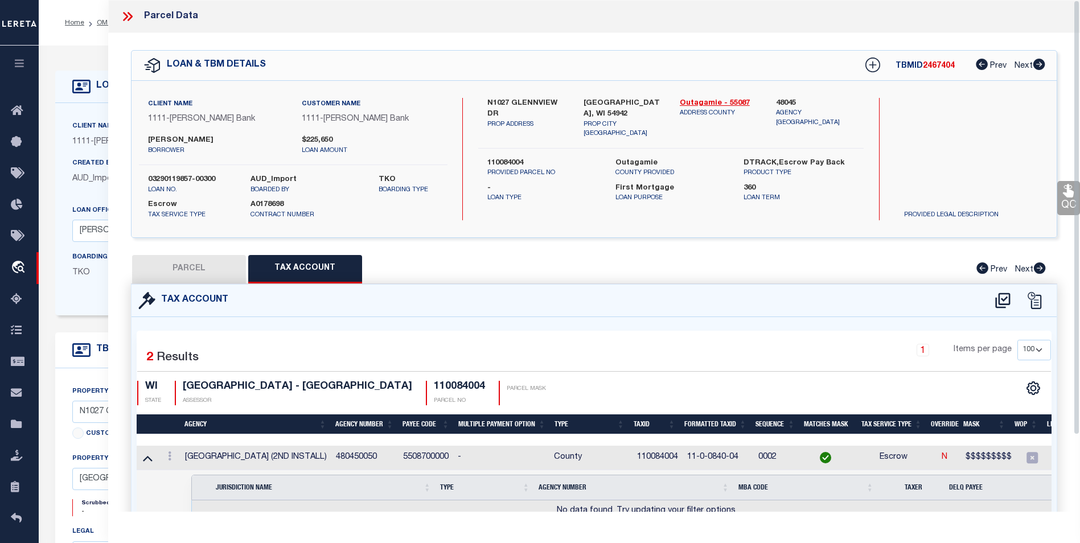
scroll to position [90, 0]
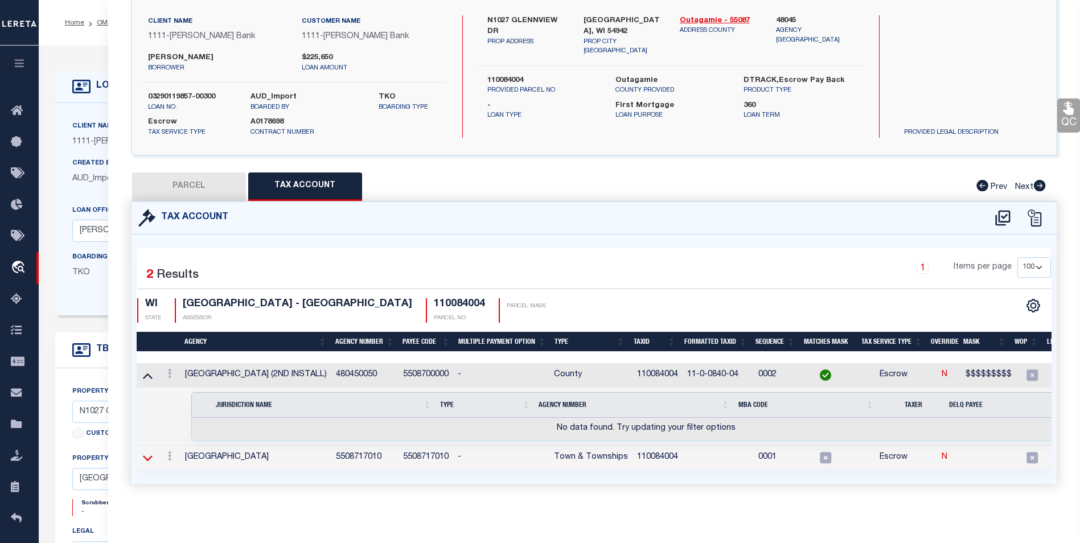
click at [145, 454] on icon at bounding box center [148, 458] width 10 height 12
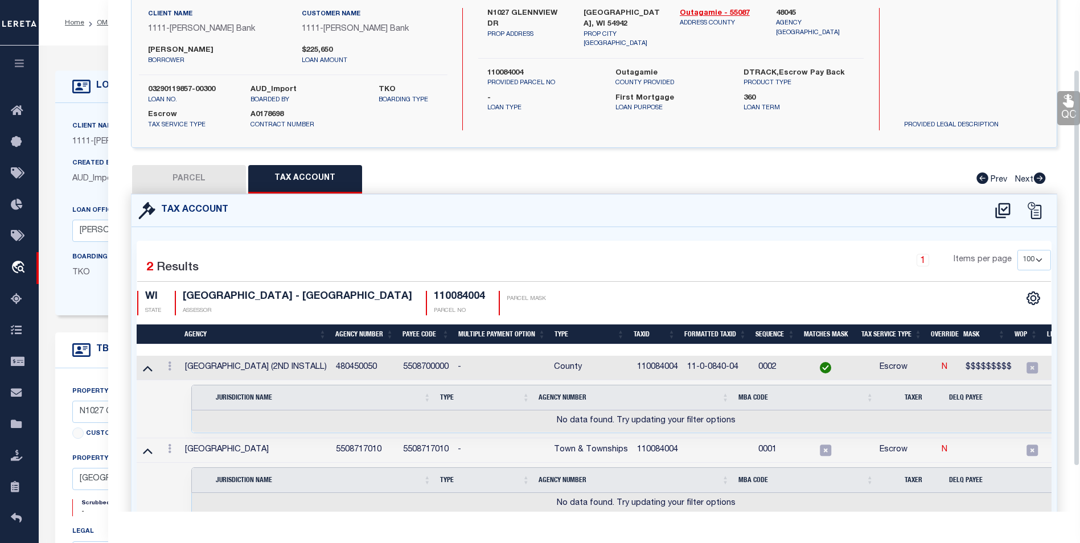
scroll to position [148, 0]
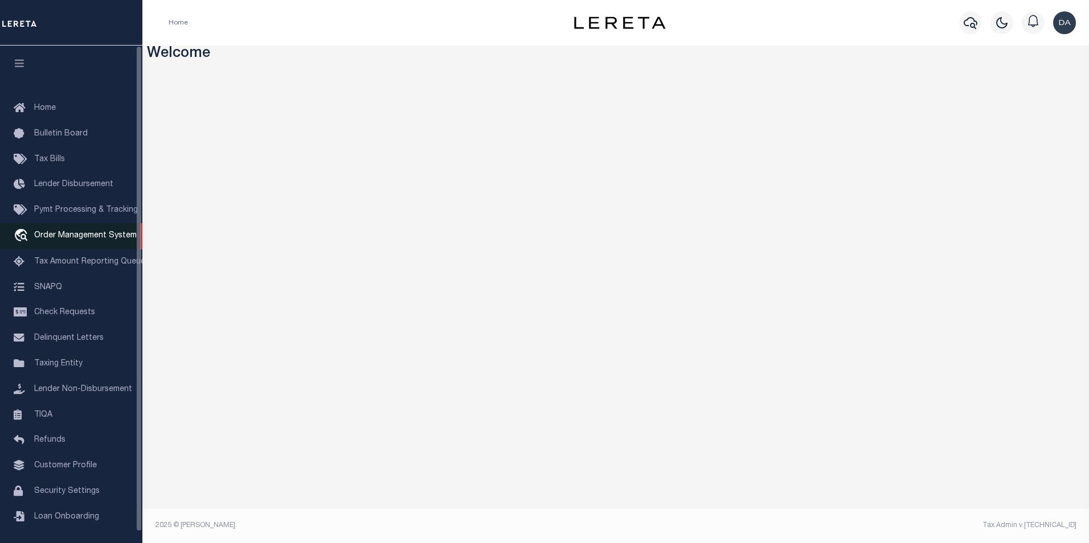
click at [60, 234] on span "Order Management System" at bounding box center [85, 236] width 102 height 8
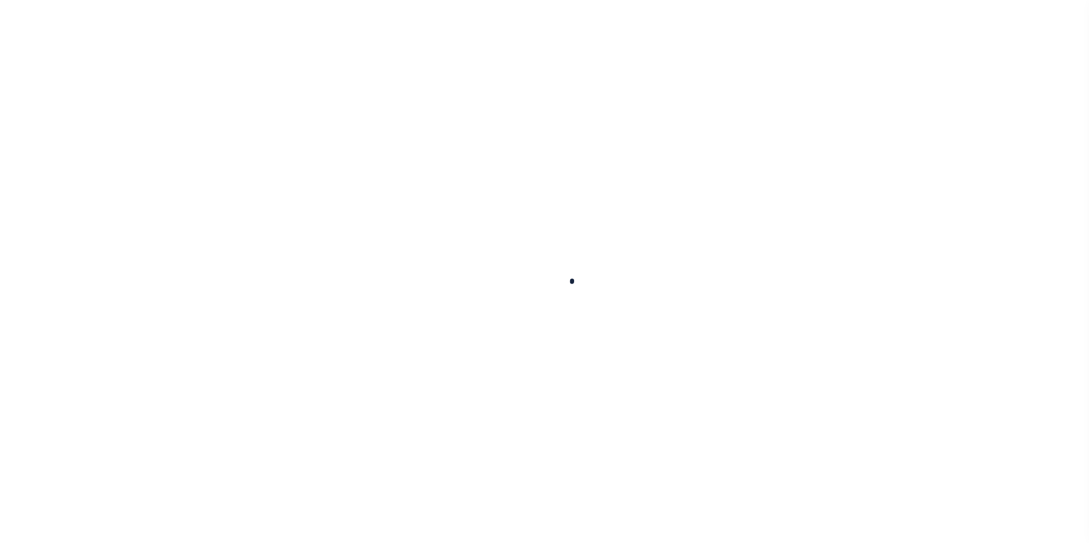
scroll to position [11, 0]
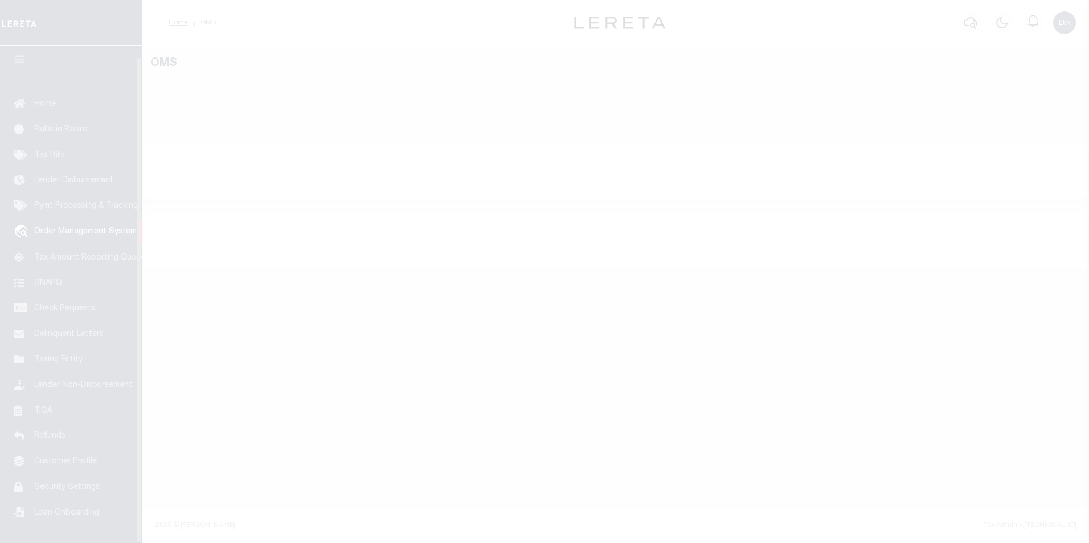
select select "200"
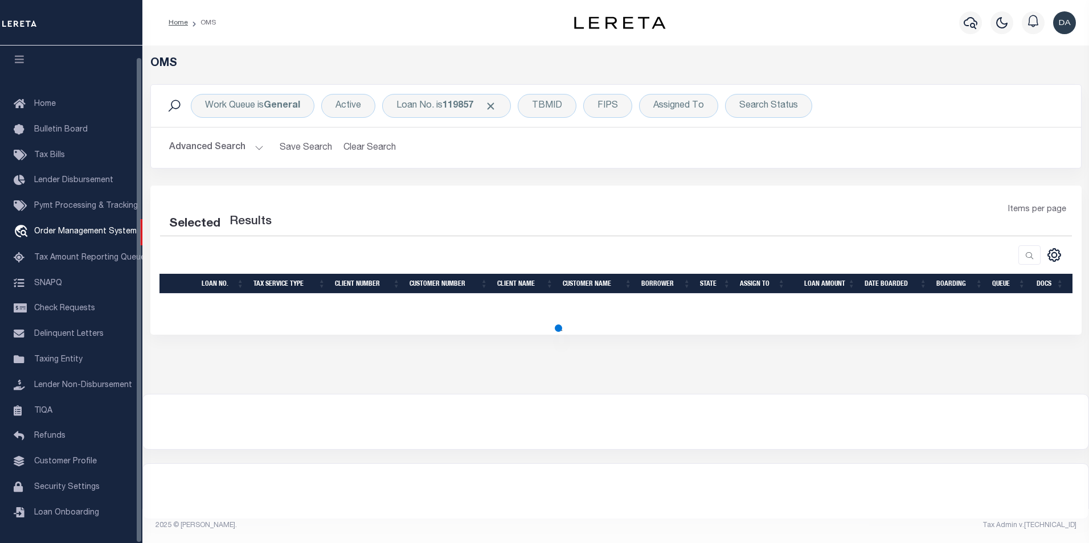
select select "200"
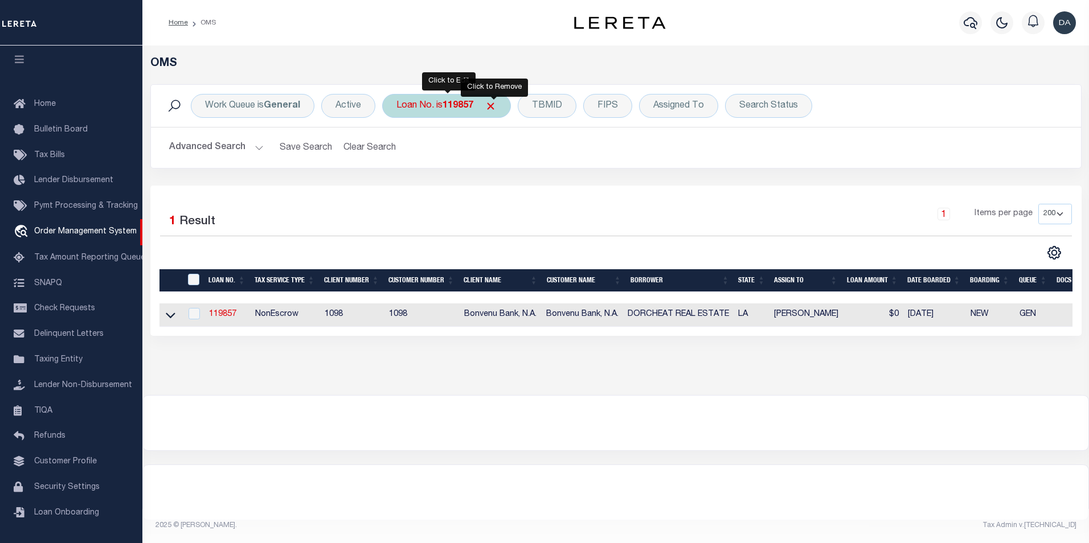
click at [493, 109] on span "Click to Remove" at bounding box center [491, 106] width 12 height 12
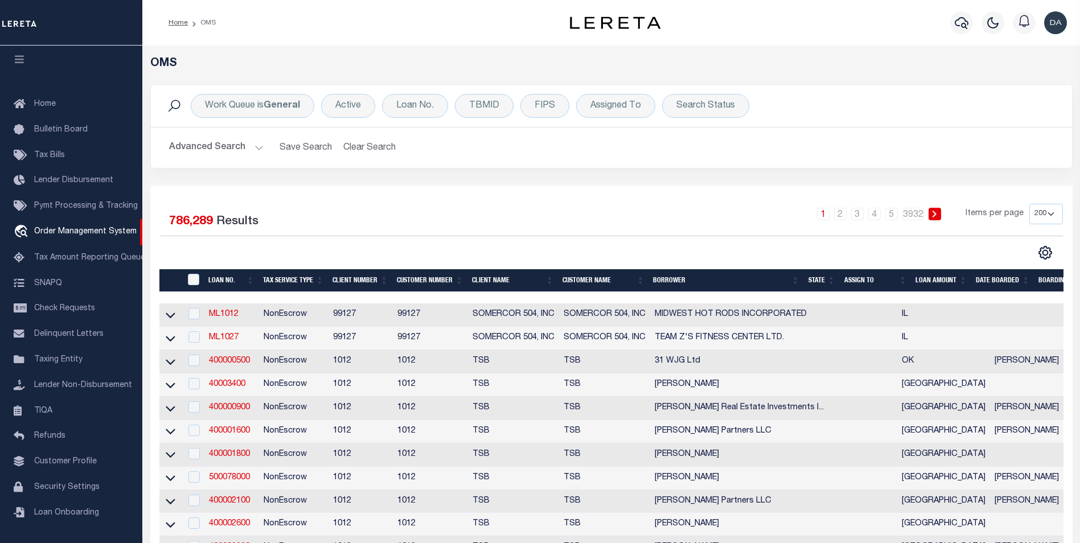
click at [406, 101] on div "Loan No." at bounding box center [415, 106] width 66 height 24
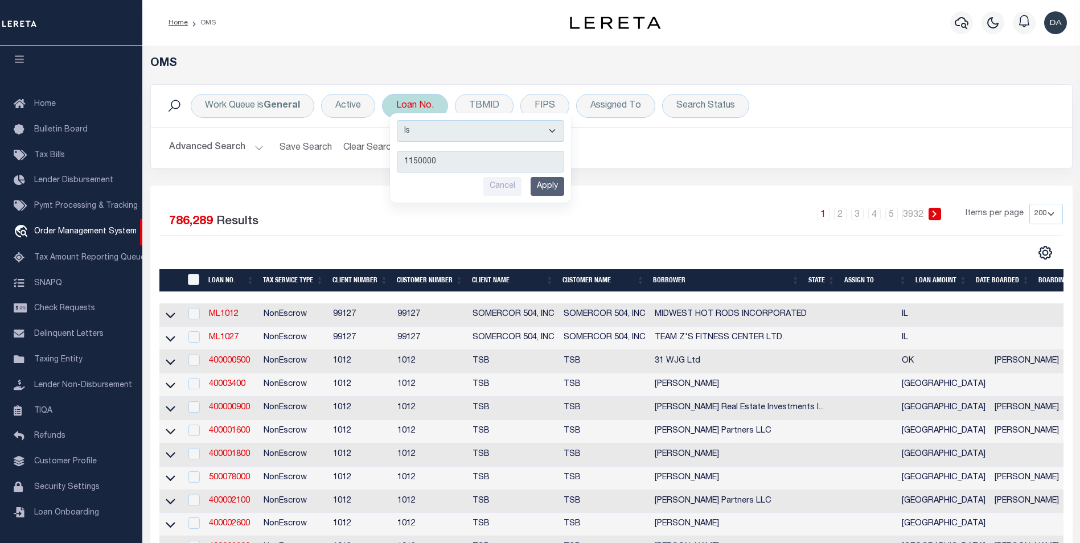
type input "1150000"
click at [553, 189] on input "Apply" at bounding box center [548, 186] width 34 height 19
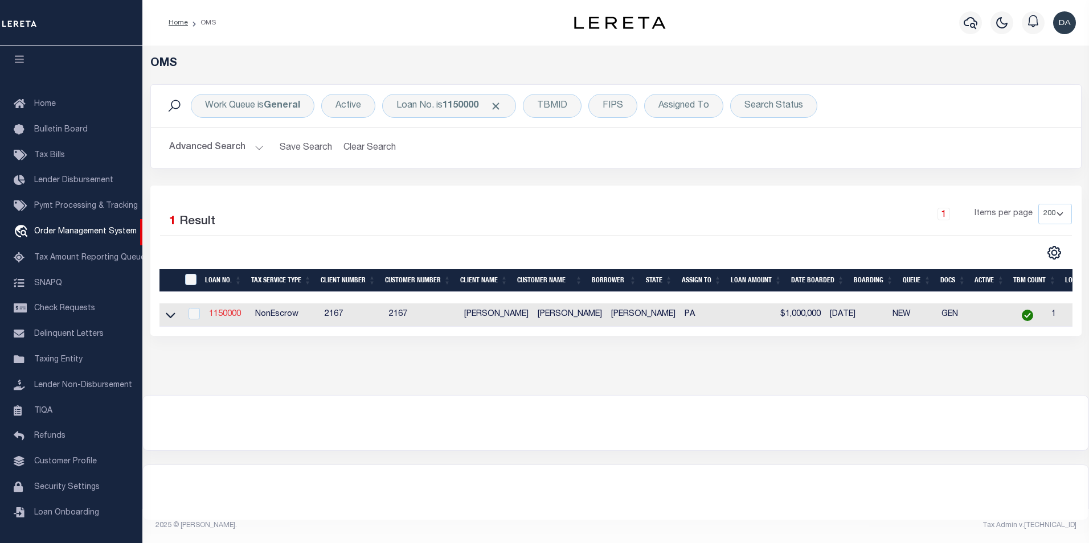
click at [225, 317] on link "1150000" at bounding box center [225, 314] width 32 height 8
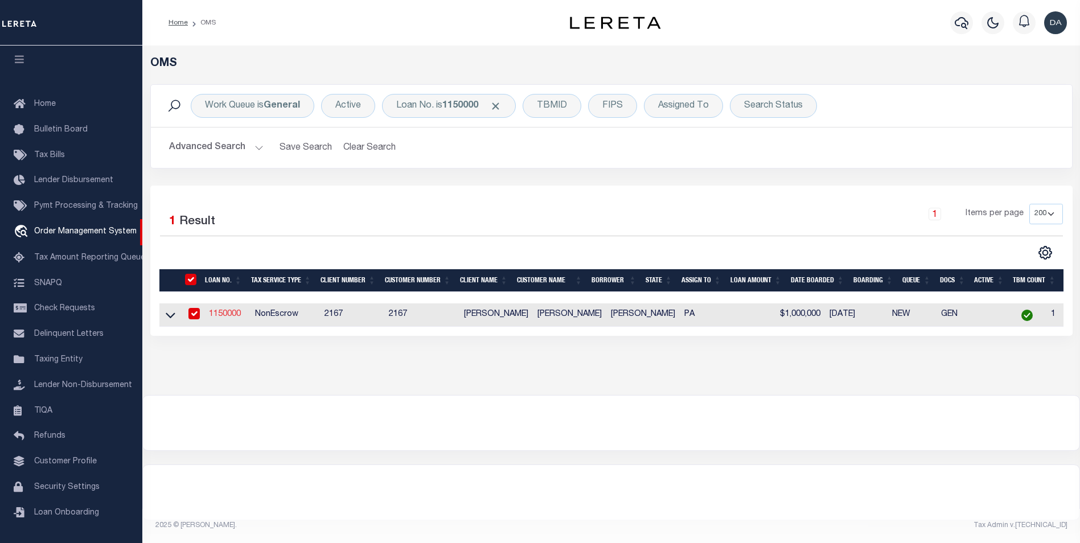
type input "1150000"
type input "david garcia"
select select
type input "06/21/2025"
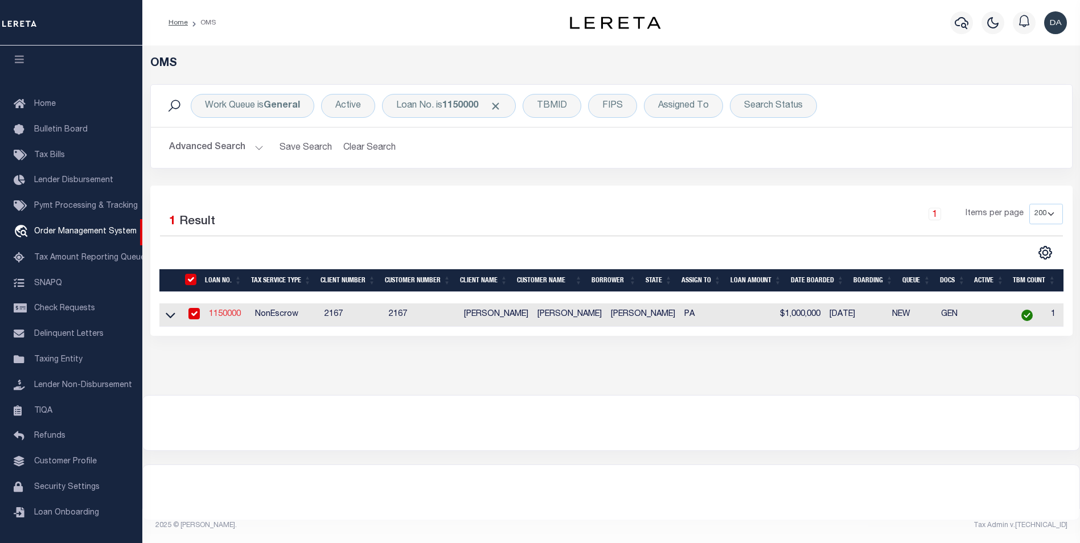
select select "10"
select select "NonEscrow"
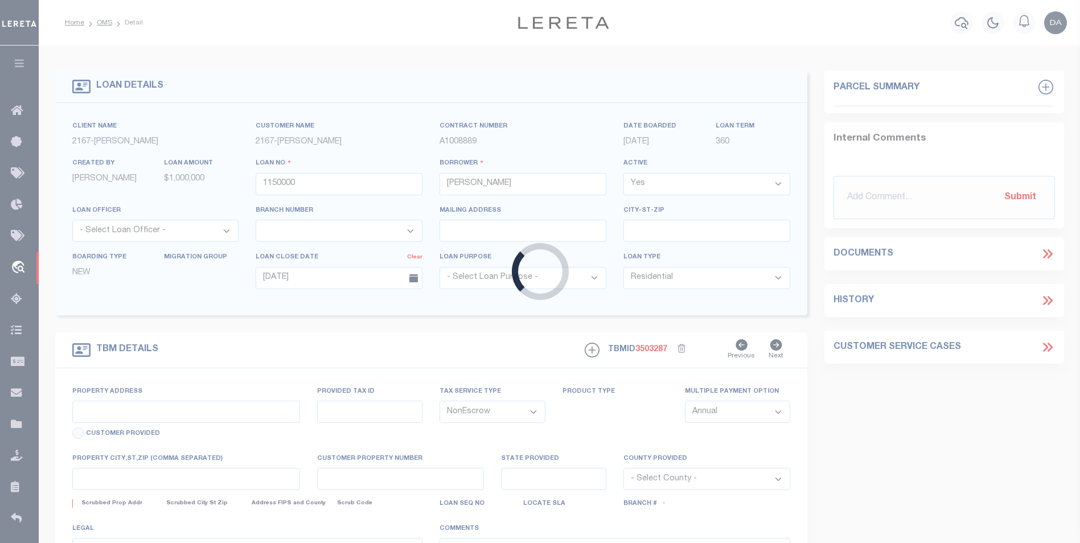
type input "[STREET_ADDRESS]"
select select
type input "[GEOGRAPHIC_DATA] [GEOGRAPHIC_DATA] 19148-4608"
type input "PA"
select select
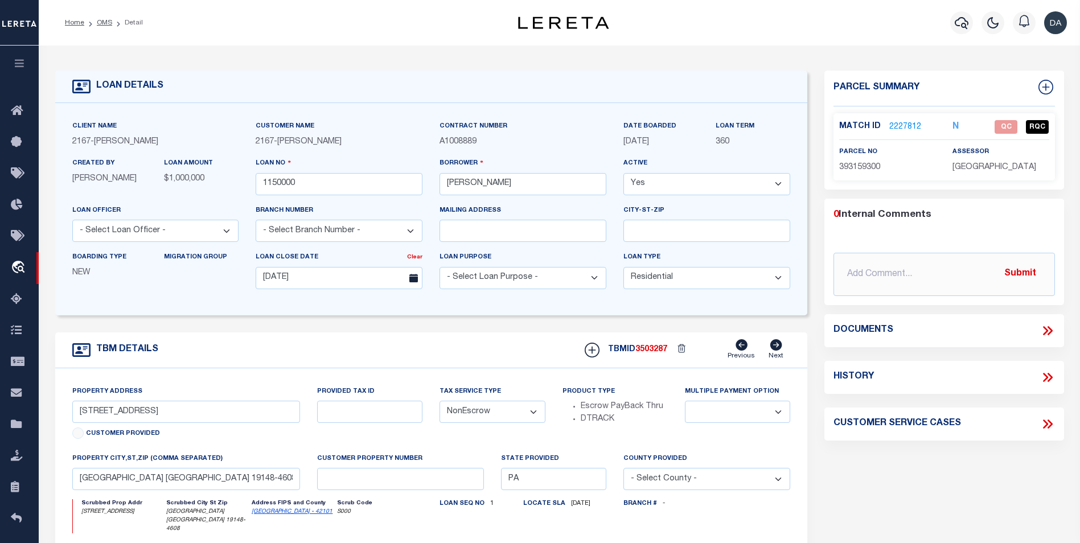
click at [969, 191] on div "Parcel Summary Match ID 2227812 N parcel no 393159300 assessor 0" at bounding box center [944, 390] width 257 height 639
click at [1046, 87] on icon at bounding box center [1045, 87] width 7 height 7
select select "IP"
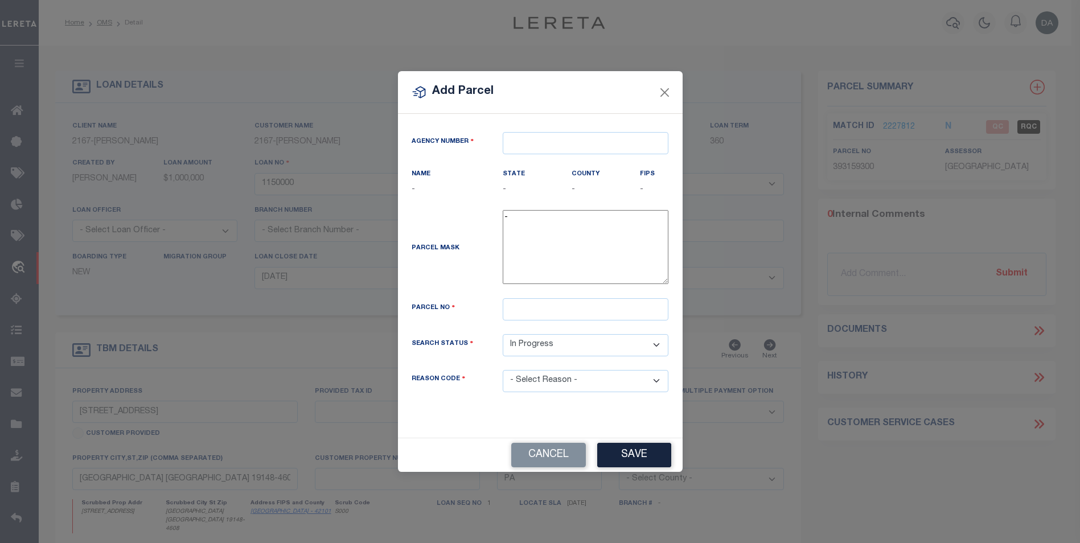
type textarea "-"
click at [556, 145] on input "text" at bounding box center [590, 143] width 166 height 22
paste input "5508717010"
type input "5508717010"
click at [468, 296] on div "Parcel Mask -" at bounding box center [544, 254] width 274 height 88
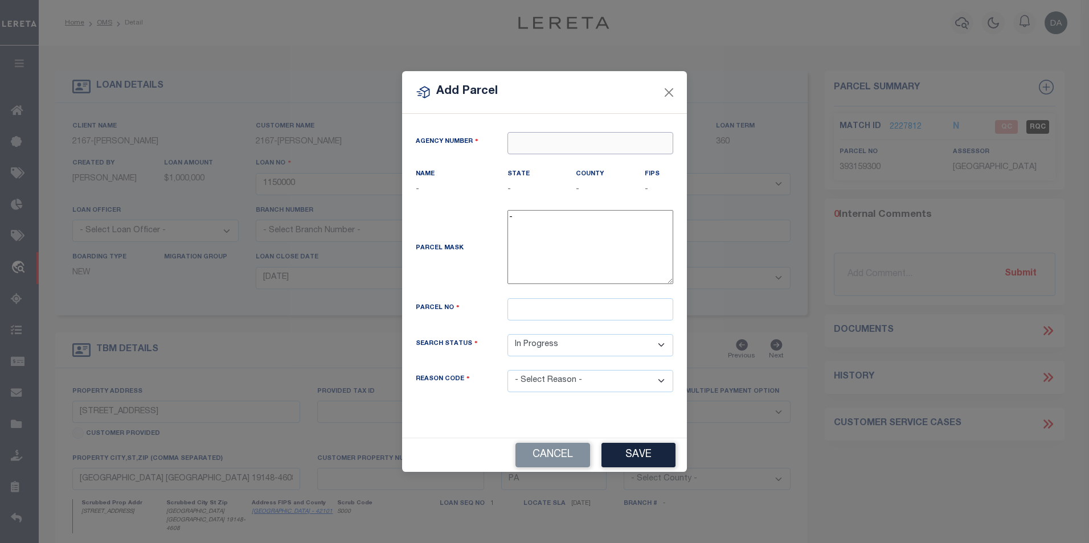
click at [592, 138] on input "text" at bounding box center [590, 143] width 166 height 22
paste input "5508717010"
type input "5501"
click at [665, 91] on button "Close" at bounding box center [669, 92] width 15 height 15
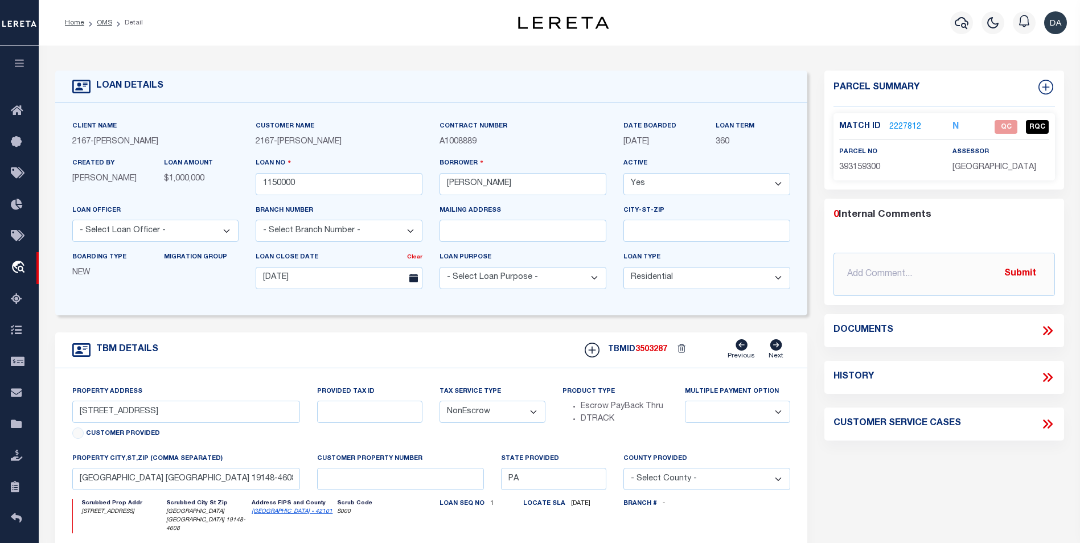
click at [319, 325] on form "LOAN DETAILS Client Name 2167 - Matt Demo 2167" at bounding box center [431, 390] width 753 height 639
click at [901, 232] on div "0 Internal Comments @Aakash Patel @Adrian Garin @Agustin Fernandez @Ahmad Darwi…" at bounding box center [944, 252] width 240 height 88
click at [1044, 89] on icon at bounding box center [1046, 87] width 15 height 15
select select "IP"
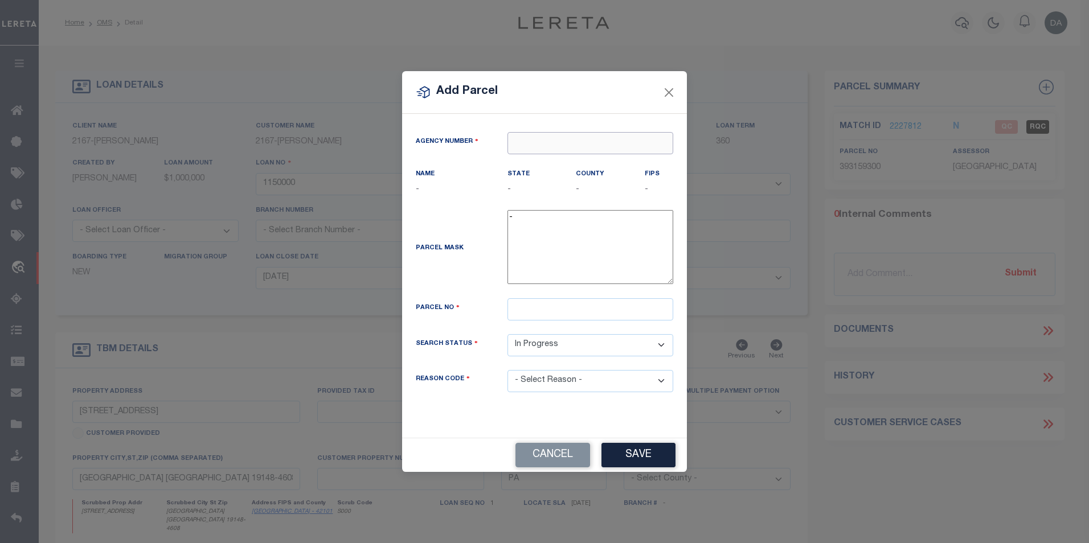
click at [602, 150] on input "text" at bounding box center [590, 143] width 166 height 22
paste input "5508717010"
type input "5508717010"
click at [528, 415] on div "Agency Number Name - State -" at bounding box center [544, 275] width 285 height 323
click at [576, 310] on input "text" at bounding box center [590, 309] width 166 height 22
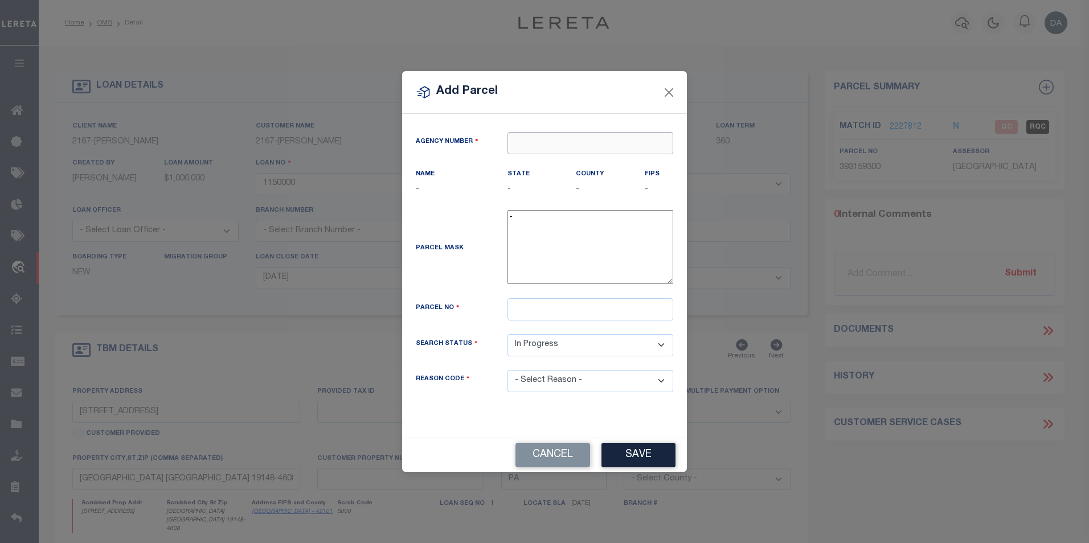
click at [531, 150] on input "text" at bounding box center [590, 143] width 166 height 22
paste input "5508717010"
type input "550871701"
click at [563, 449] on button "Cancel" at bounding box center [552, 455] width 75 height 24
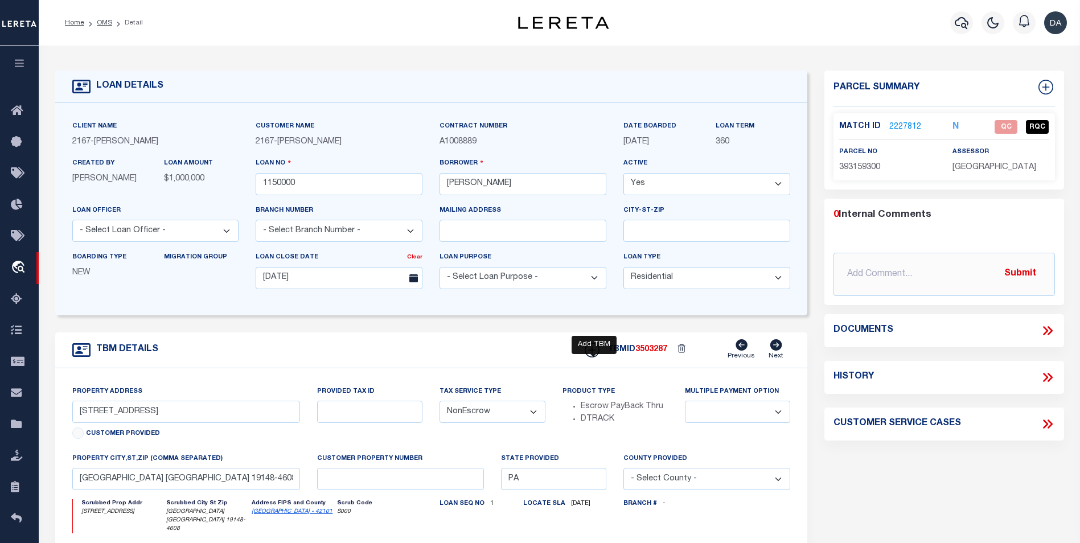
click at [594, 354] on icon at bounding box center [592, 349] width 7 height 7
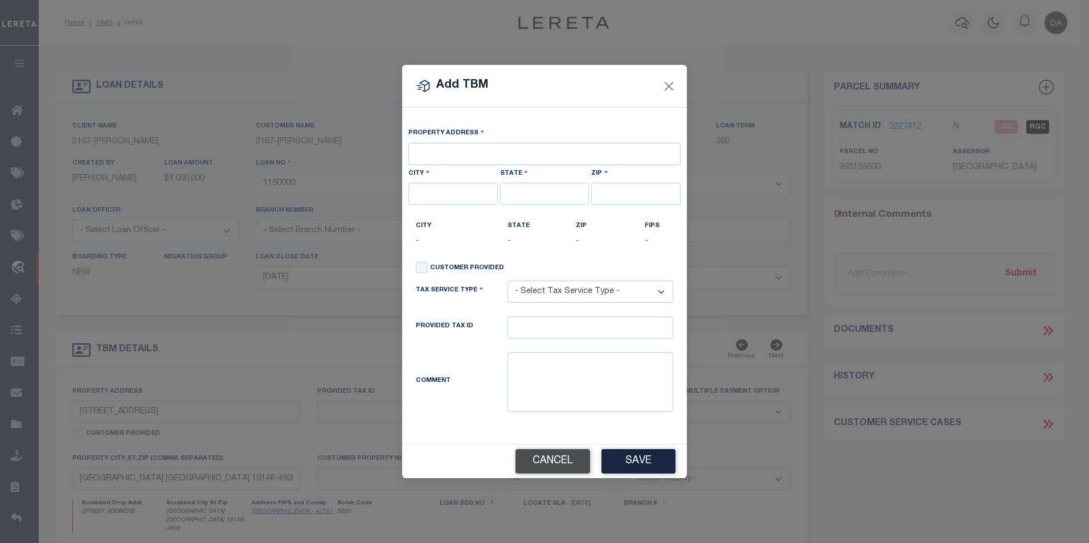
click at [577, 462] on button "Cancel" at bounding box center [552, 461] width 75 height 24
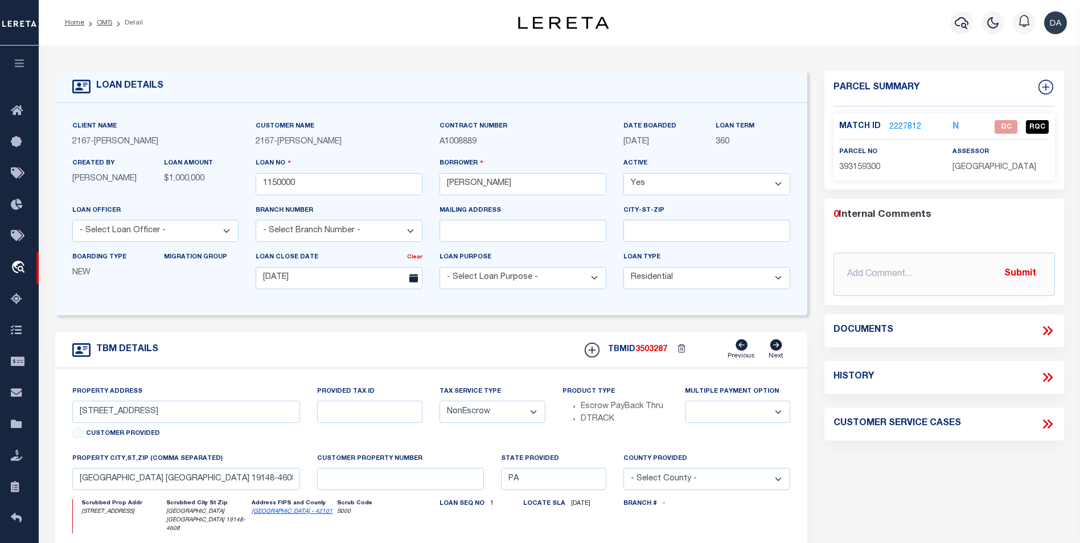
click at [973, 470] on div "Parcel Summary Match ID 2227812 N parcel no 393159300 assessor 0" at bounding box center [944, 390] width 257 height 639
click at [1047, 85] on icon at bounding box center [1046, 87] width 15 height 15
select select "IP"
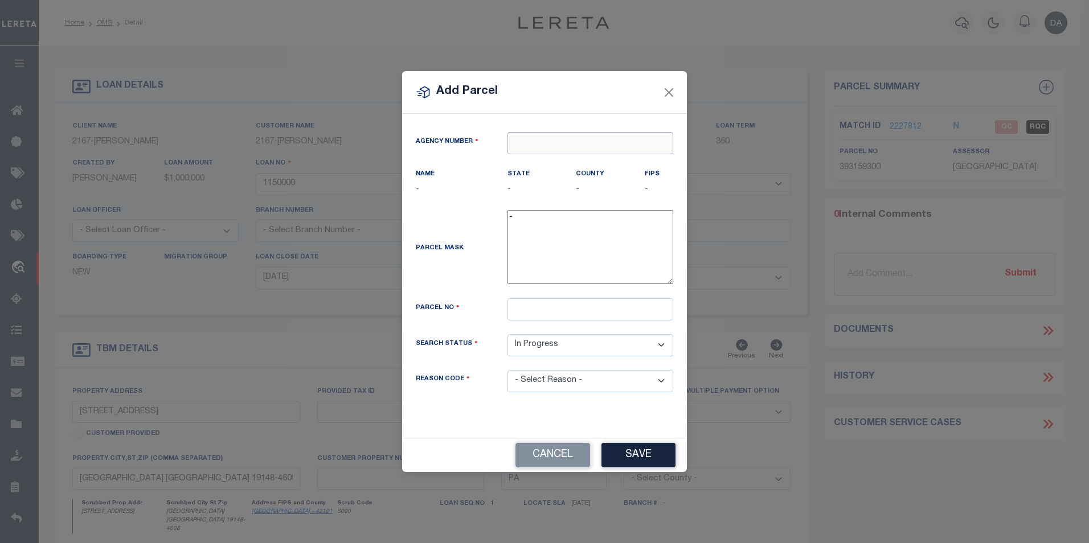
click at [528, 143] on input "text" at bounding box center [590, 143] width 166 height 22
paste input "5508700000"
type input "5508"
click at [570, 147] on input "text" at bounding box center [590, 143] width 166 height 22
paste input "55087"
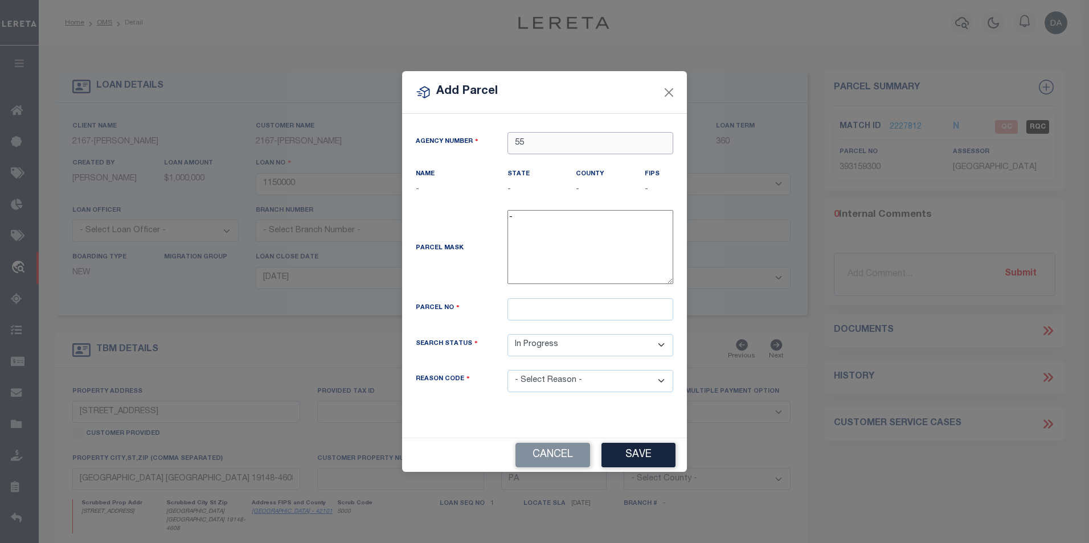
type input "5"
click at [544, 143] on input "text" at bounding box center [590, 143] width 166 height 22
paste input "OUTAGAMIE"
type input "OUTAGAMIE"
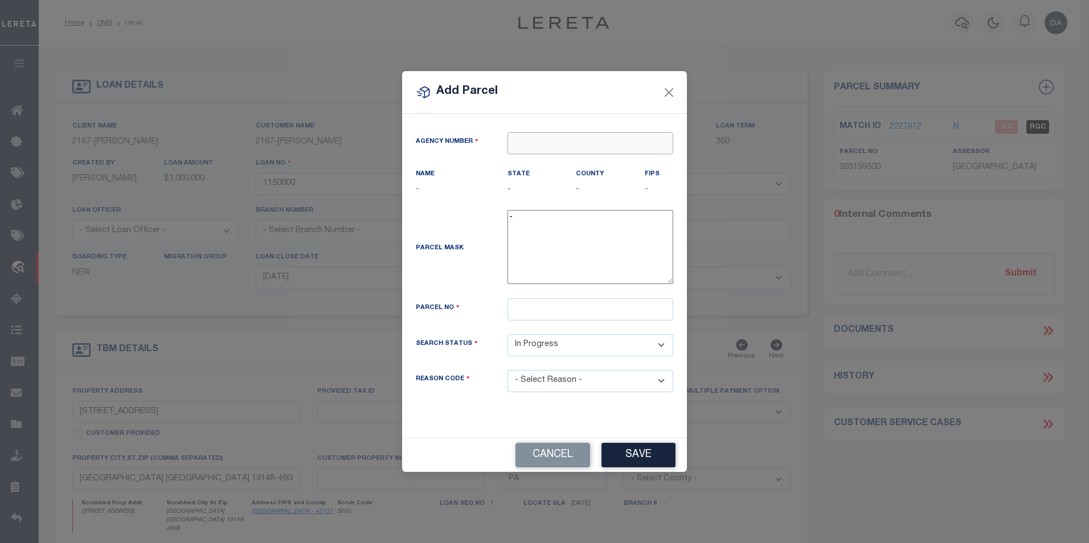
click at [588, 144] on input "text" at bounding box center [590, 143] width 166 height 22
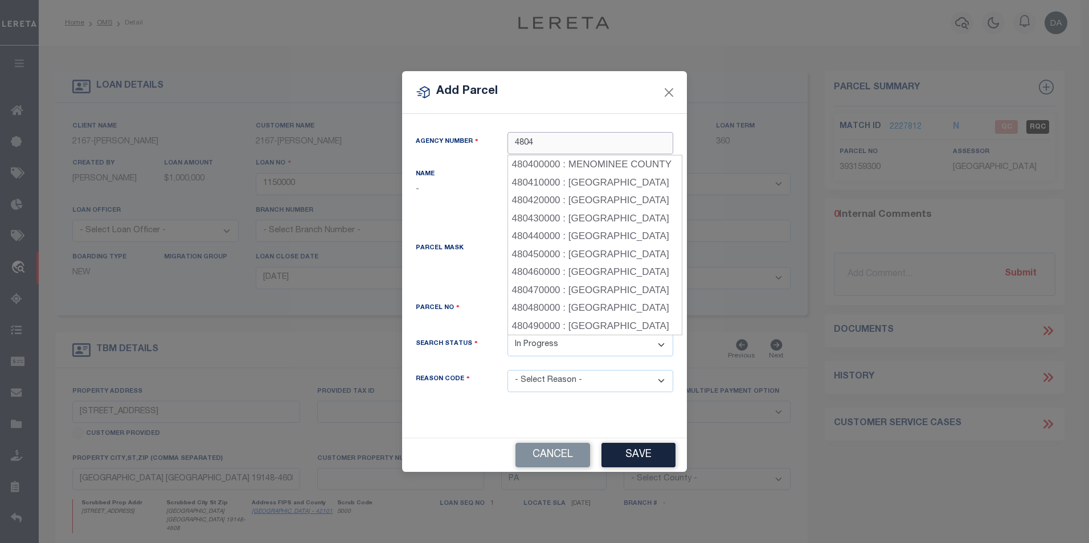
type input "4804"
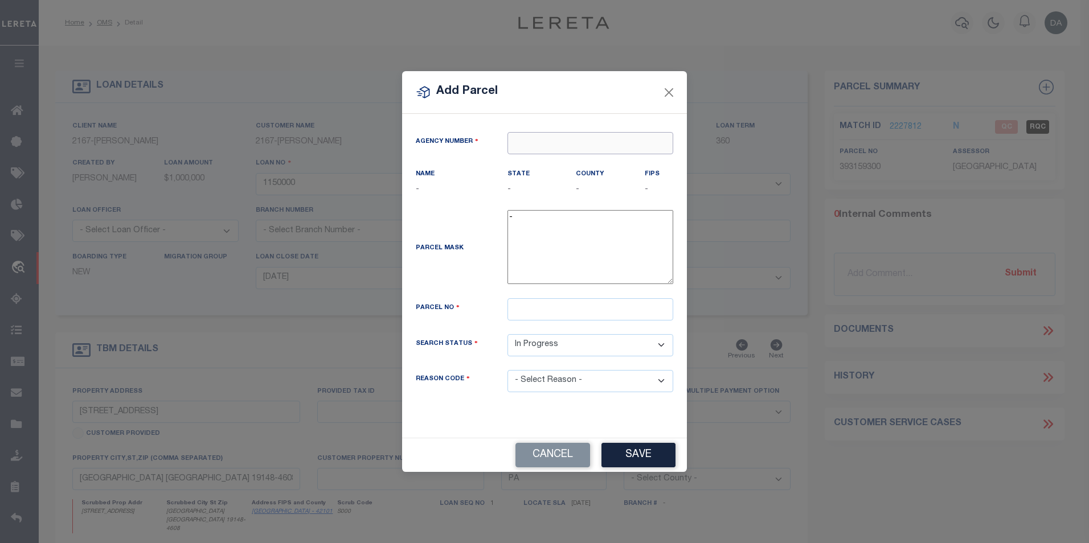
click at [535, 149] on input "text" at bounding box center [590, 143] width 166 height 22
click at [533, 164] on div "480450000 : OUTAGAMIE COUNTY" at bounding box center [593, 164] width 171 height 18
type input "480450000"
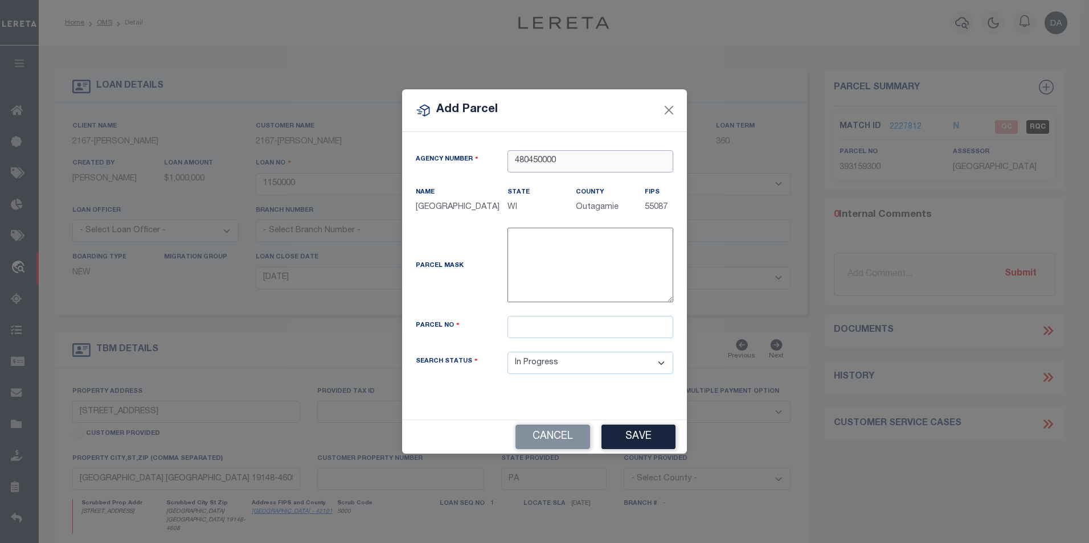
type input "480450000"
click at [522, 338] on input "text" at bounding box center [590, 327] width 166 height 22
paste input "110084004"
type input "110084055"
click at [483, 388] on div "Search Status Automated Search Bad Parcel Complete Duplicate Parcel High Dollar…" at bounding box center [544, 370] width 274 height 36
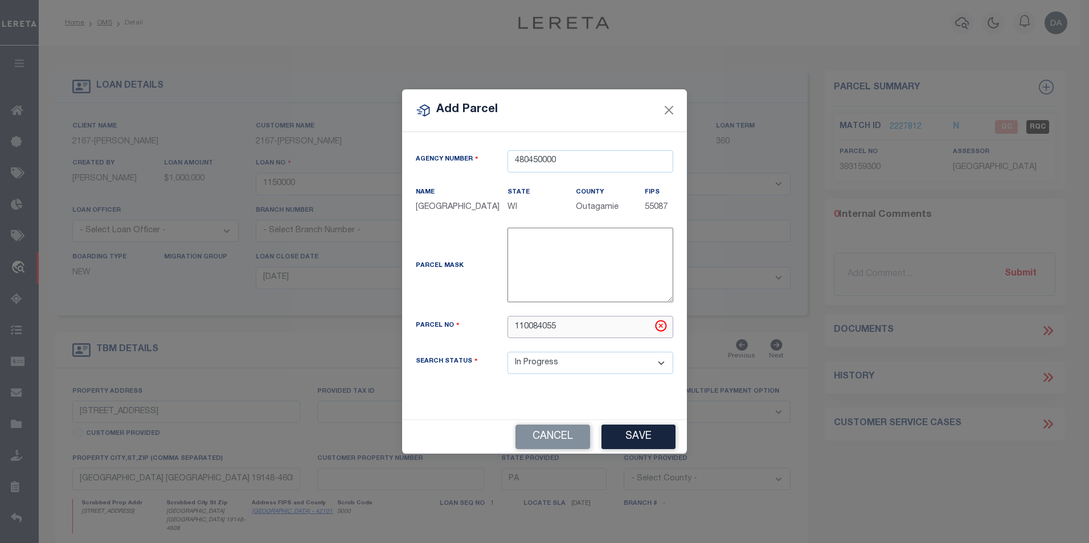
click at [522, 335] on input "110084055" at bounding box center [590, 327] width 166 height 22
click at [508, 410] on div "Agency Number 480450000 Name OUTAGAMIE COUNTY State WI County FIPS -" at bounding box center [544, 276] width 285 height 288
click at [622, 440] on button "Save" at bounding box center [638, 437] width 74 height 24
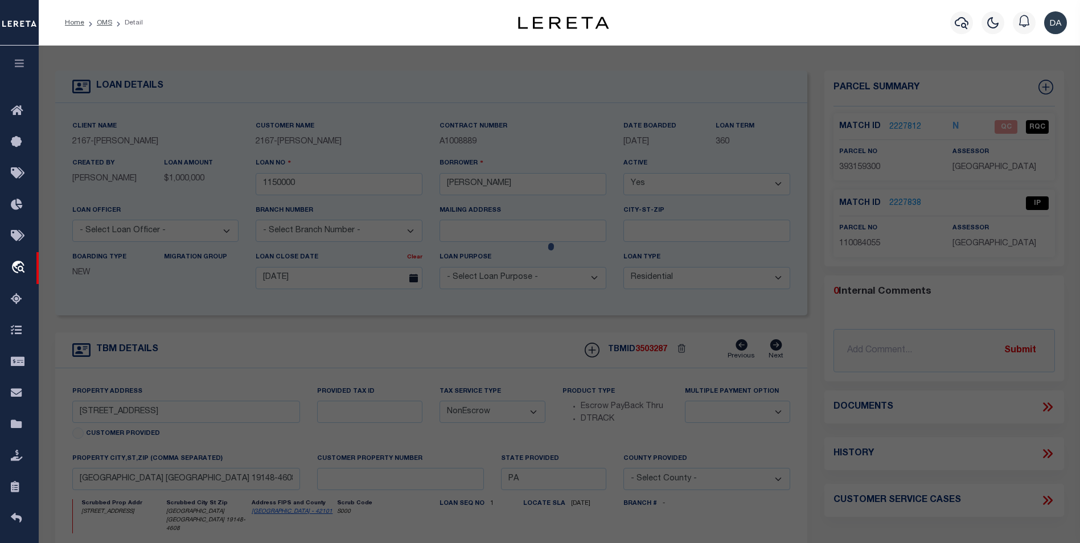
select select "AS"
checkbox input "false"
select select "IP"
checkbox input "false"
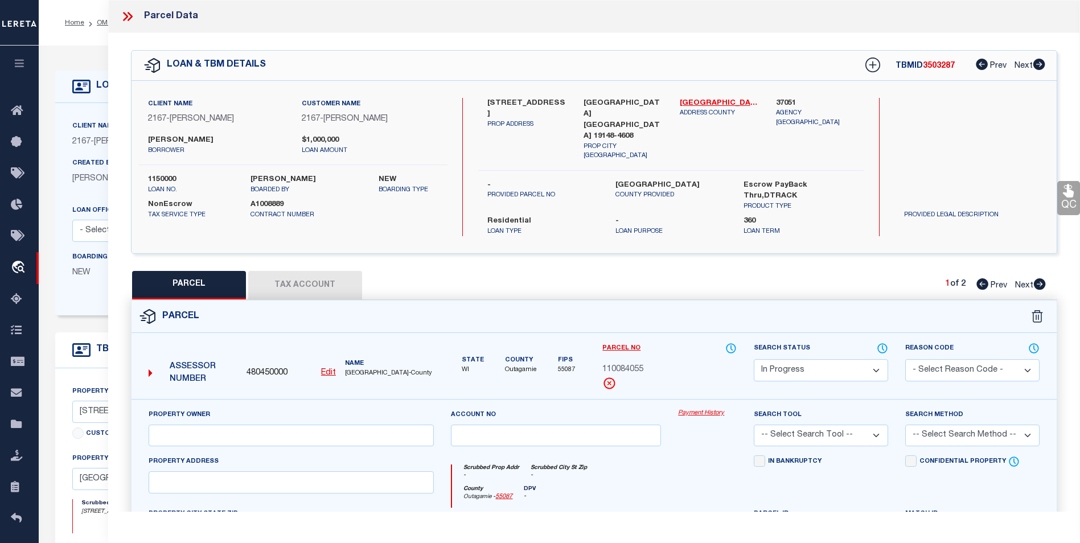
click at [600, 301] on div "Parcel" at bounding box center [594, 317] width 925 height 32
click at [297, 271] on button "Tax Account" at bounding box center [305, 285] width 114 height 28
select select "100"
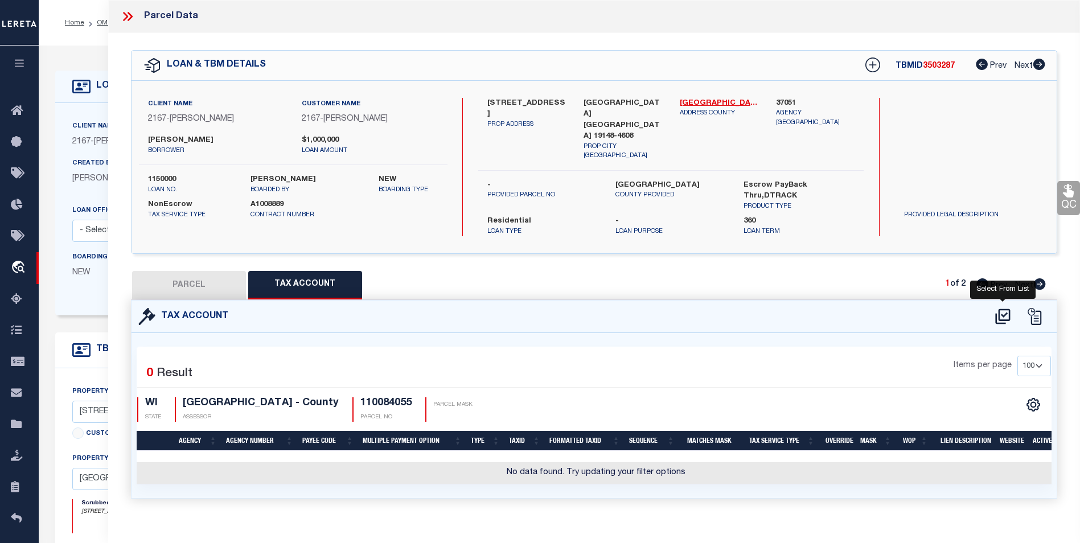
click at [999, 309] on icon at bounding box center [1002, 316] width 15 height 15
select select "100"
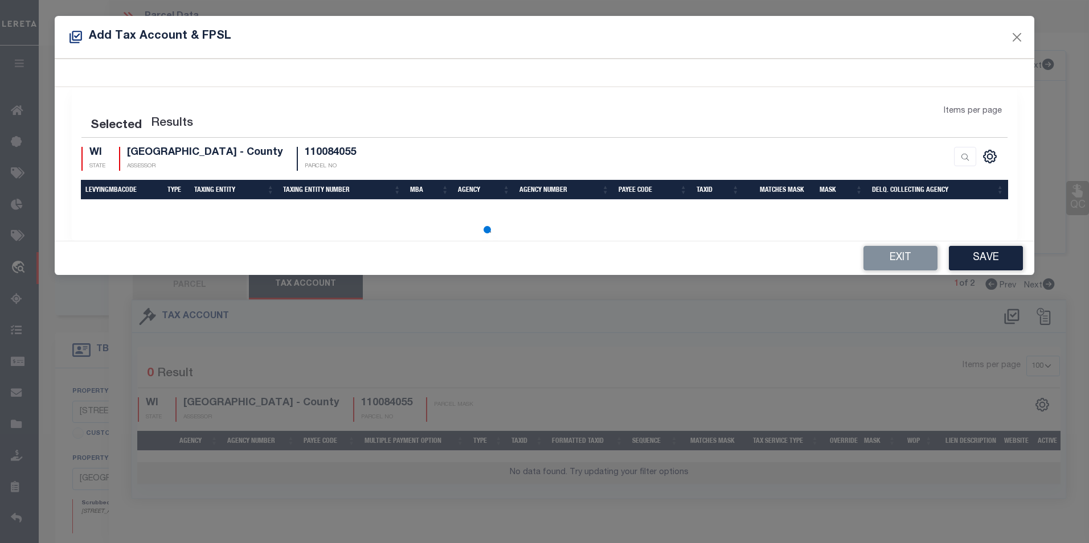
select select "100"
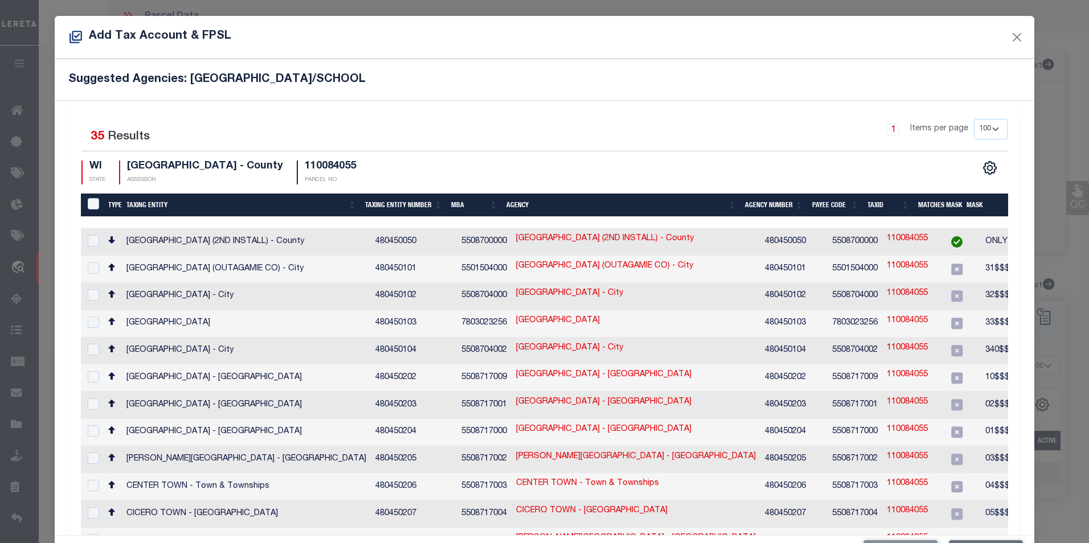
click at [612, 130] on div "1 Items per page 10 25 50 100 200" at bounding box center [662, 134] width 691 height 30
click at [94, 240] on input "checkbox" at bounding box center [93, 240] width 11 height 11
checkbox input "true"
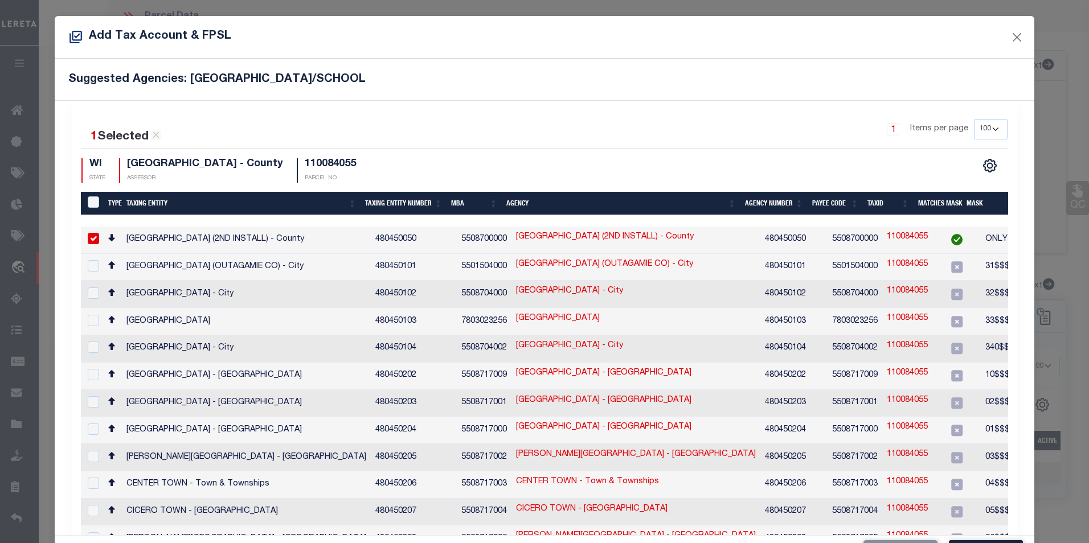
click at [854, 63] on div "Suggested Agencies: PHILADELPHIA CITY/SCHOOL" at bounding box center [545, 80] width 980 height 42
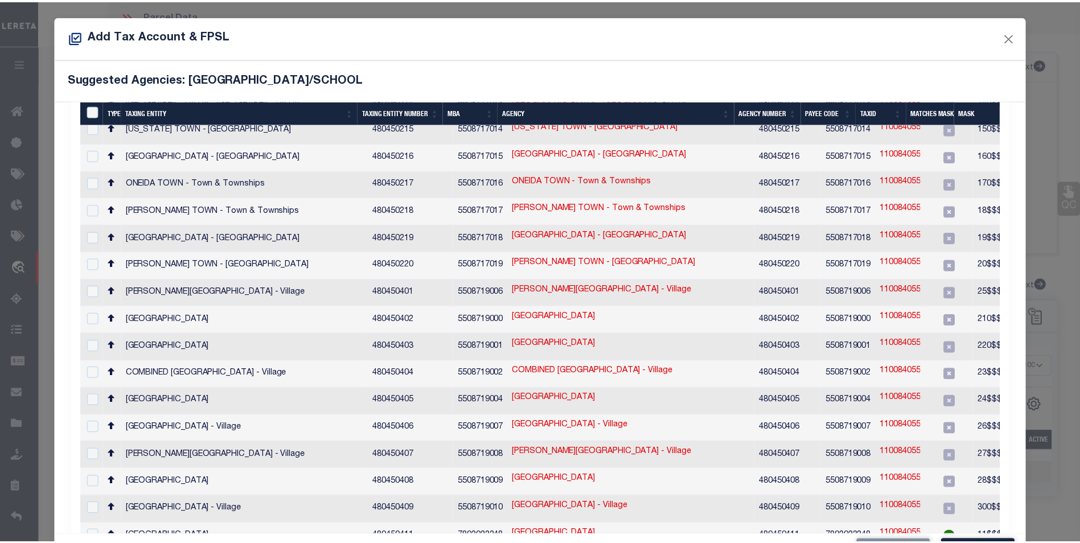
scroll to position [42, 0]
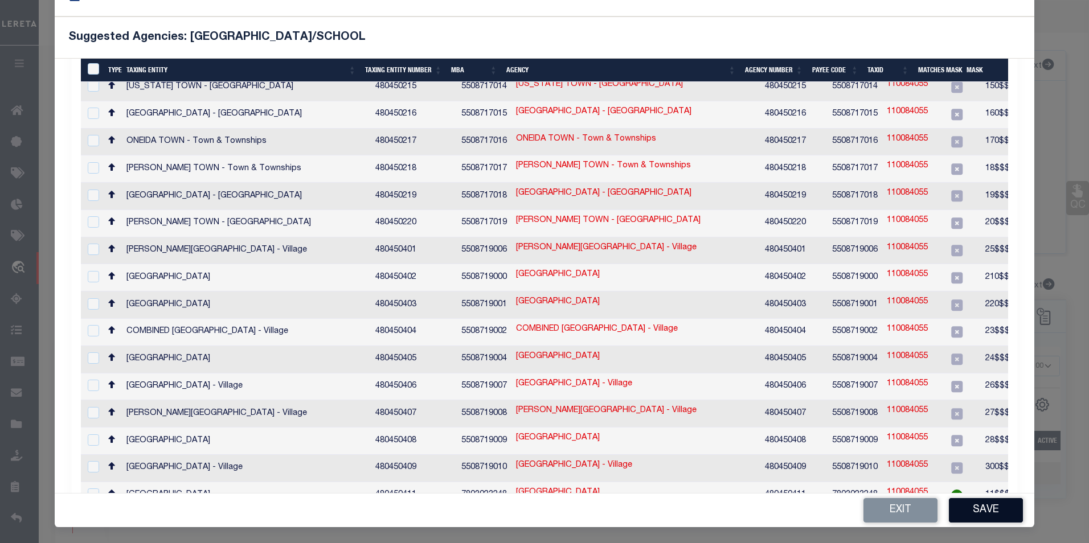
click at [964, 512] on button "Save" at bounding box center [986, 510] width 74 height 24
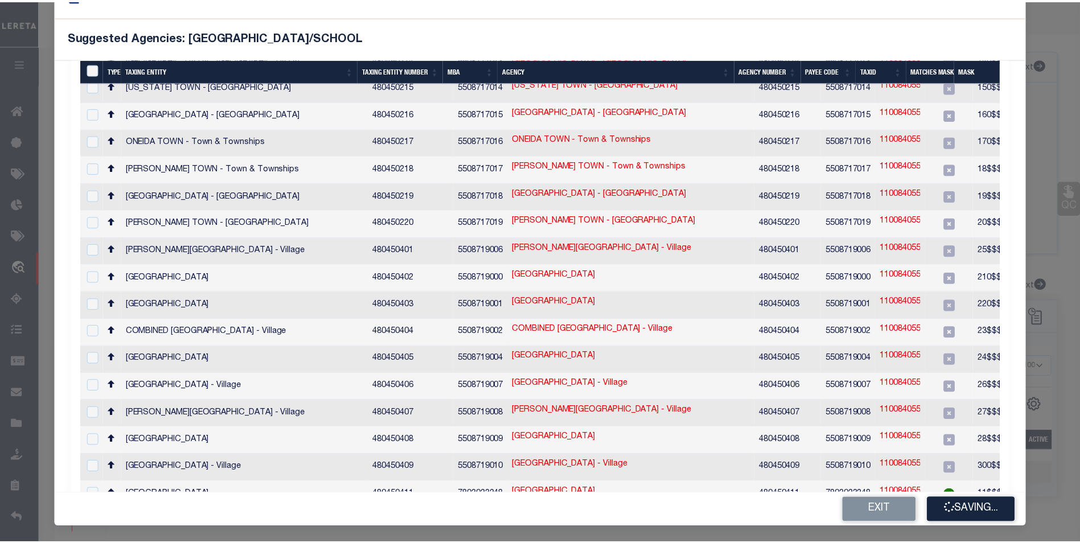
scroll to position [0, 0]
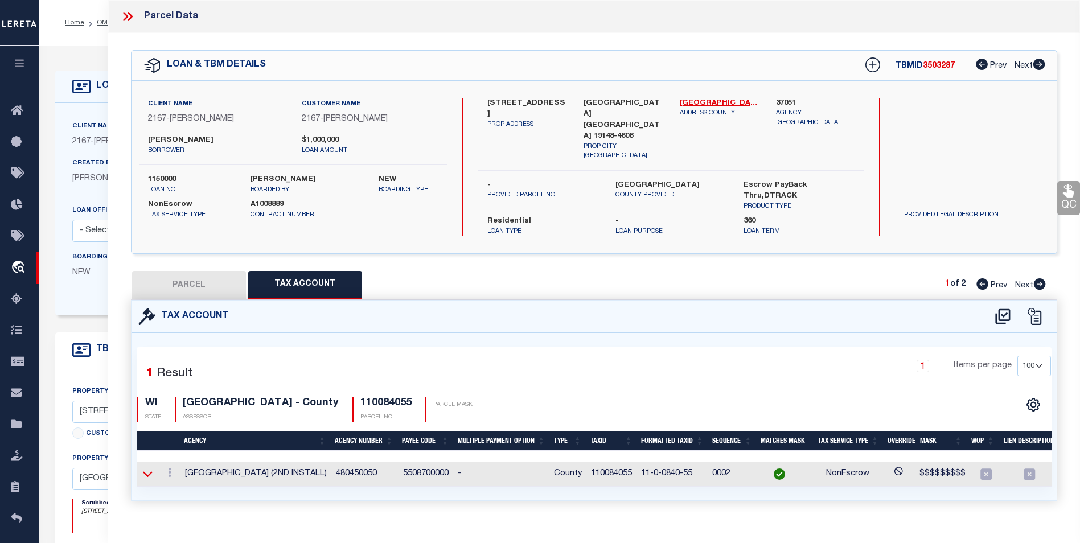
click at [150, 468] on icon at bounding box center [148, 474] width 10 height 12
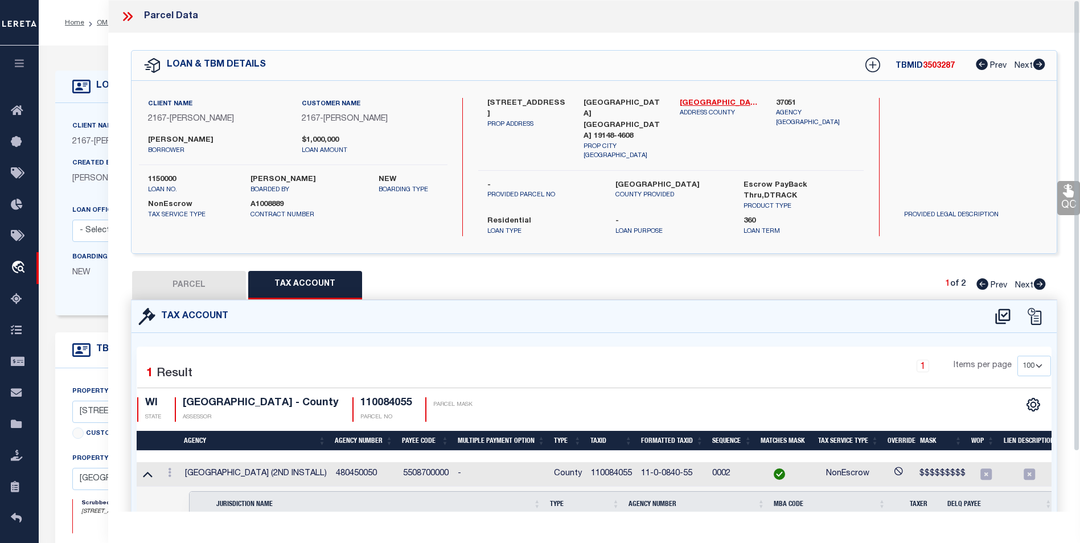
scroll to position [68, 0]
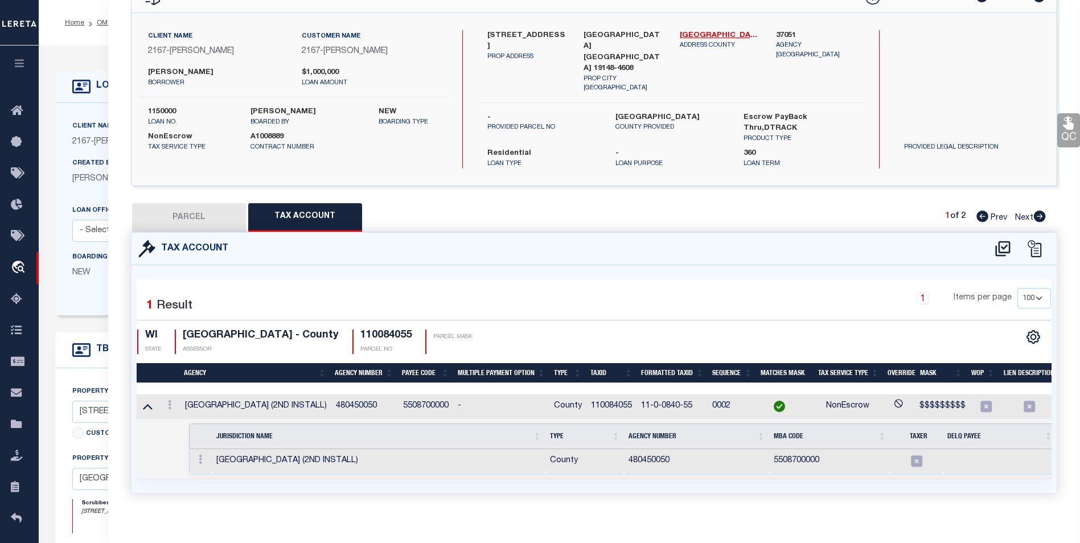
click at [739, 503] on div "Tax Account 1 1" at bounding box center [594, 376] width 944 height 288
click at [588, 471] on div "Selected 1 Result 1 Items per page 10 25 50 100 WI STATE" at bounding box center [594, 378] width 925 height 227
click at [674, 296] on div "1 Items per page 10 25 50 100" at bounding box center [710, 303] width 681 height 30
click at [814, 211] on div "PARCEL Tax Account 1 of 2 Prev Next" at bounding box center [594, 217] width 926 height 28
click at [537, 503] on div "Tax Account 1 1" at bounding box center [594, 376] width 944 height 288
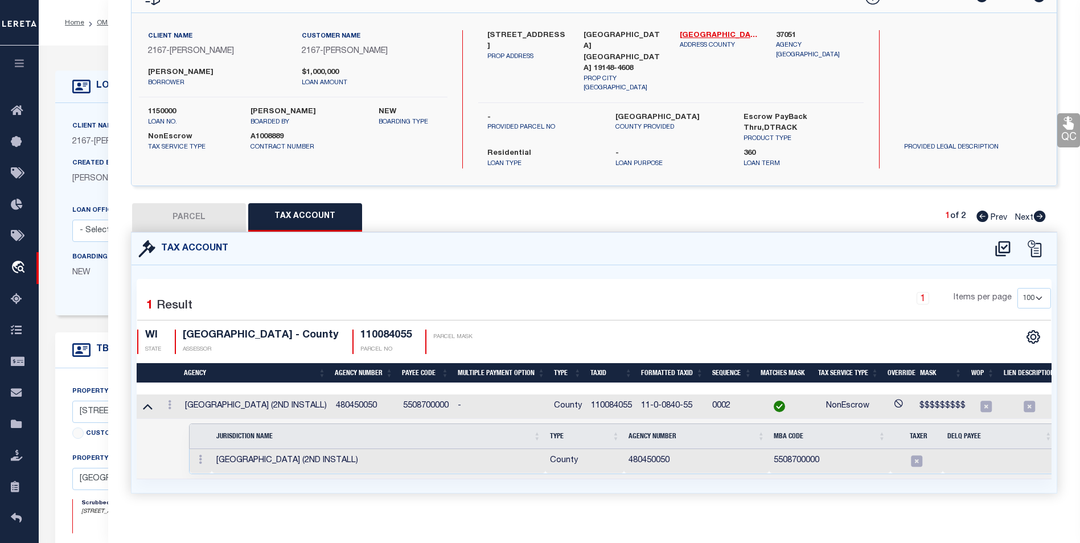
click at [629, 519] on div "Parcel Data QC QC QC - Select Status -" at bounding box center [594, 271] width 972 height 543
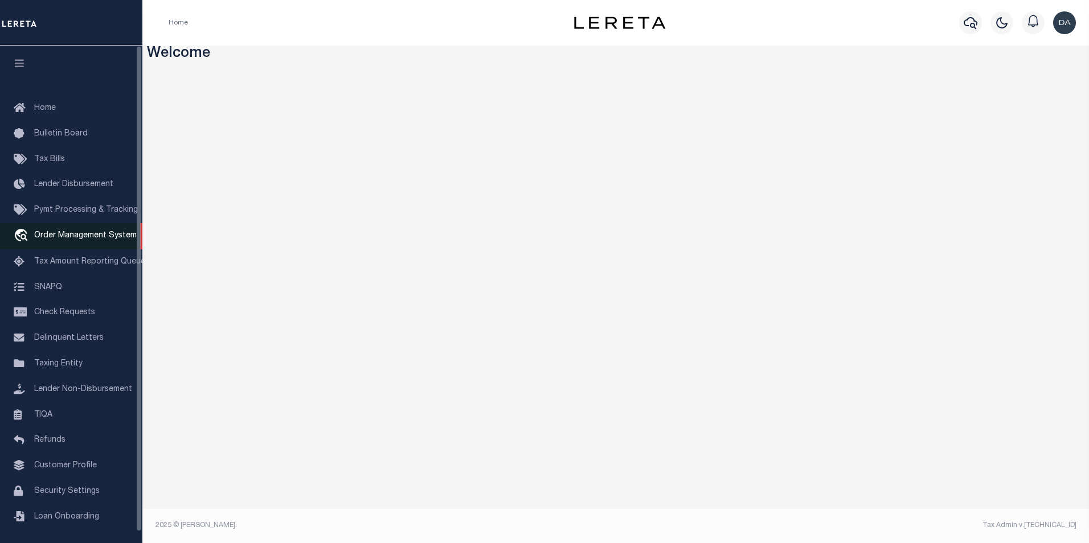
click at [80, 240] on span "Order Management System" at bounding box center [85, 236] width 102 height 8
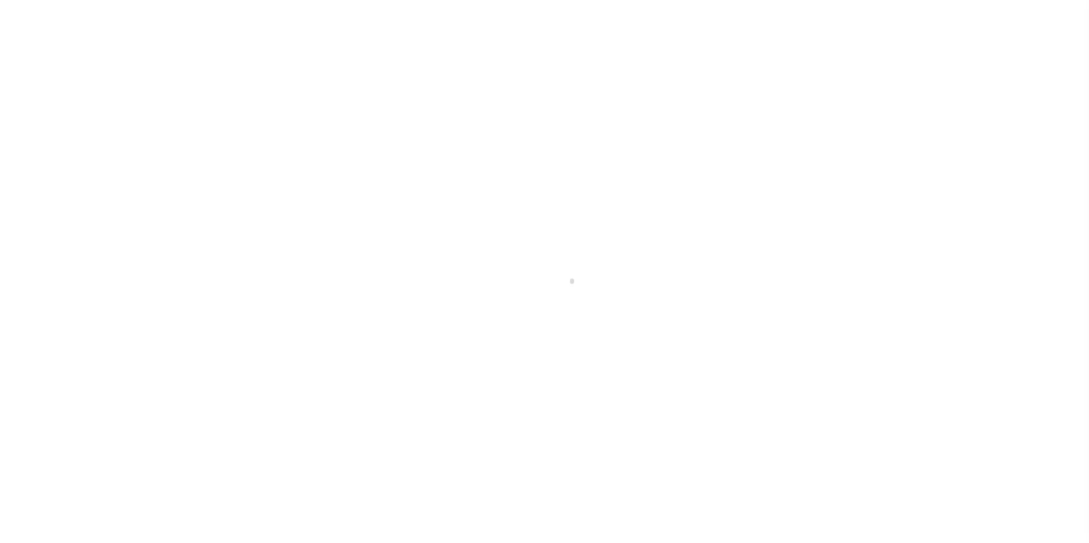
scroll to position [11, 0]
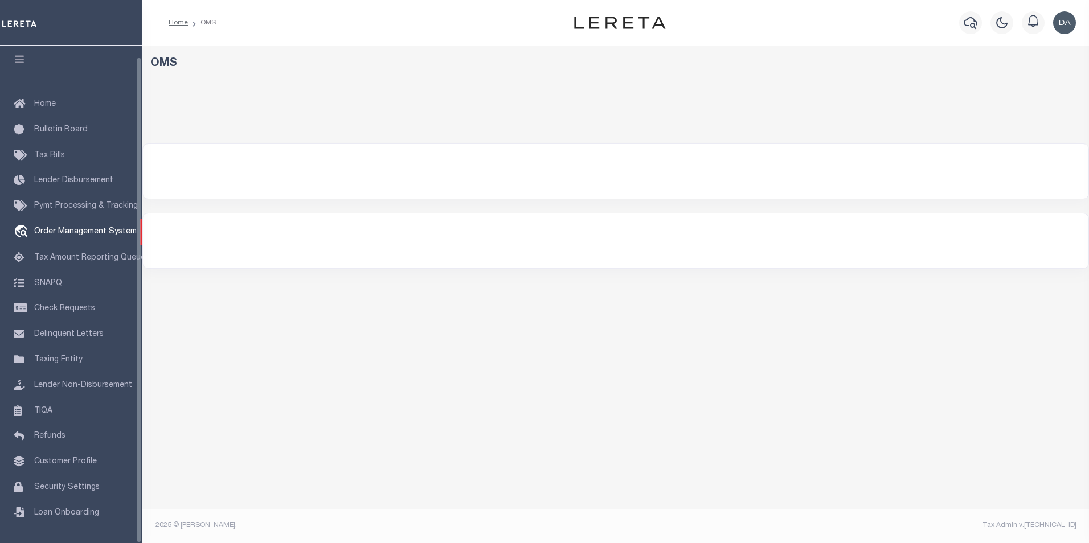
select select "200"
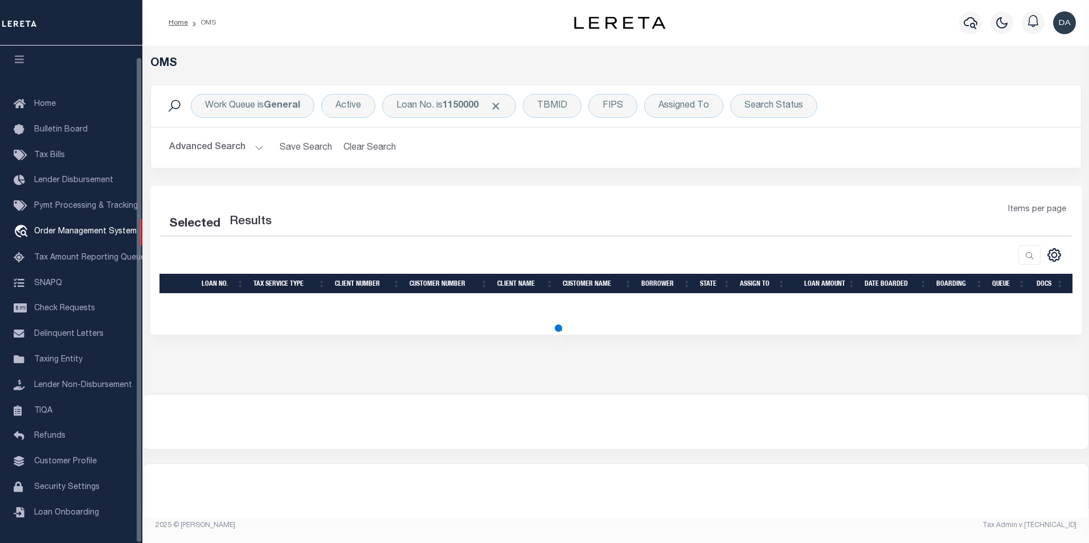
select select "200"
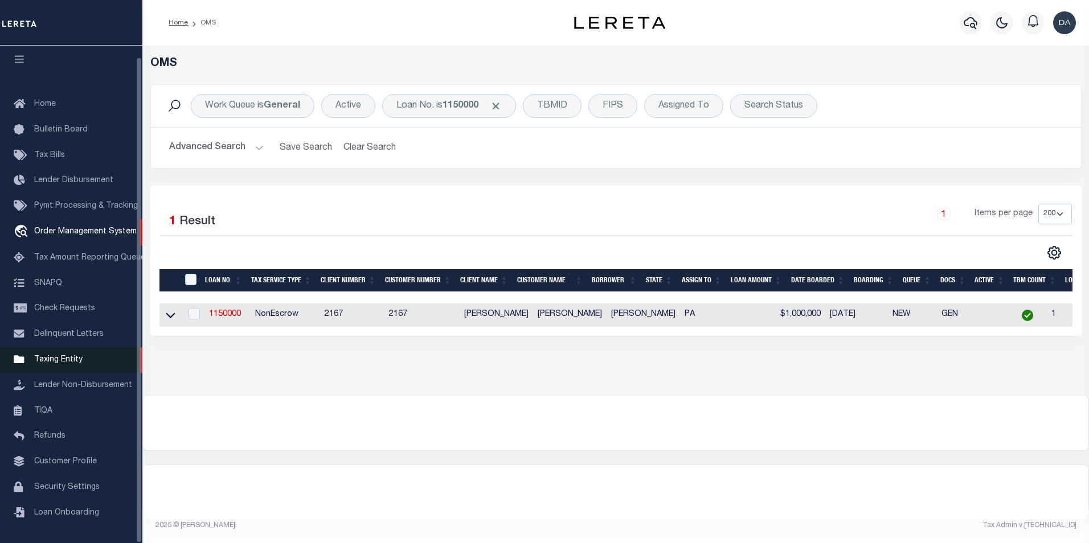
click at [61, 357] on span "Taxing Entity" at bounding box center [58, 360] width 48 height 8
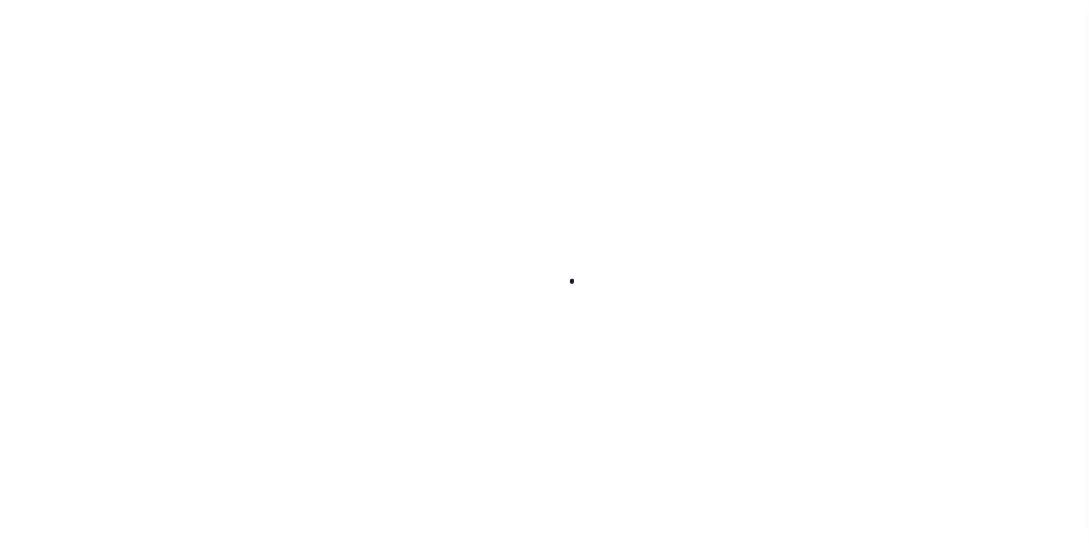
select select
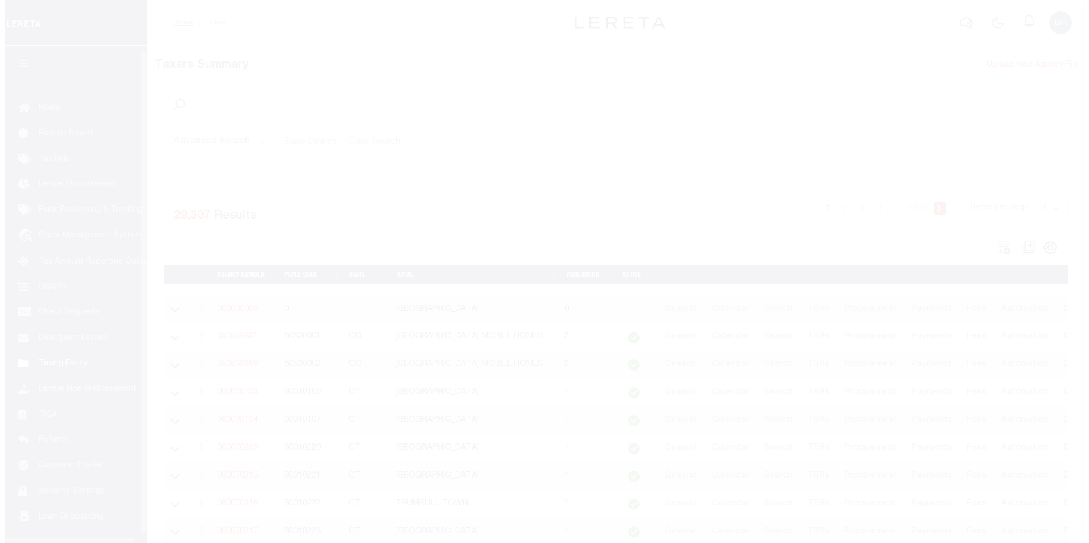
scroll to position [11, 0]
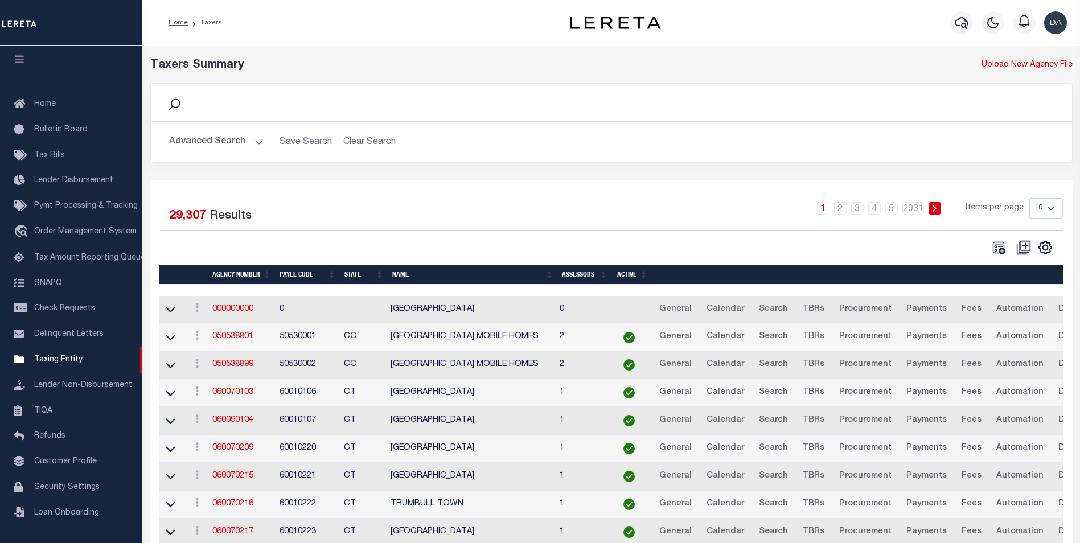
click at [243, 143] on button "Advanced Search" at bounding box center [216, 142] width 95 height 22
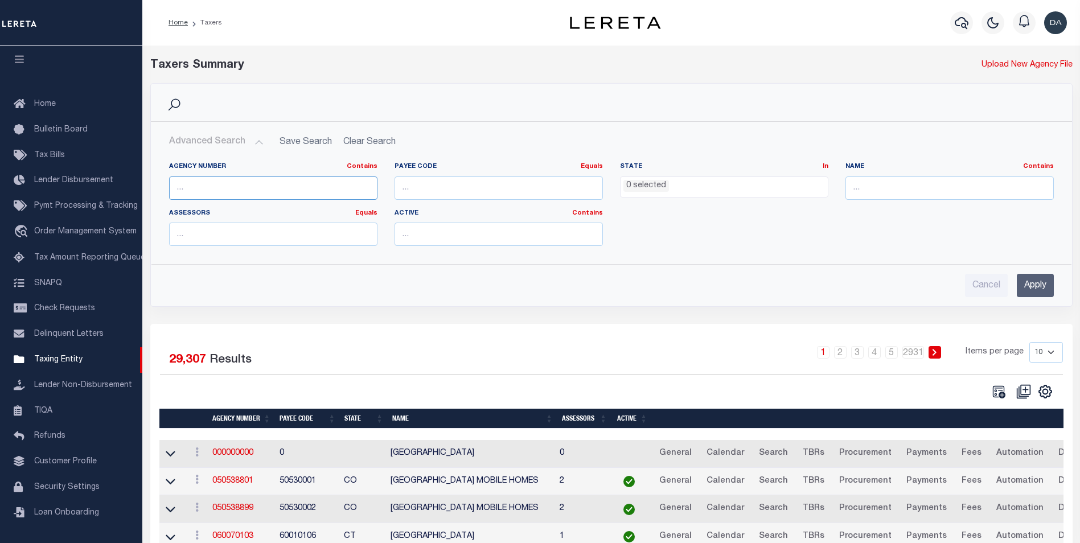
click at [238, 193] on input "text" at bounding box center [273, 188] width 208 height 23
paste input "480450050"
type input "480450050"
click at [1029, 282] on input "Apply" at bounding box center [1035, 285] width 37 height 23
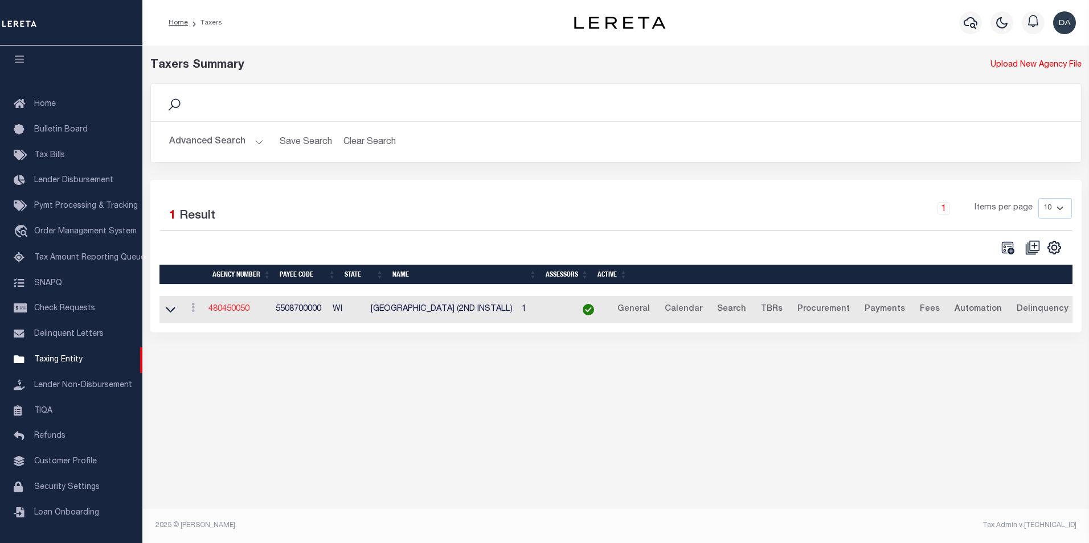
click at [233, 311] on link "480450050" at bounding box center [228, 309] width 41 height 8
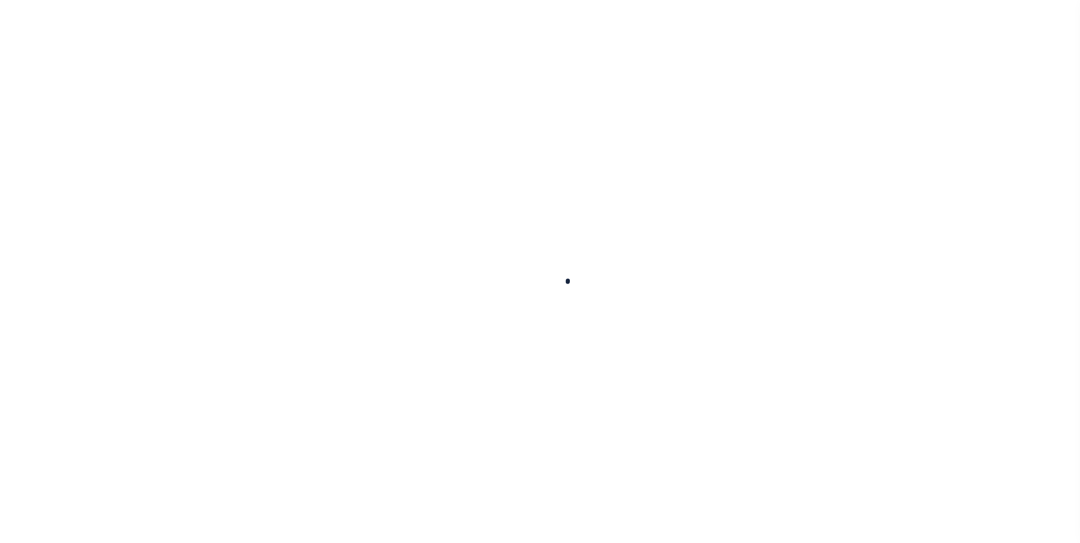
select select
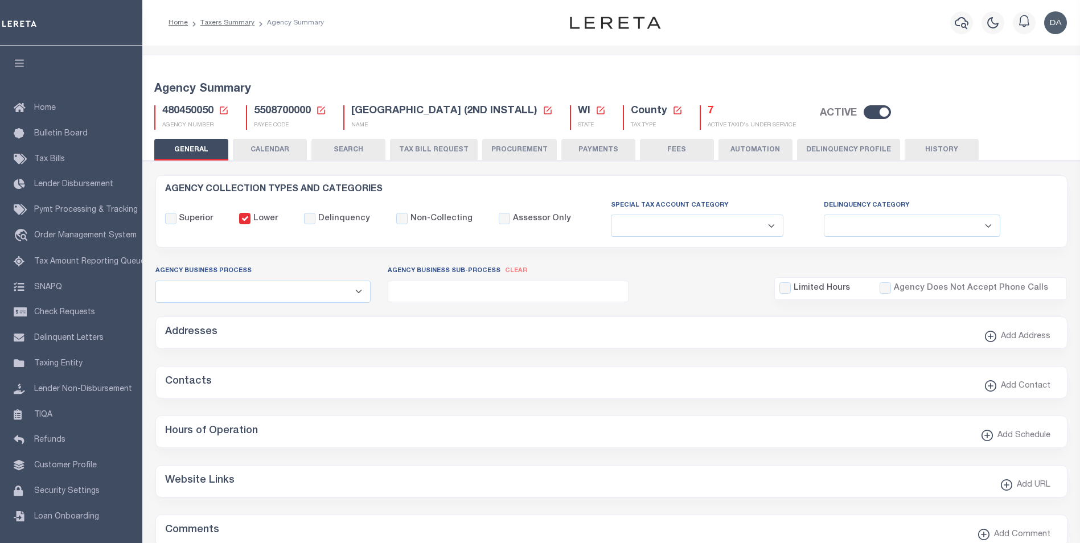
checkbox input "false"
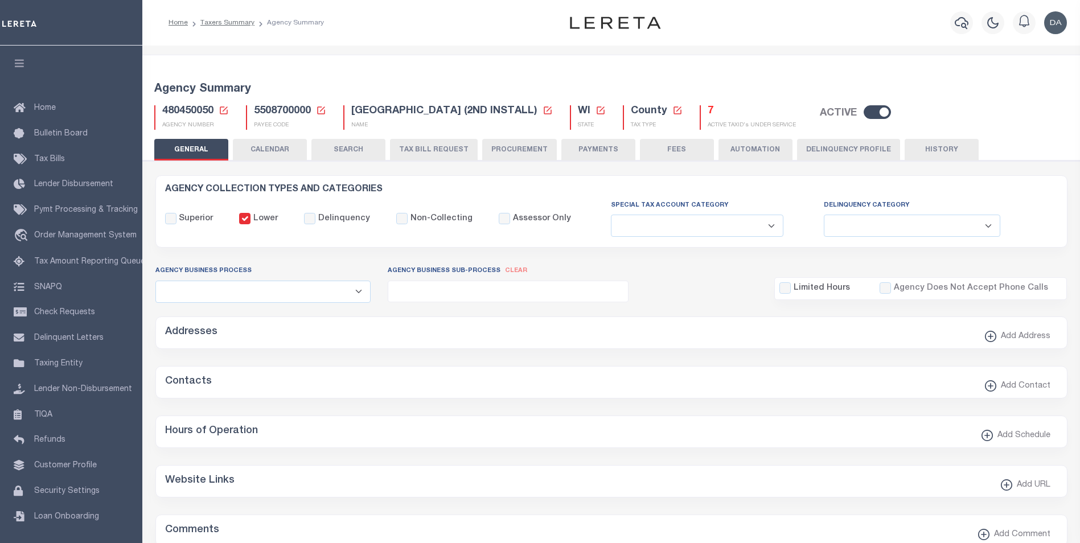
type input "5508700000"
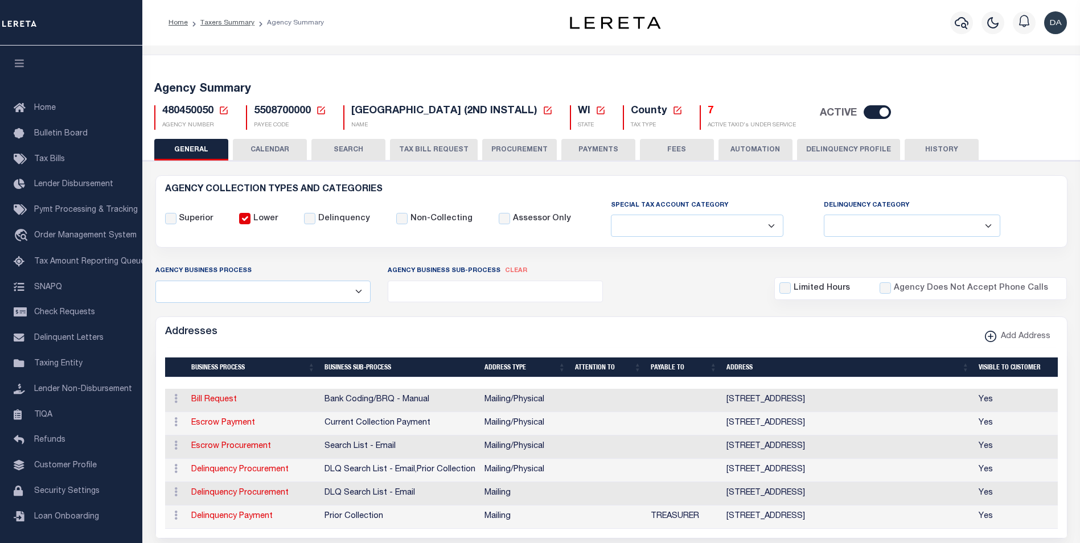
click at [260, 150] on button "CALENDAR" at bounding box center [270, 150] width 74 height 22
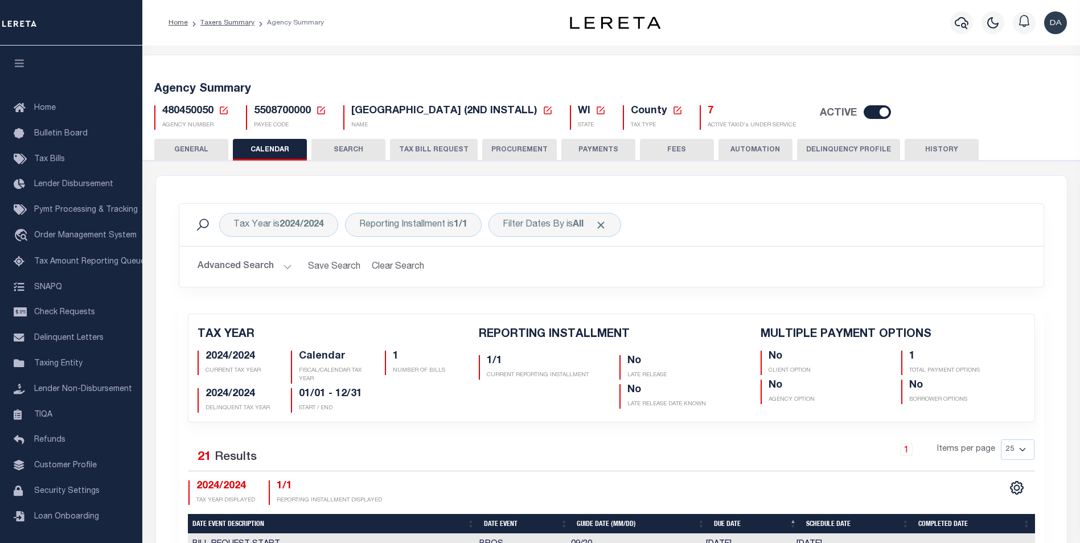
checkbox input "false"
type input "1"
click at [764, 225] on div "Tax Year is 2024/2024 Reporting Installment is 1/1 Filter Dates By is All Search" at bounding box center [611, 225] width 846 height 24
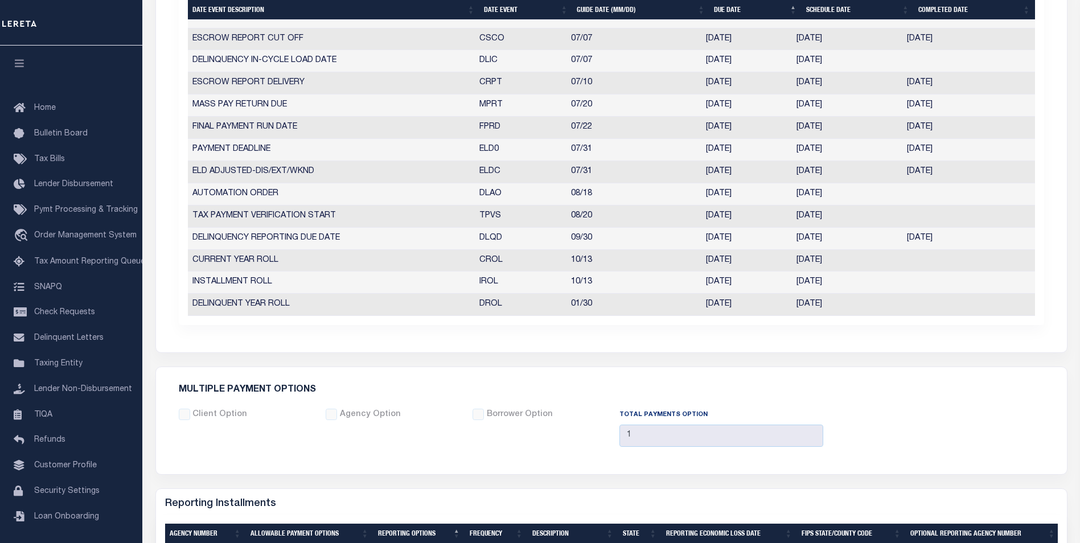
scroll to position [876, 0]
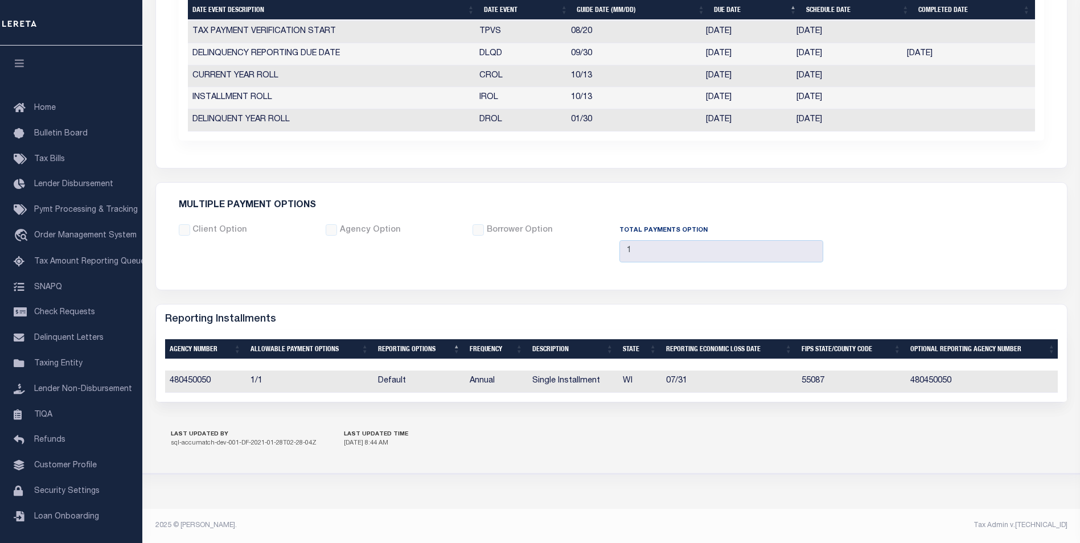
click at [179, 314] on h5 "Reporting Installments" at bounding box center [220, 320] width 111 height 13
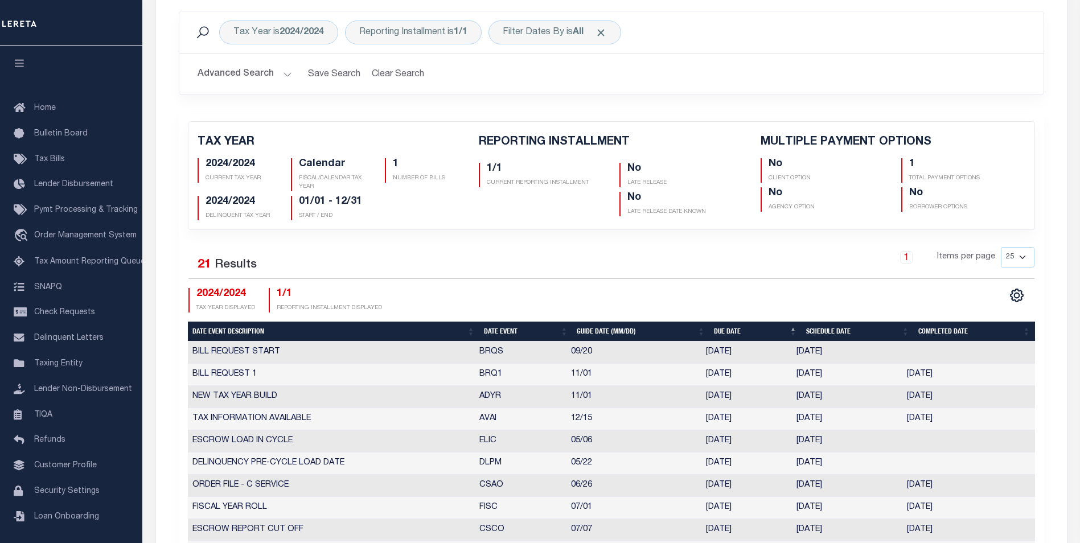
scroll to position [0, 0]
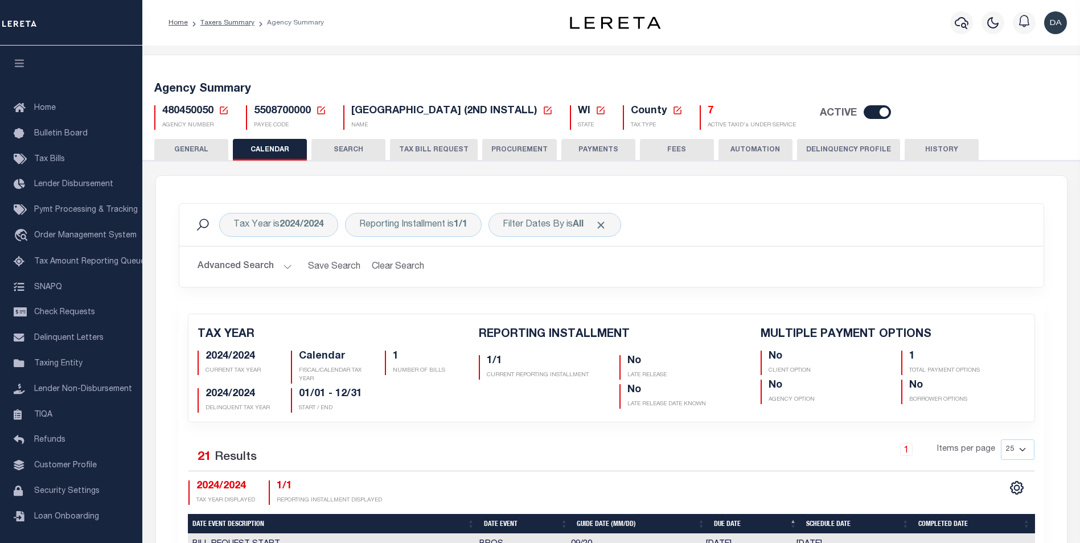
click at [200, 154] on button "GENERAL" at bounding box center [191, 150] width 74 height 22
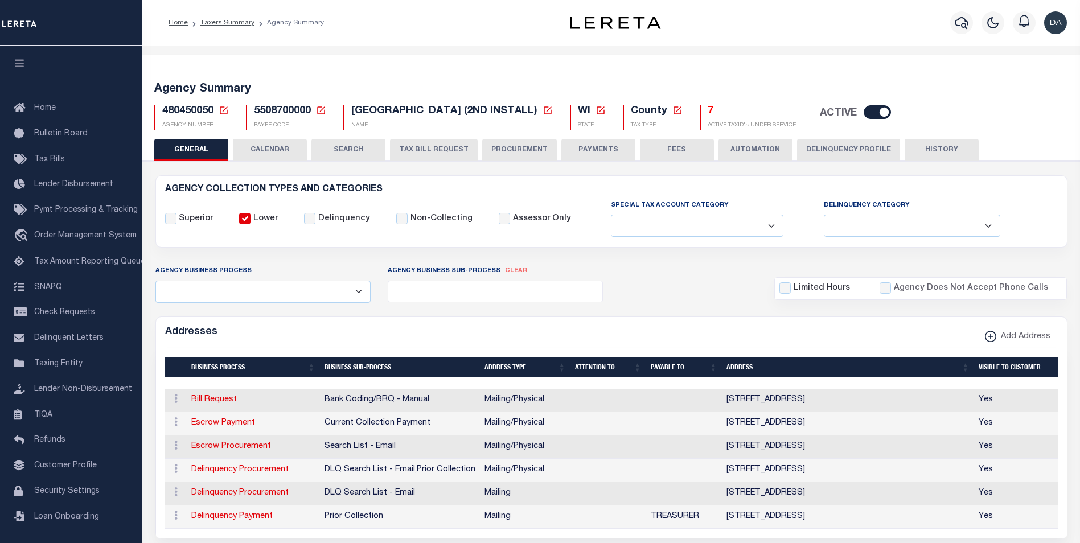
click at [281, 149] on button "CALENDAR" at bounding box center [270, 150] width 74 height 22
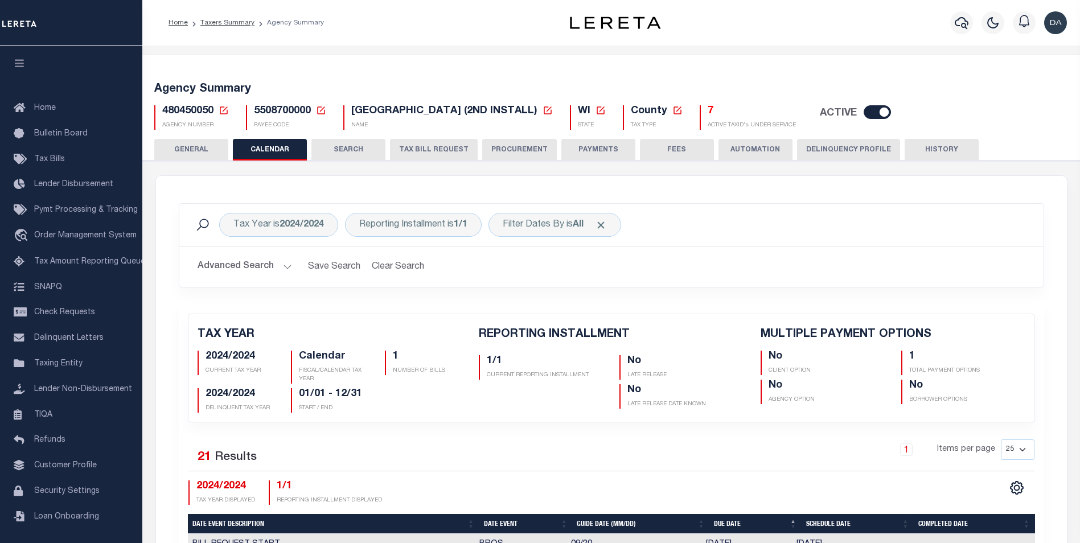
click at [200, 146] on button "GENERAL" at bounding box center [191, 150] width 74 height 22
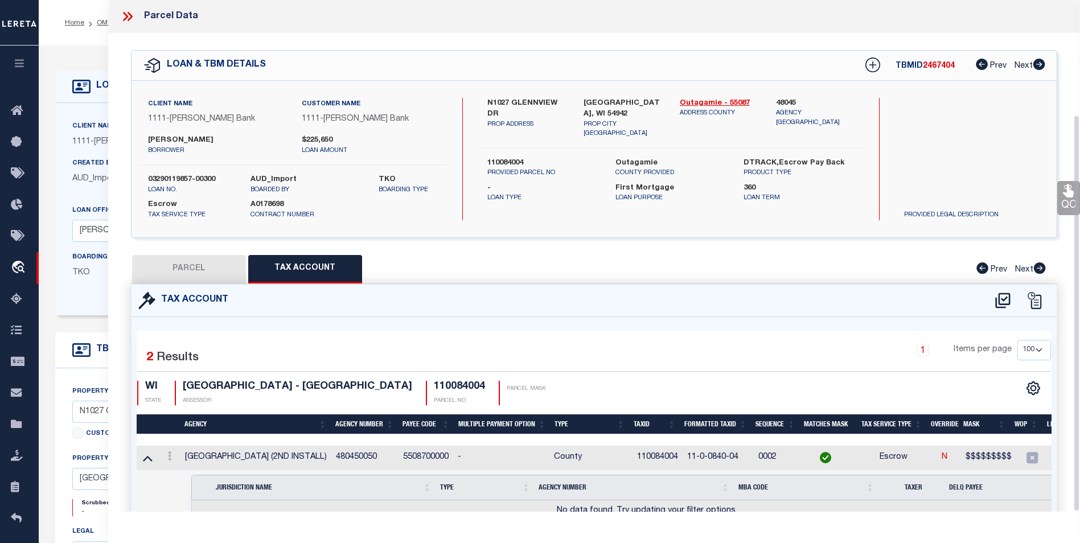
select select "100"
select select "False"
select select "4309"
select select "2129"
select select "10"
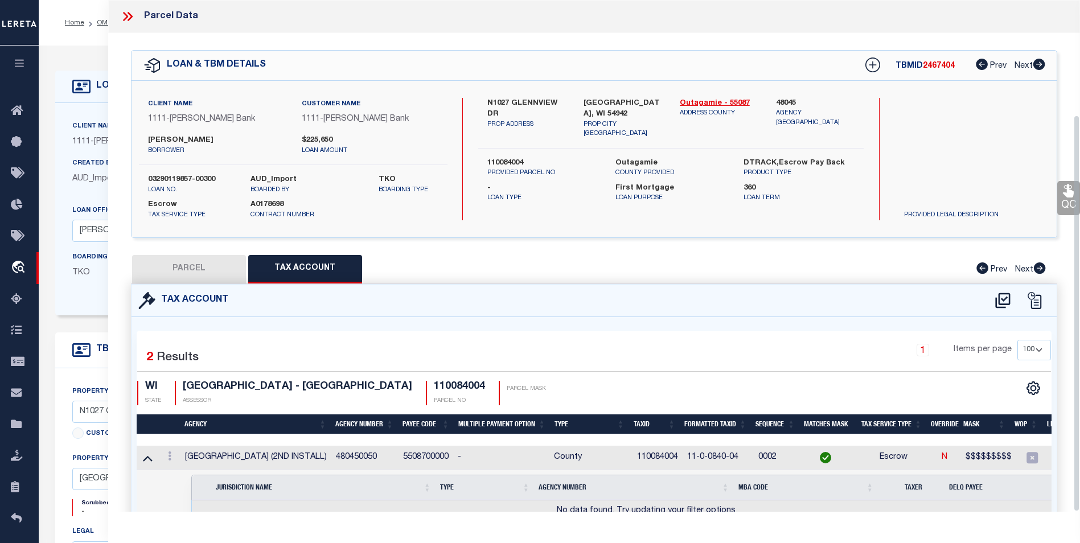
select select "Escrow"
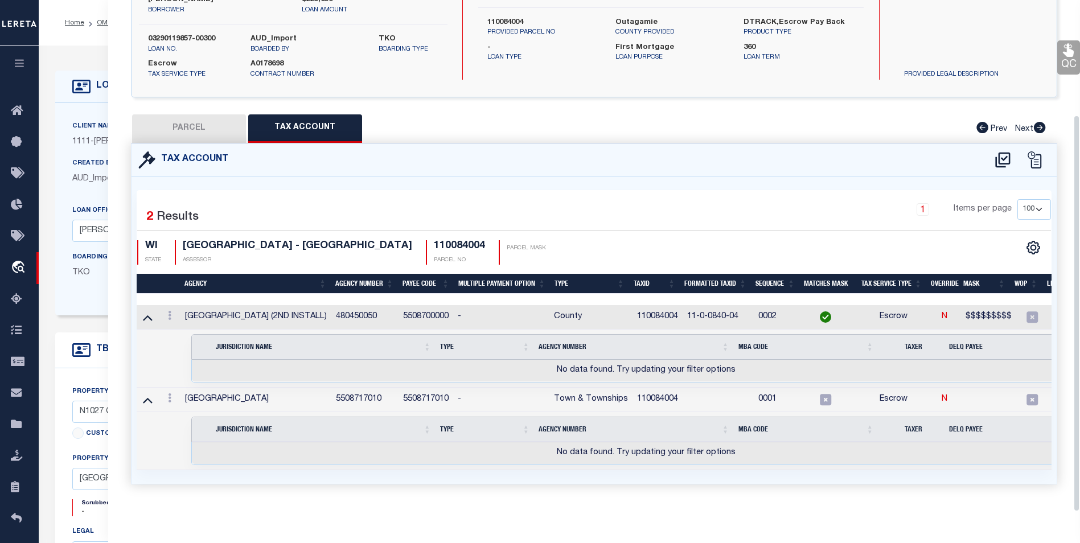
click at [588, 190] on div "1 Selected 2 Results 1 Items per page 10 25 50 100 WI STATE" at bounding box center [594, 330] width 915 height 280
click at [687, 515] on div "Parcel Data QC QC QC - Select Status -" at bounding box center [594, 271] width 972 height 543
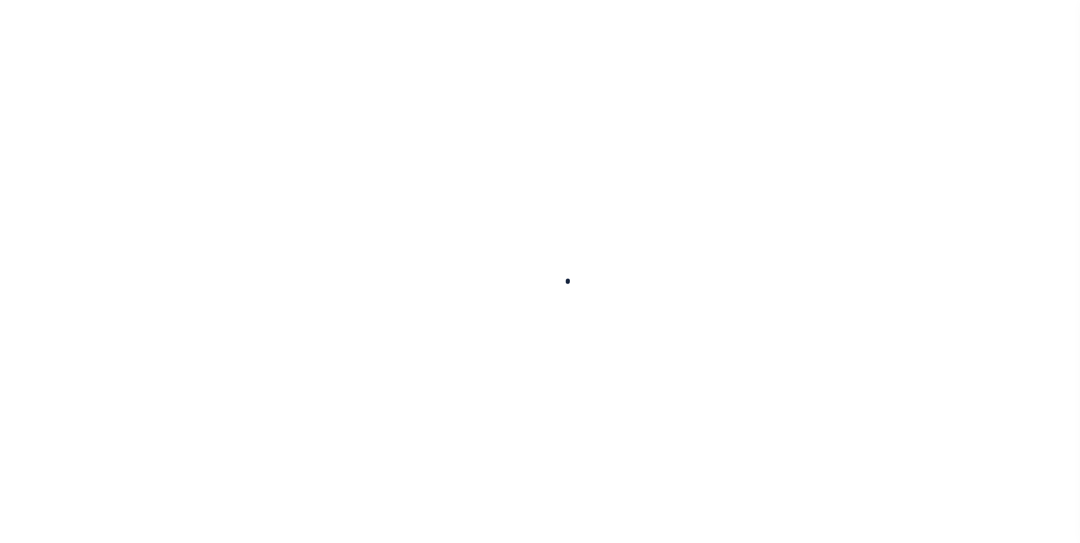
type input "1150000"
type input "[PERSON_NAME]"
select select
type input "[DATE]"
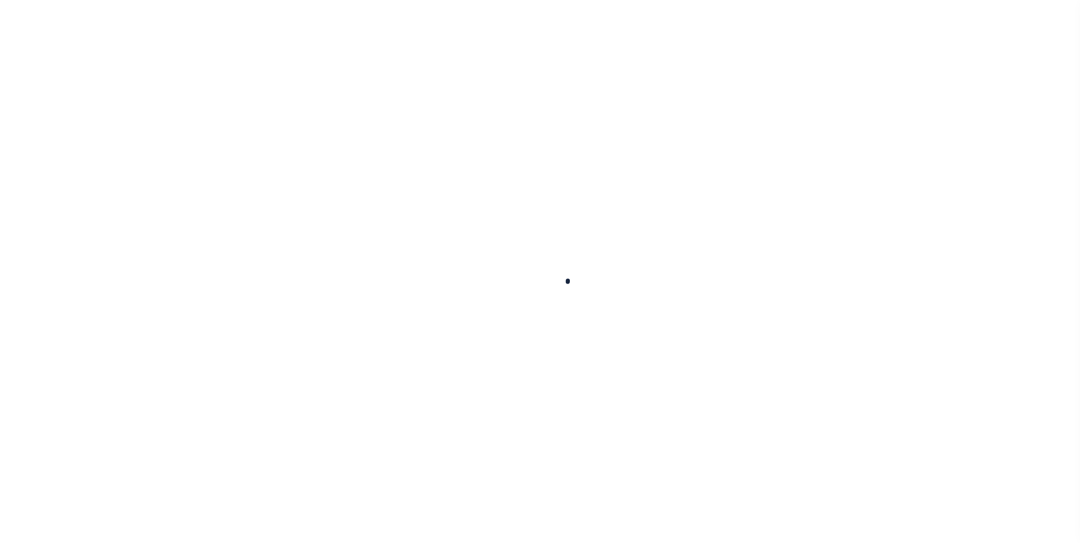
select select "10"
select select "NonEscrow"
type input "[STREET_ADDRESS]"
select select
type input "[GEOGRAPHIC_DATA] [GEOGRAPHIC_DATA] 19148-4608"
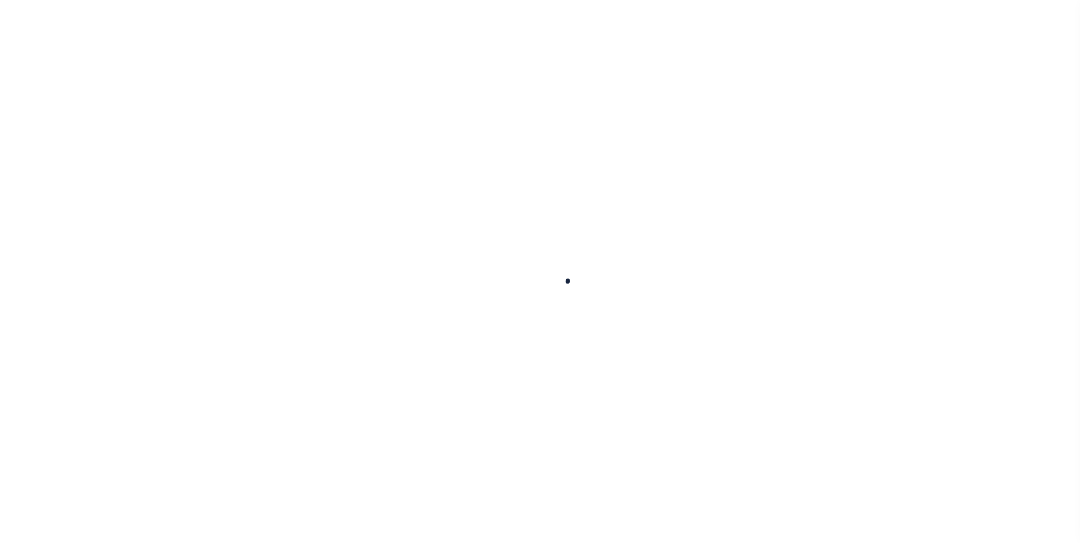
type input "PA"
select select
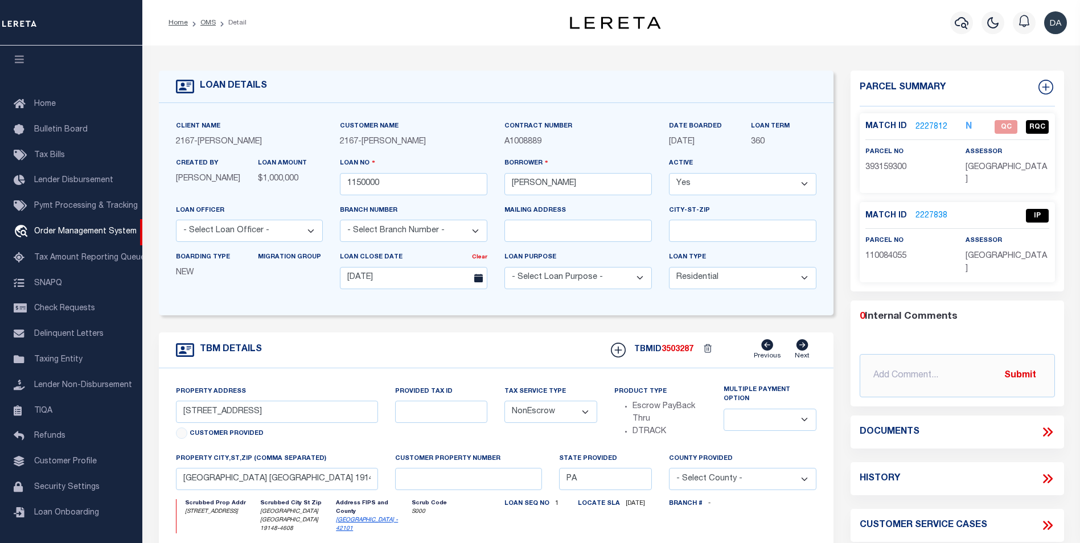
click at [933, 212] on link "2227838" at bounding box center [932, 216] width 32 height 12
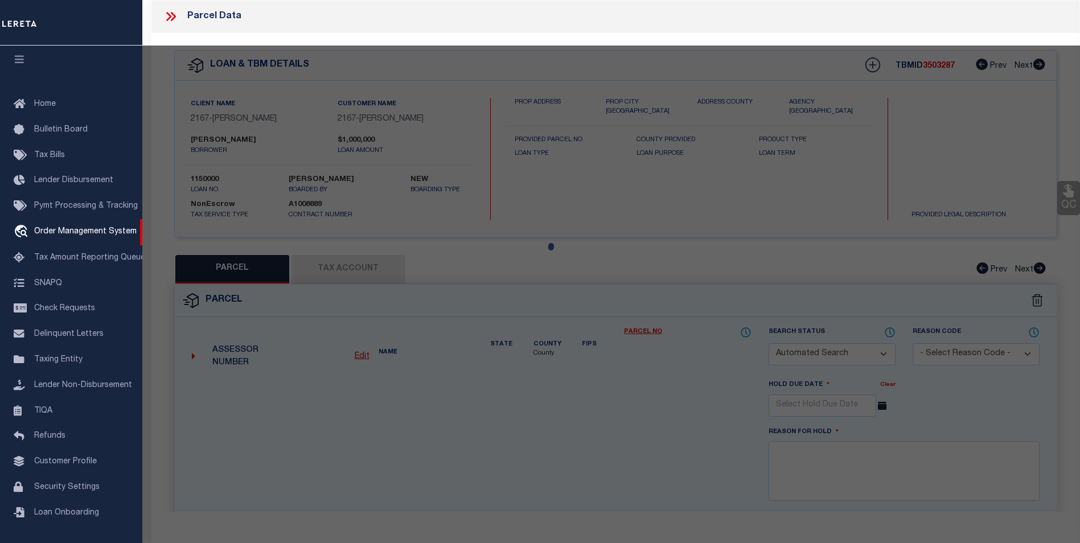
checkbox input "false"
select select "IP"
checkbox input "false"
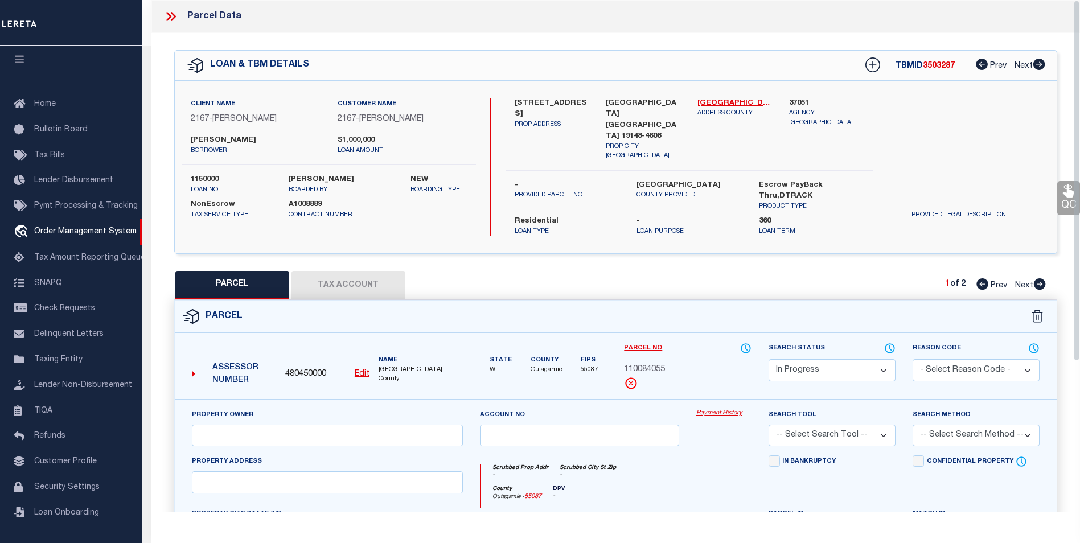
click at [335, 271] on button "Tax Account" at bounding box center [349, 285] width 114 height 28
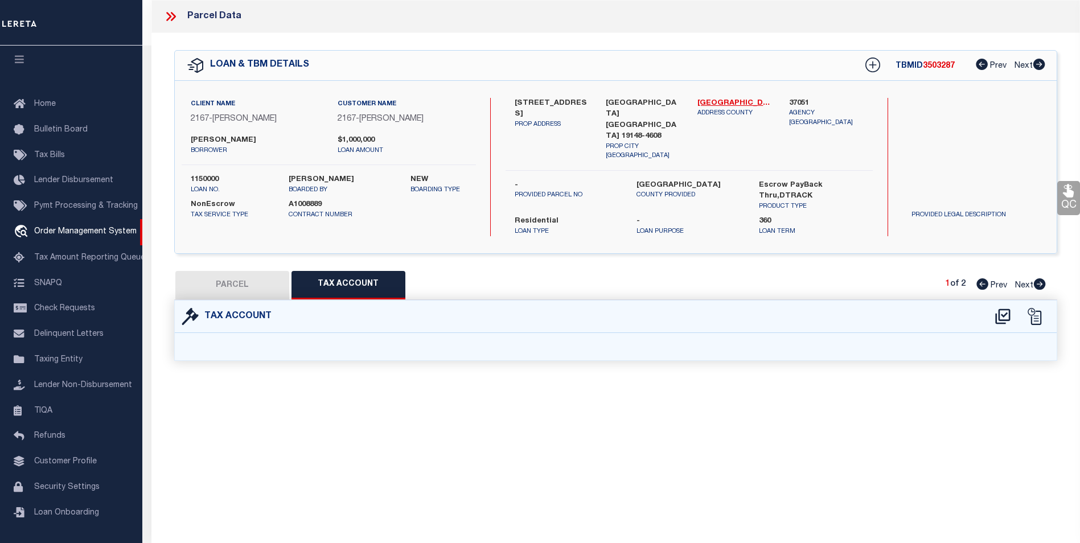
select select "100"
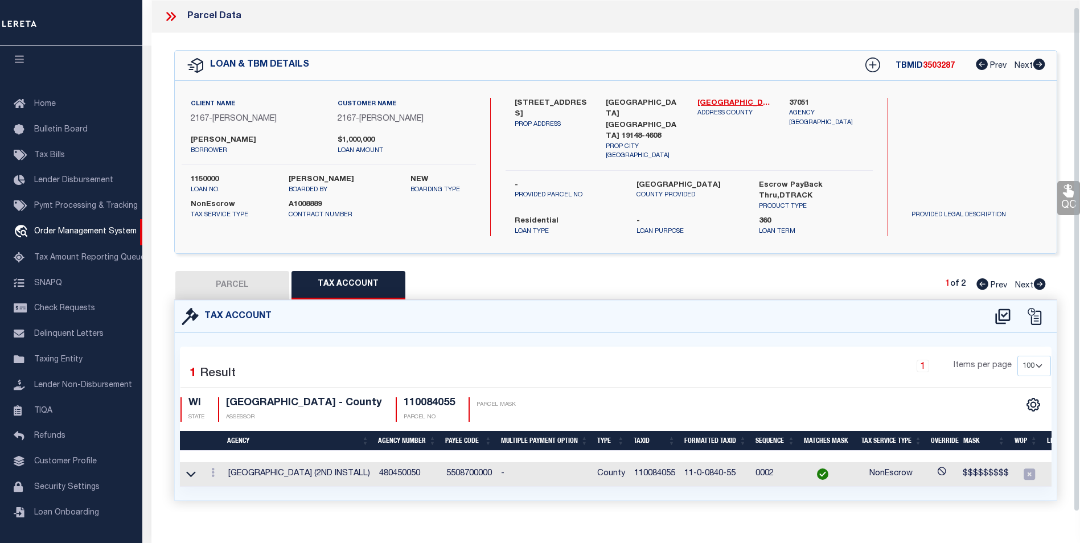
scroll to position [7, 0]
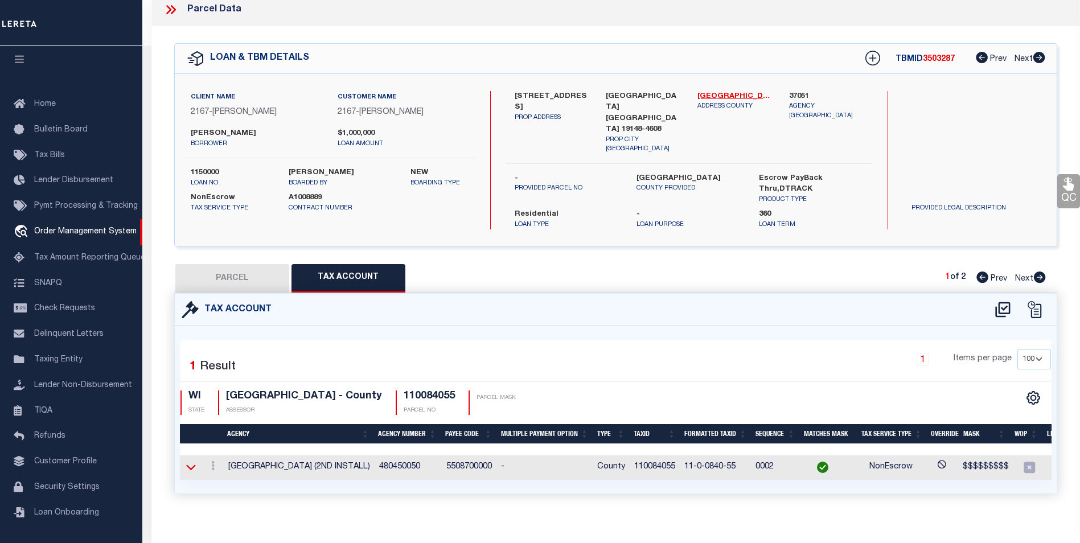
click at [194, 461] on icon at bounding box center [191, 467] width 10 height 12
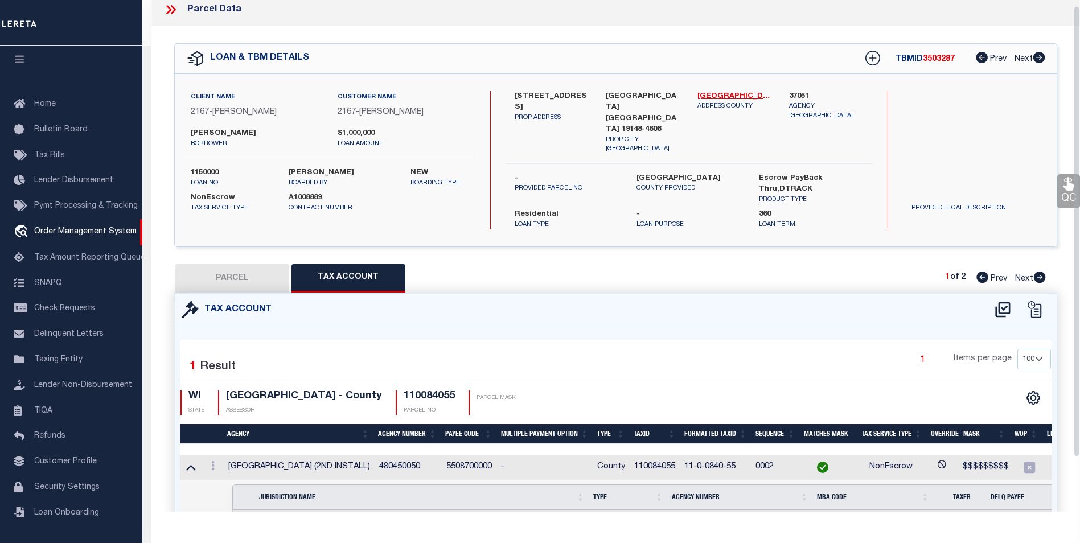
scroll to position [68, 0]
